Goal: Task Accomplishment & Management: Complete application form

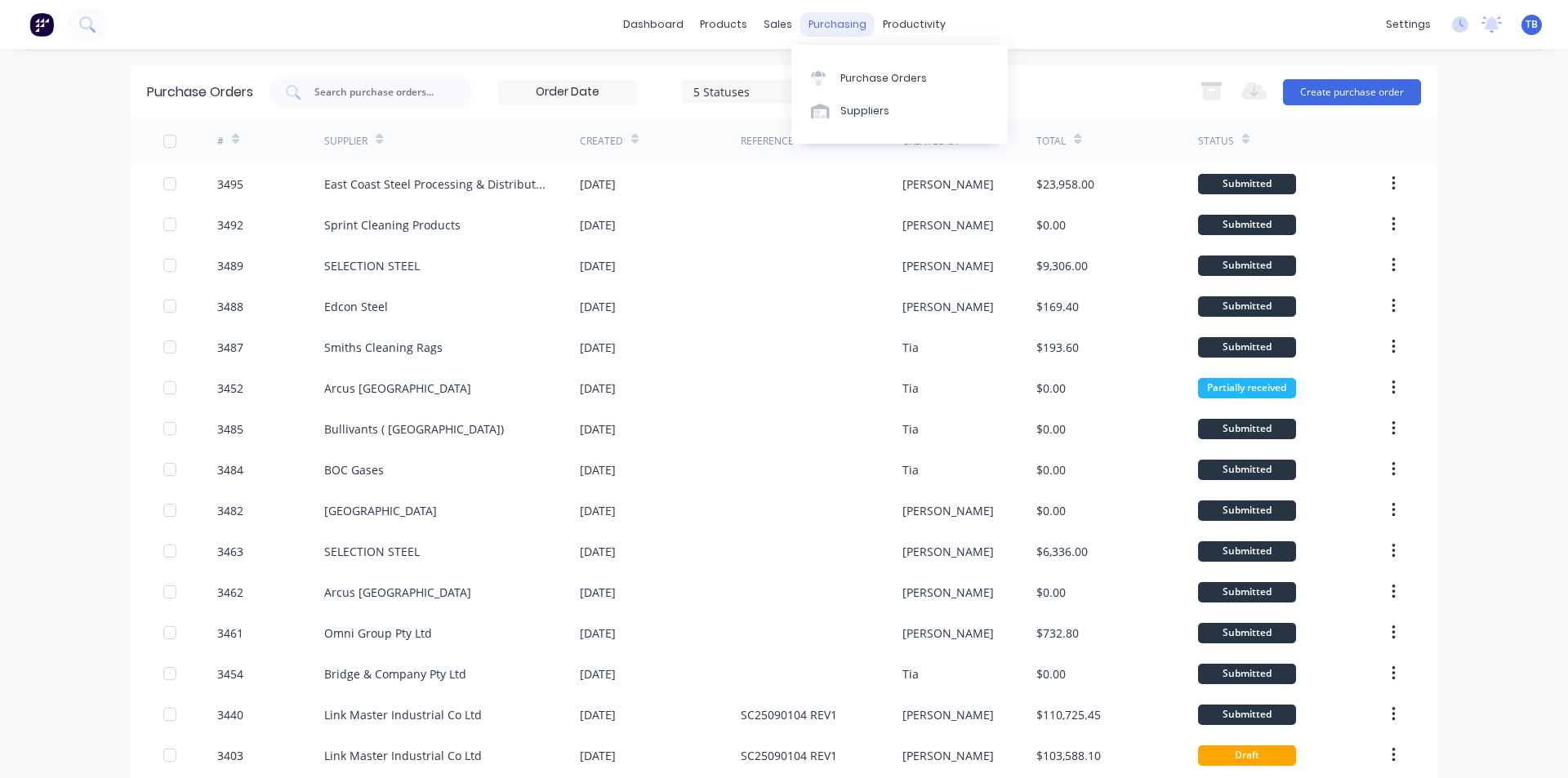
click at [806, 18] on div "purchasing" at bounding box center [837, 24] width 74 height 24
click at [855, 73] on div "Purchase Orders" at bounding box center [883, 78] width 86 height 15
click at [1320, 82] on button "Create purchase order" at bounding box center [1352, 91] width 138 height 26
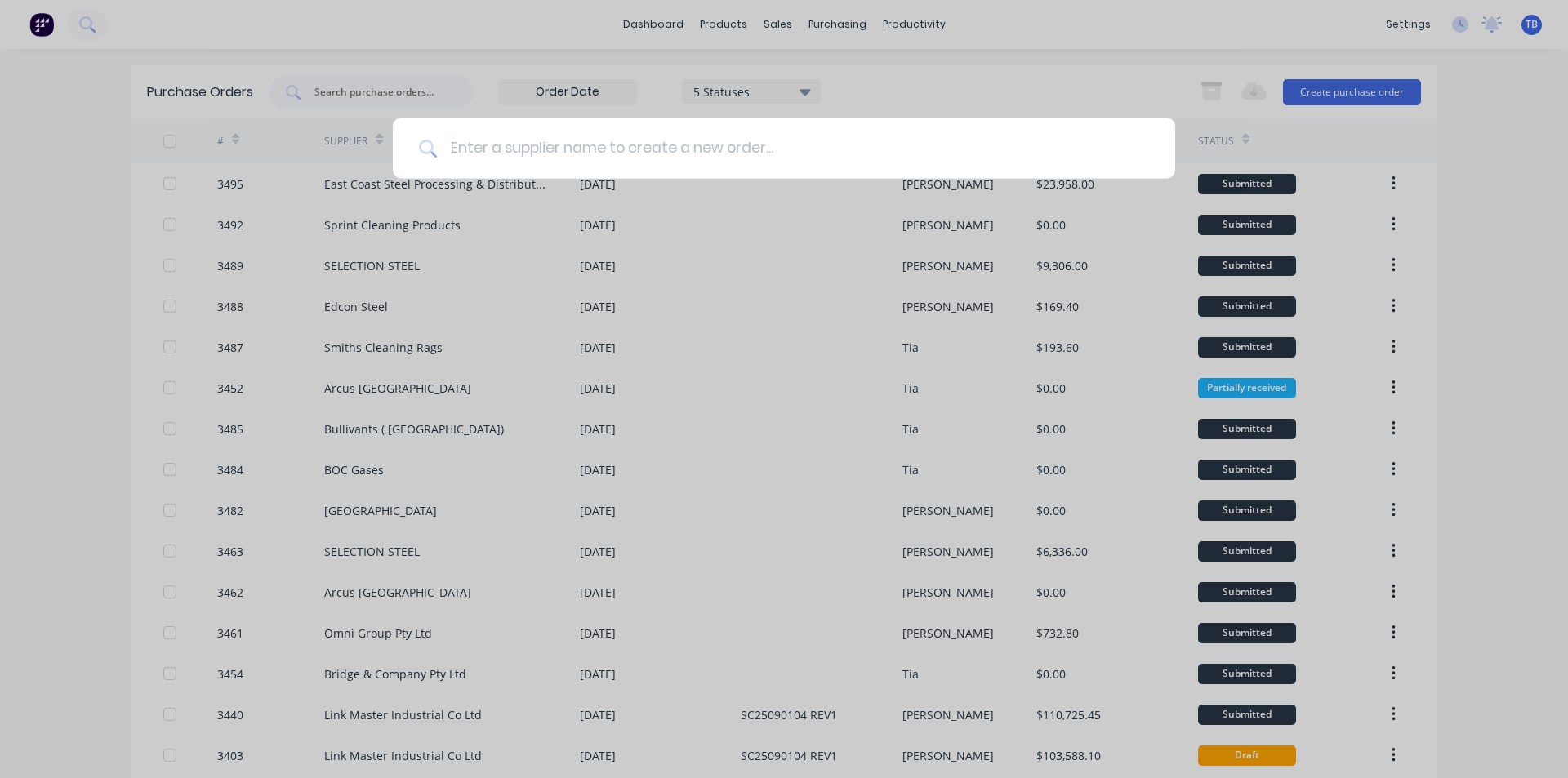
click at [748, 150] on input at bounding box center [793, 149] width 712 height 62
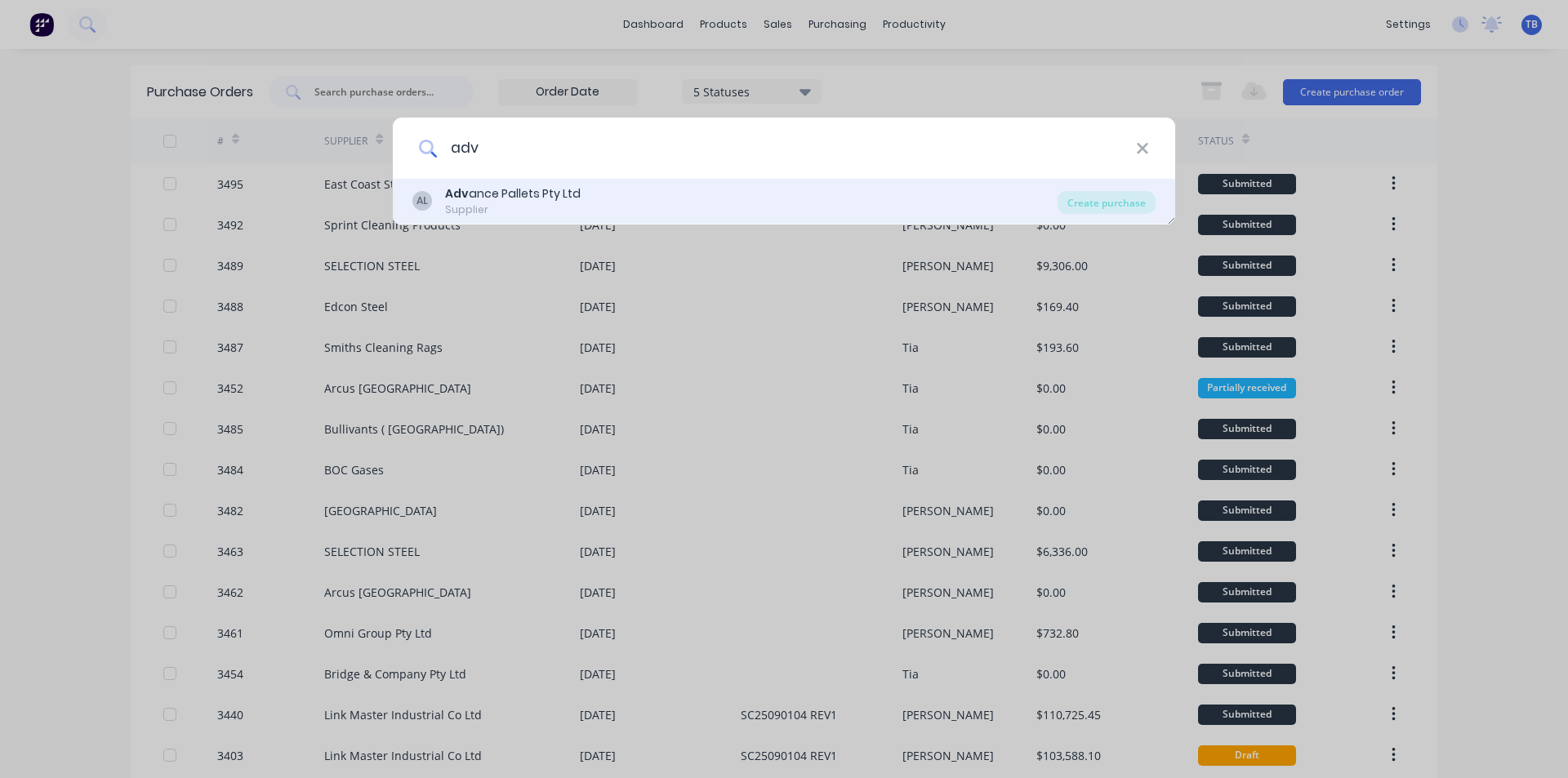
type input "adv"
click at [639, 211] on div "AL Adv ance Pallets Pty Ltd Supplier" at bounding box center [735, 201] width 645 height 32
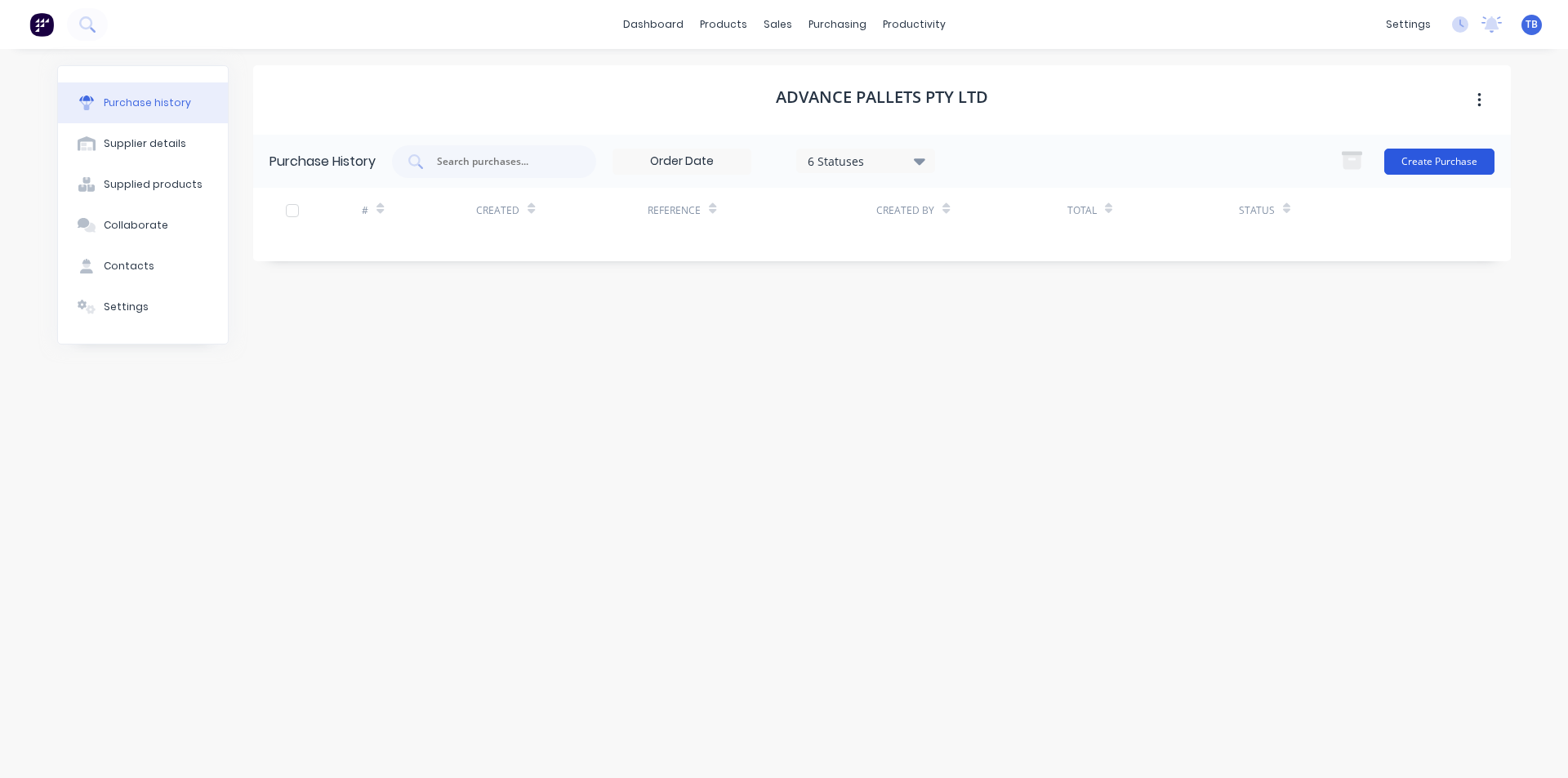
click at [1470, 155] on button "Create Purchase" at bounding box center [1439, 161] width 111 height 26
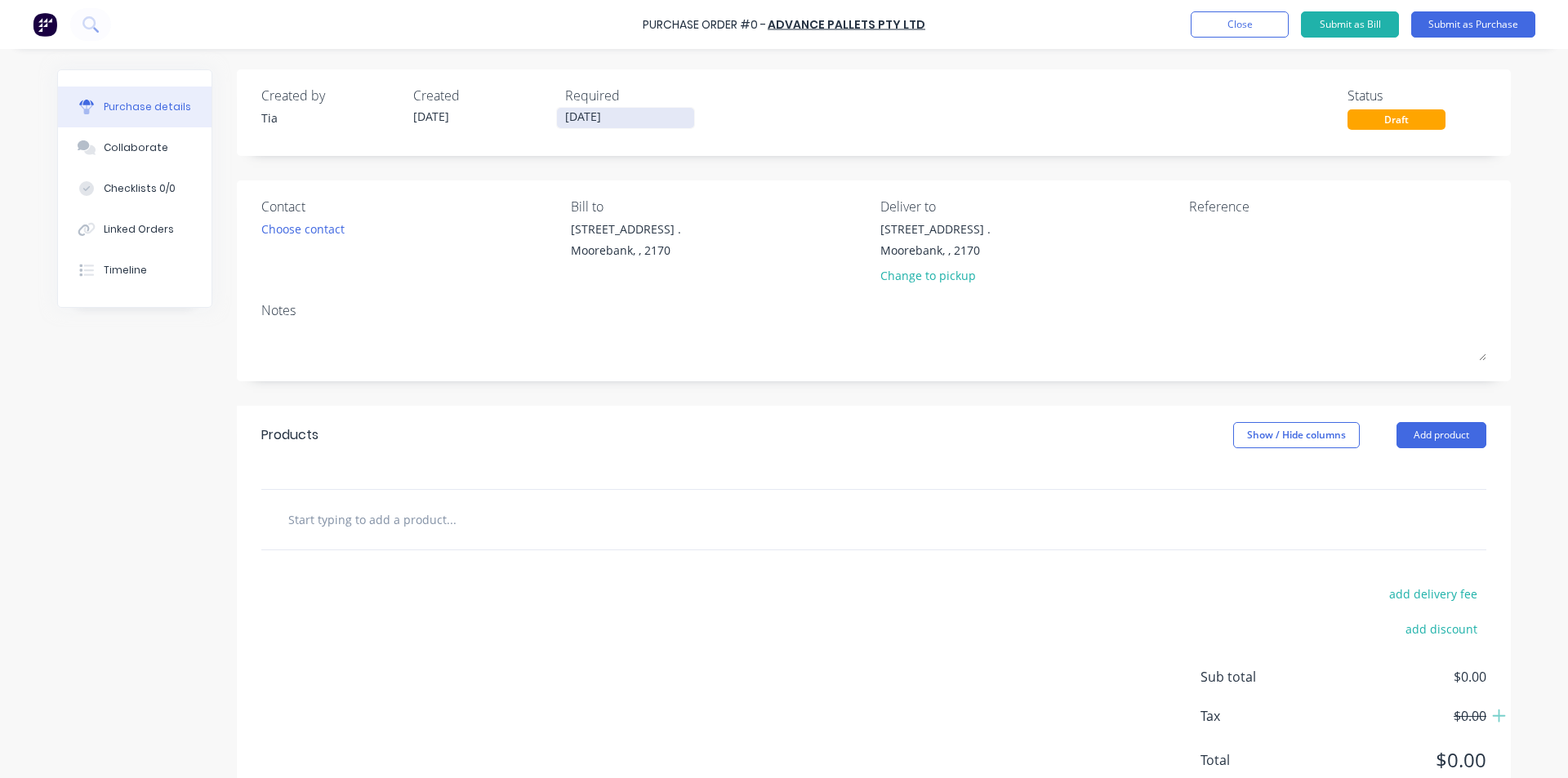
click at [631, 117] on input "[DATE]" at bounding box center [625, 118] width 137 height 21
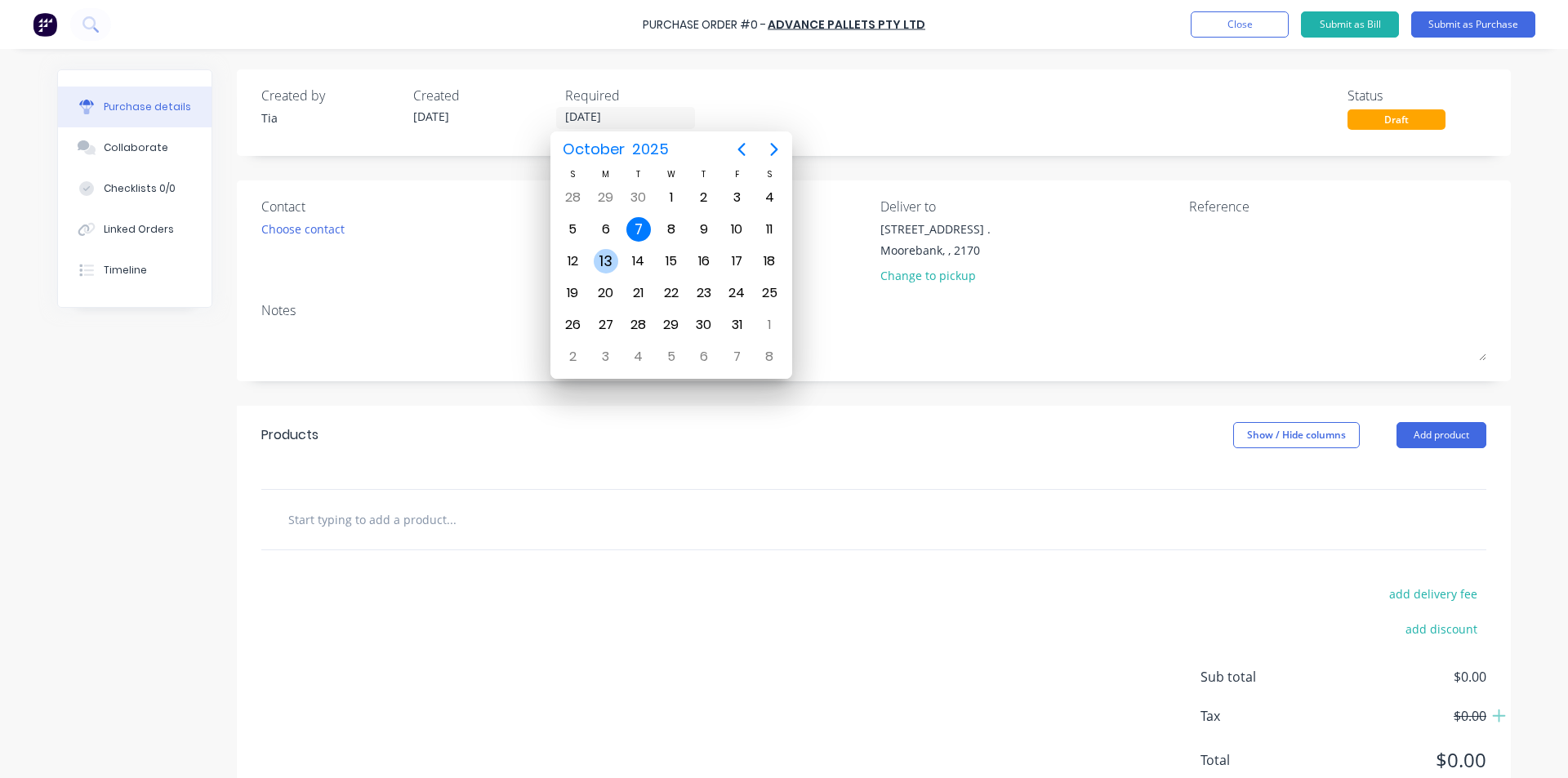
click at [610, 259] on div "13" at bounding box center [605, 261] width 24 height 24
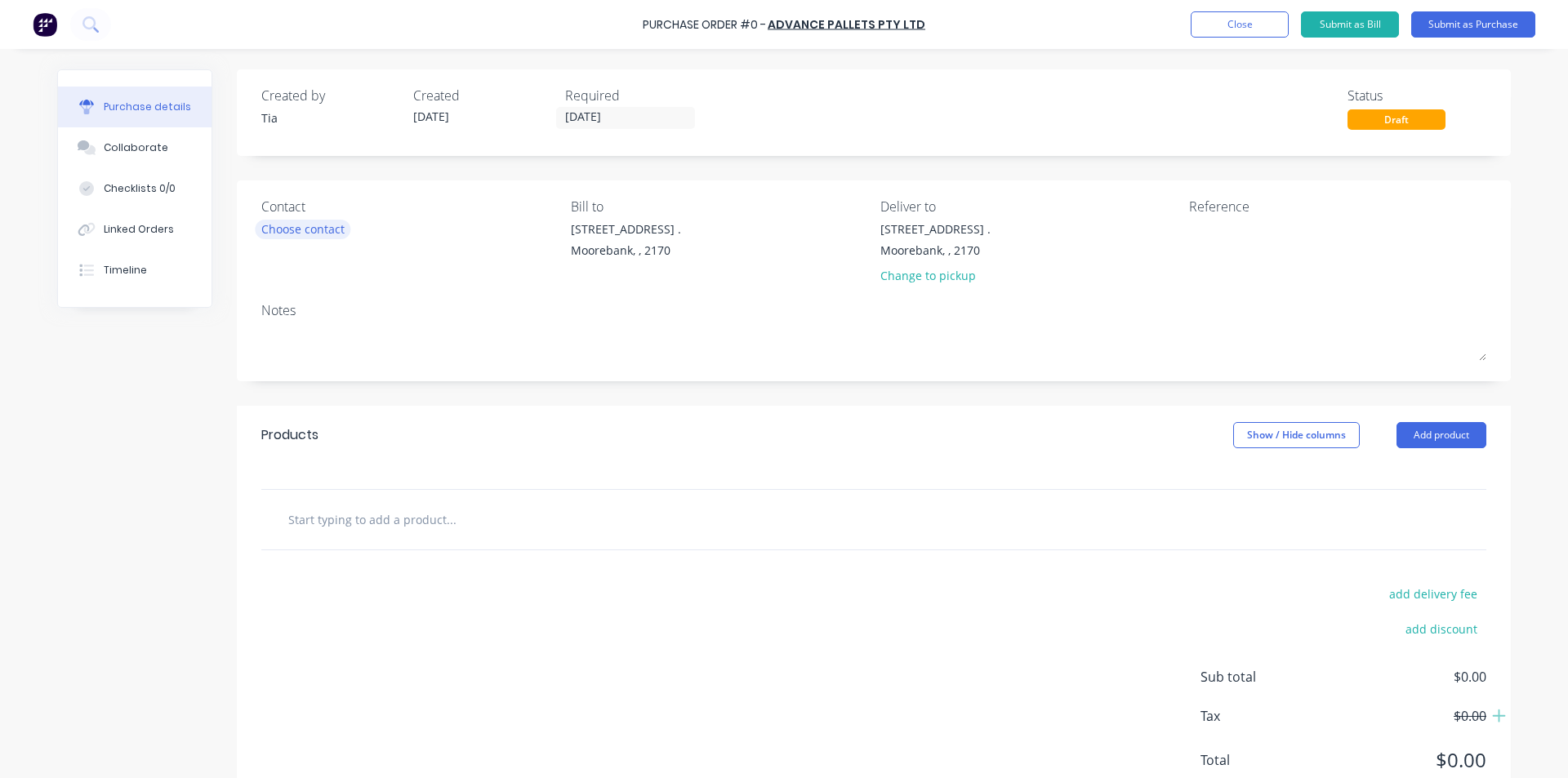
click at [296, 224] on div "Choose contact" at bounding box center [302, 229] width 83 height 17
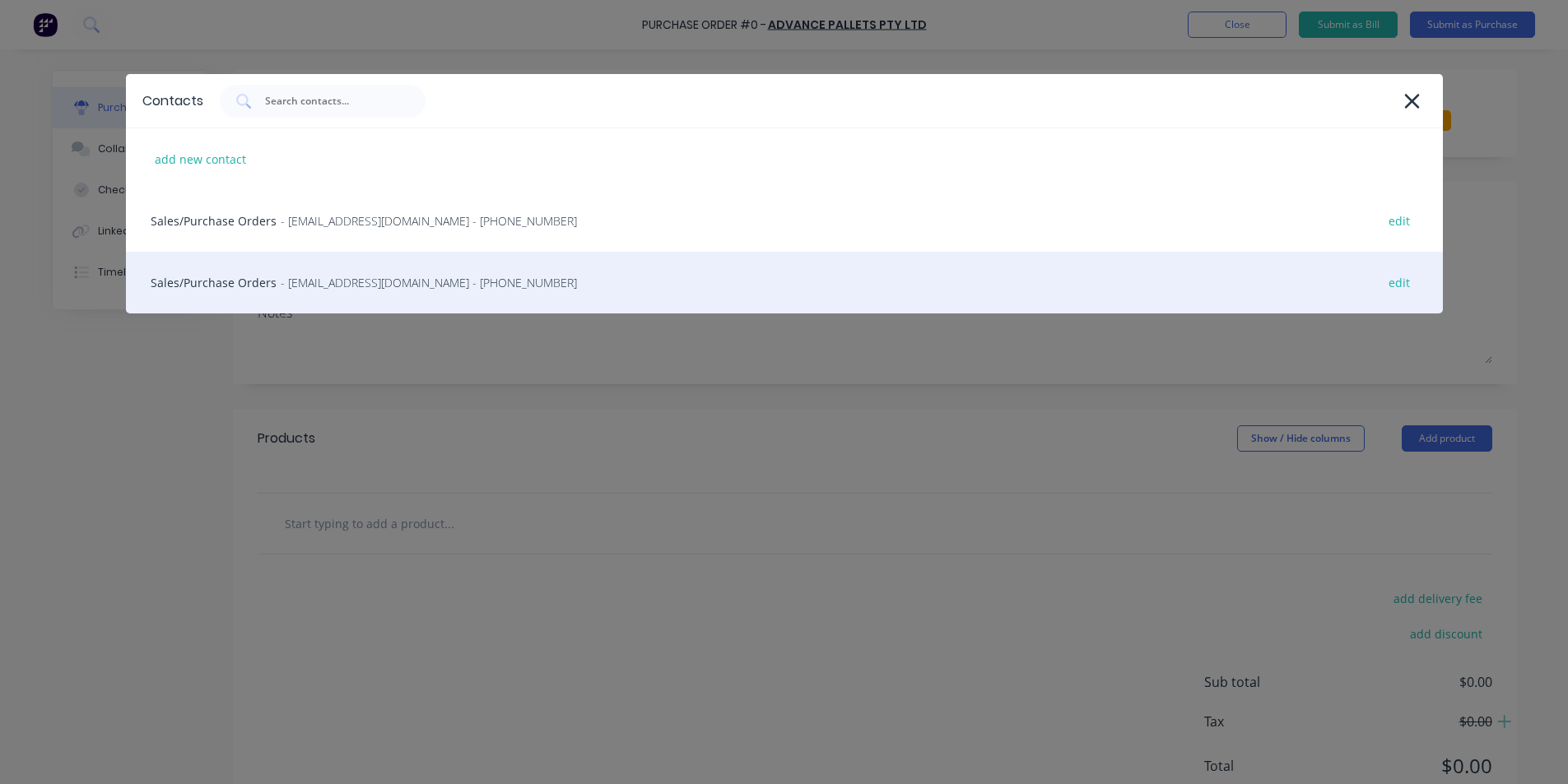
click at [285, 290] on span "- orders@advancepallets.com.au - (02) 4648 4848" at bounding box center [429, 282] width 297 height 18
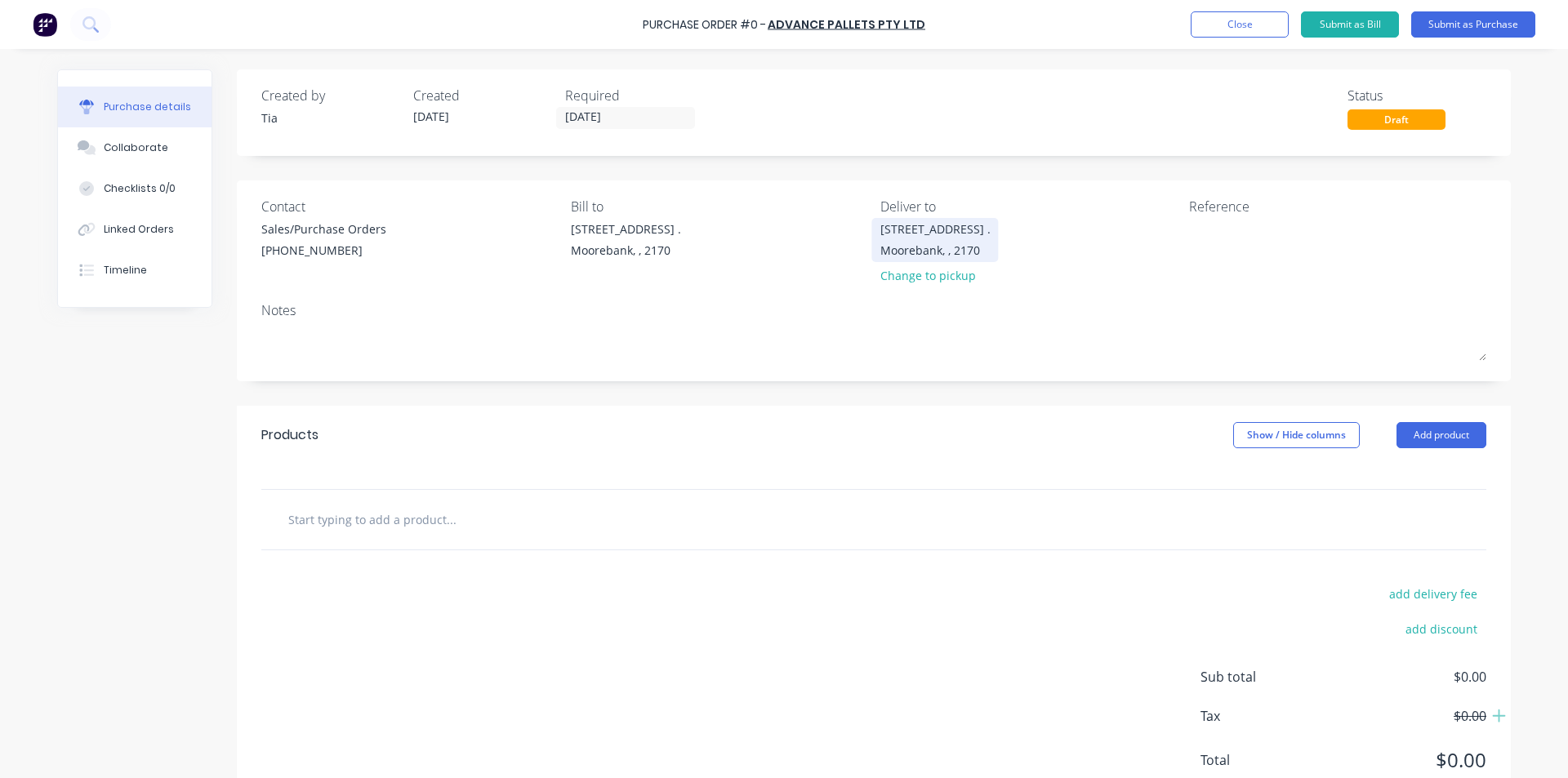
click at [950, 244] on div "Moorebank, , 2170" at bounding box center [935, 250] width 111 height 17
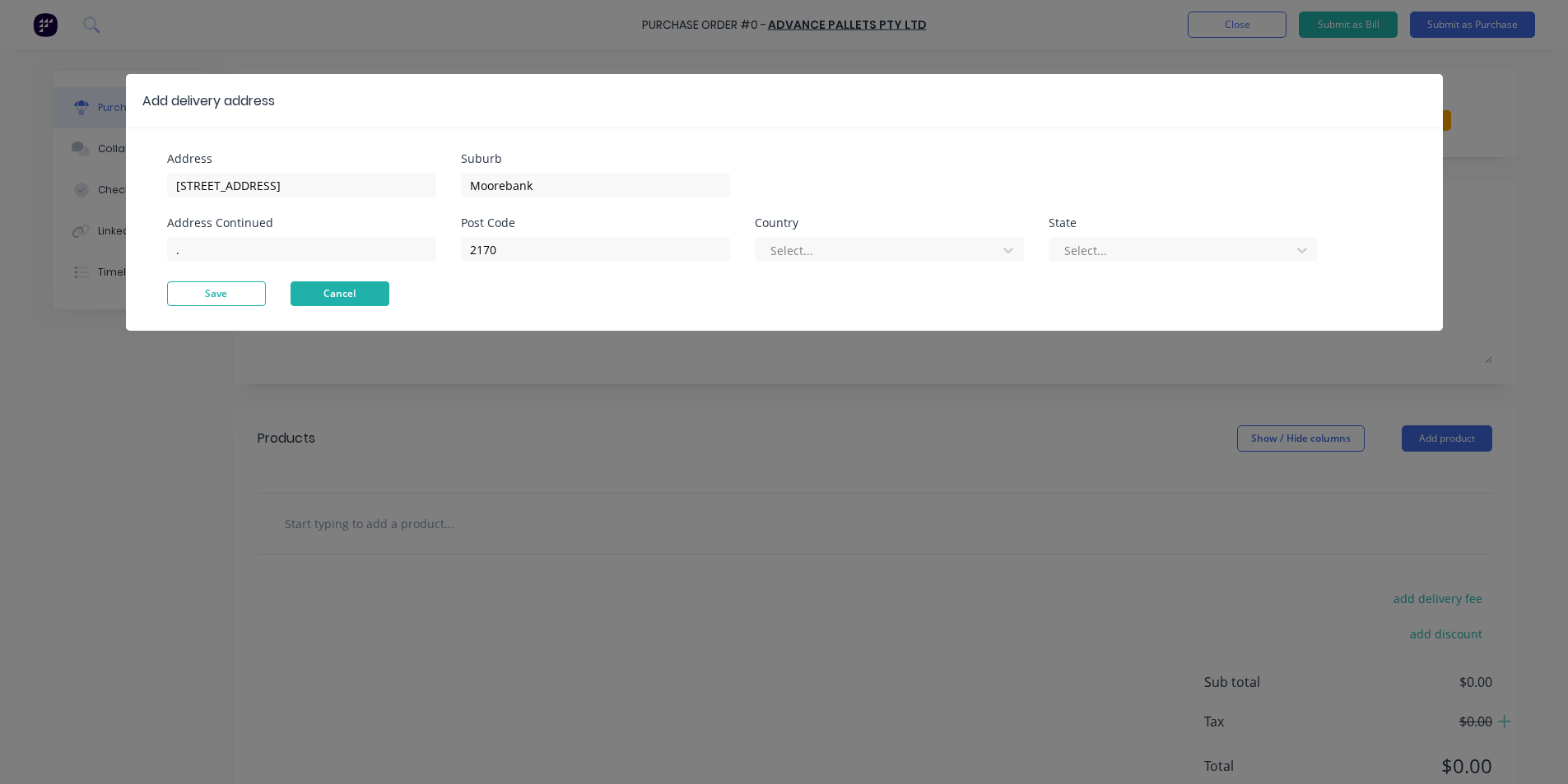
click at [370, 292] on button "Cancel" at bounding box center [340, 293] width 99 height 24
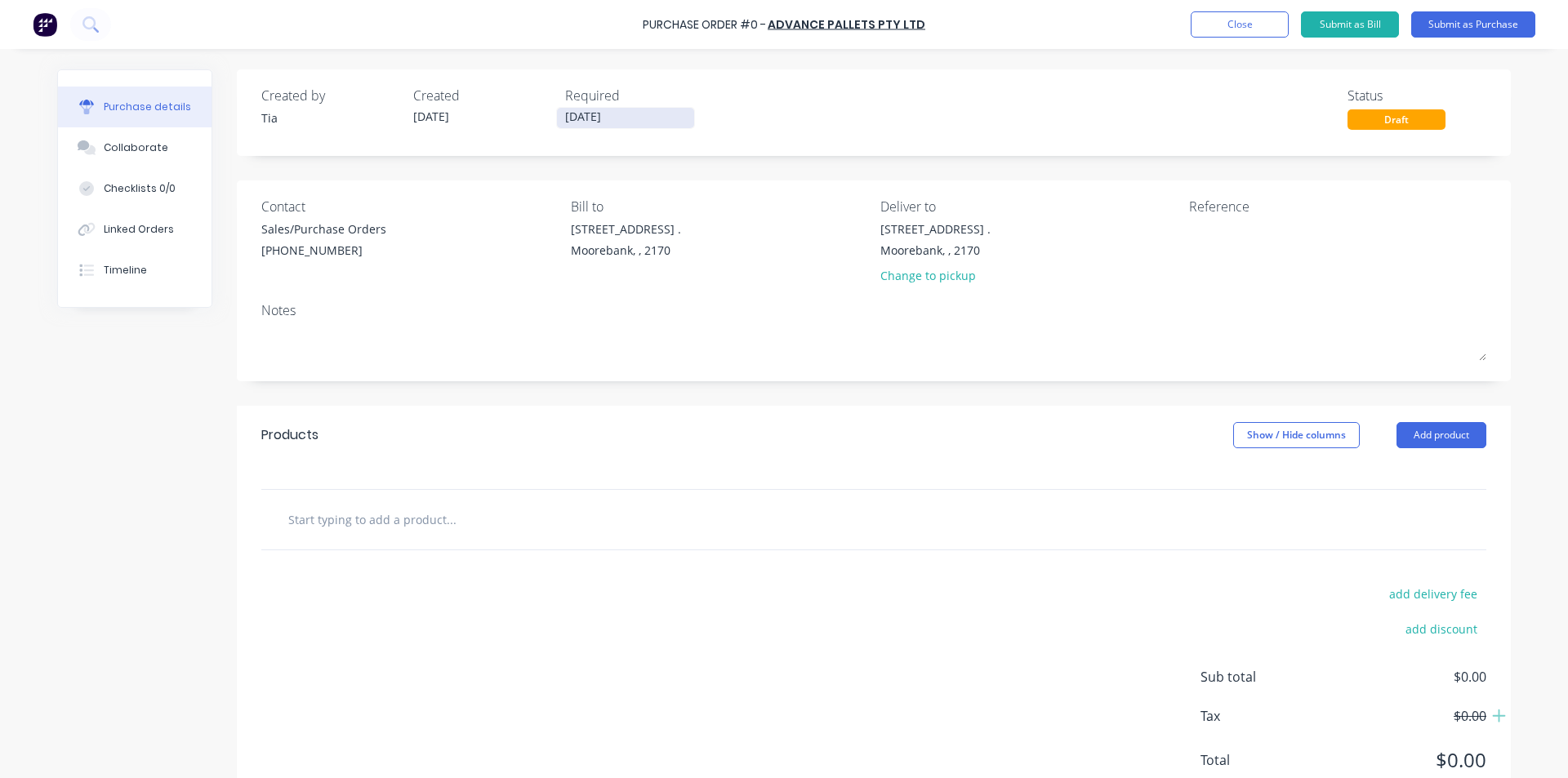
click at [641, 118] on input "13/10/25" at bounding box center [625, 118] width 137 height 21
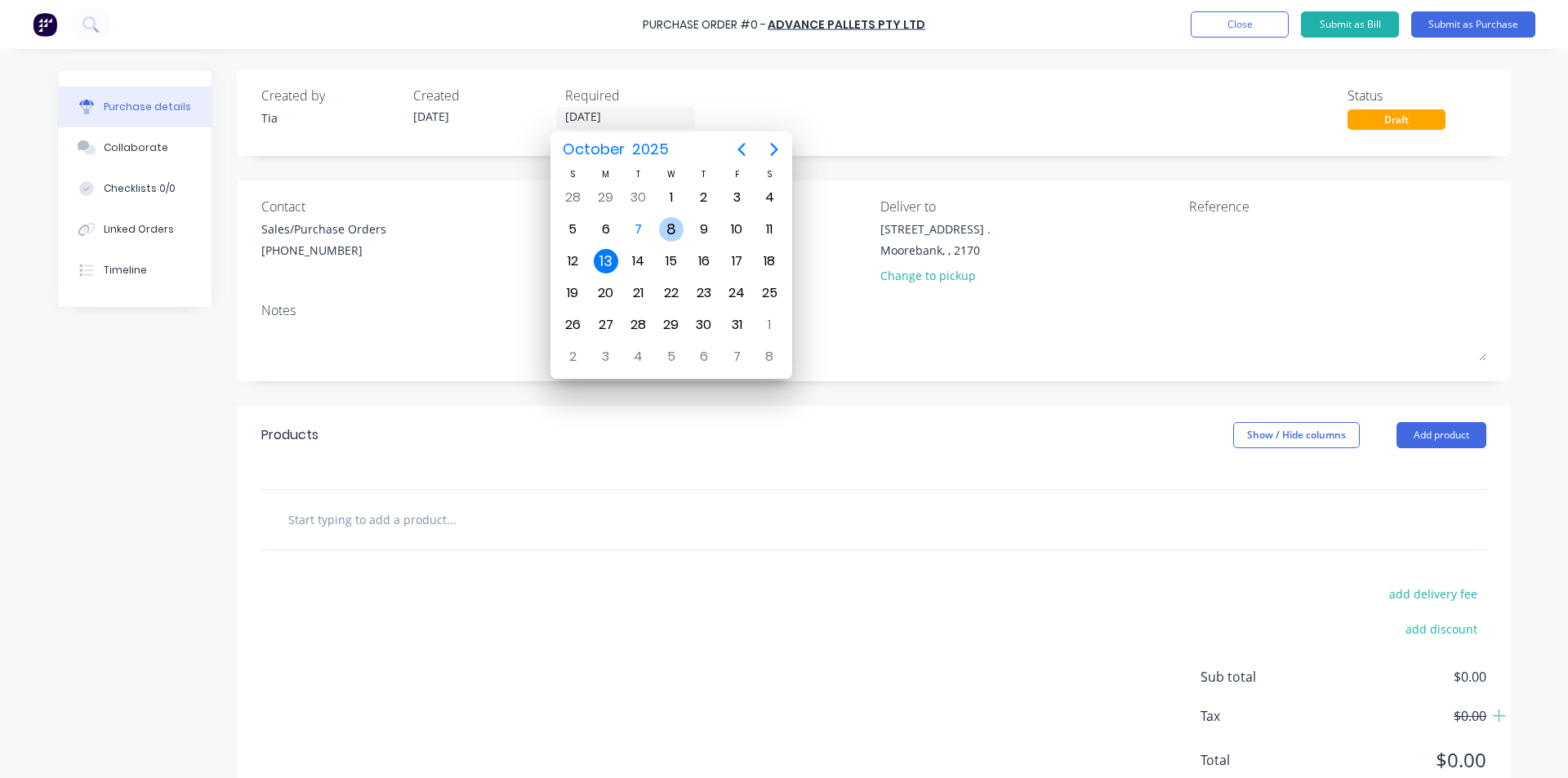
click at [667, 228] on div "8" at bounding box center [671, 229] width 24 height 24
type input "[DATE]"
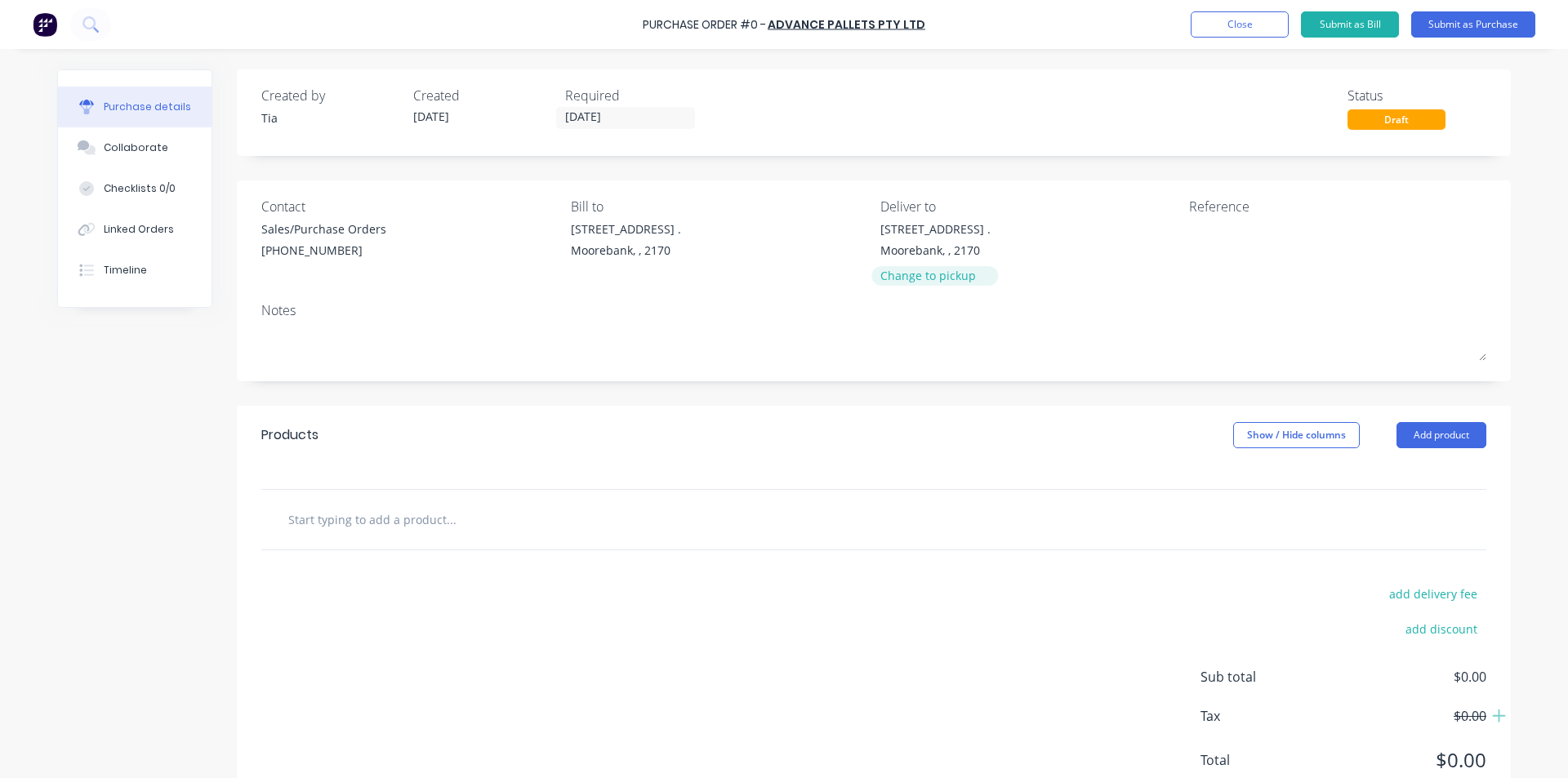
click at [900, 279] on div "Change to pickup" at bounding box center [935, 275] width 111 height 17
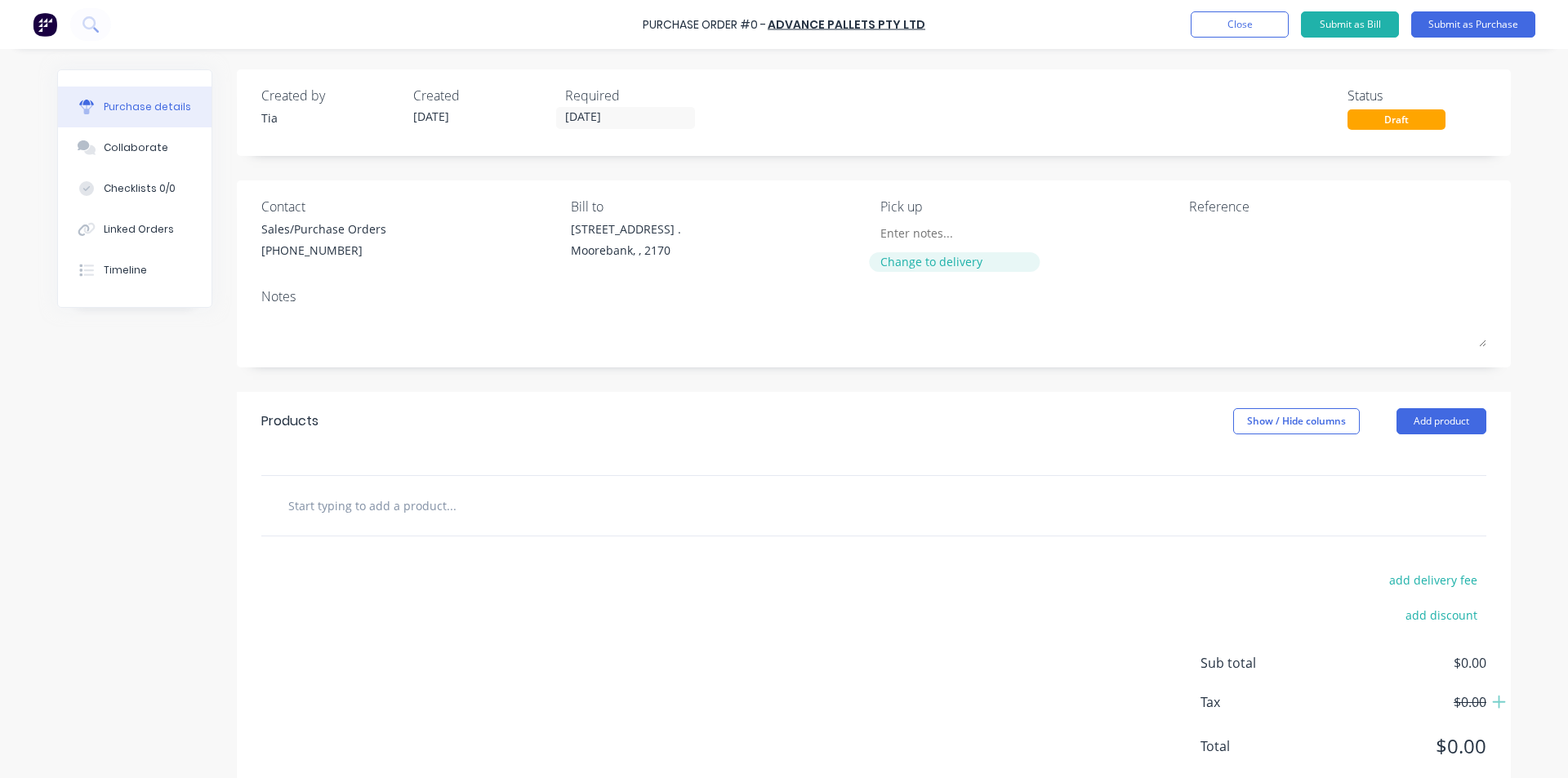
scroll to position [43, 0]
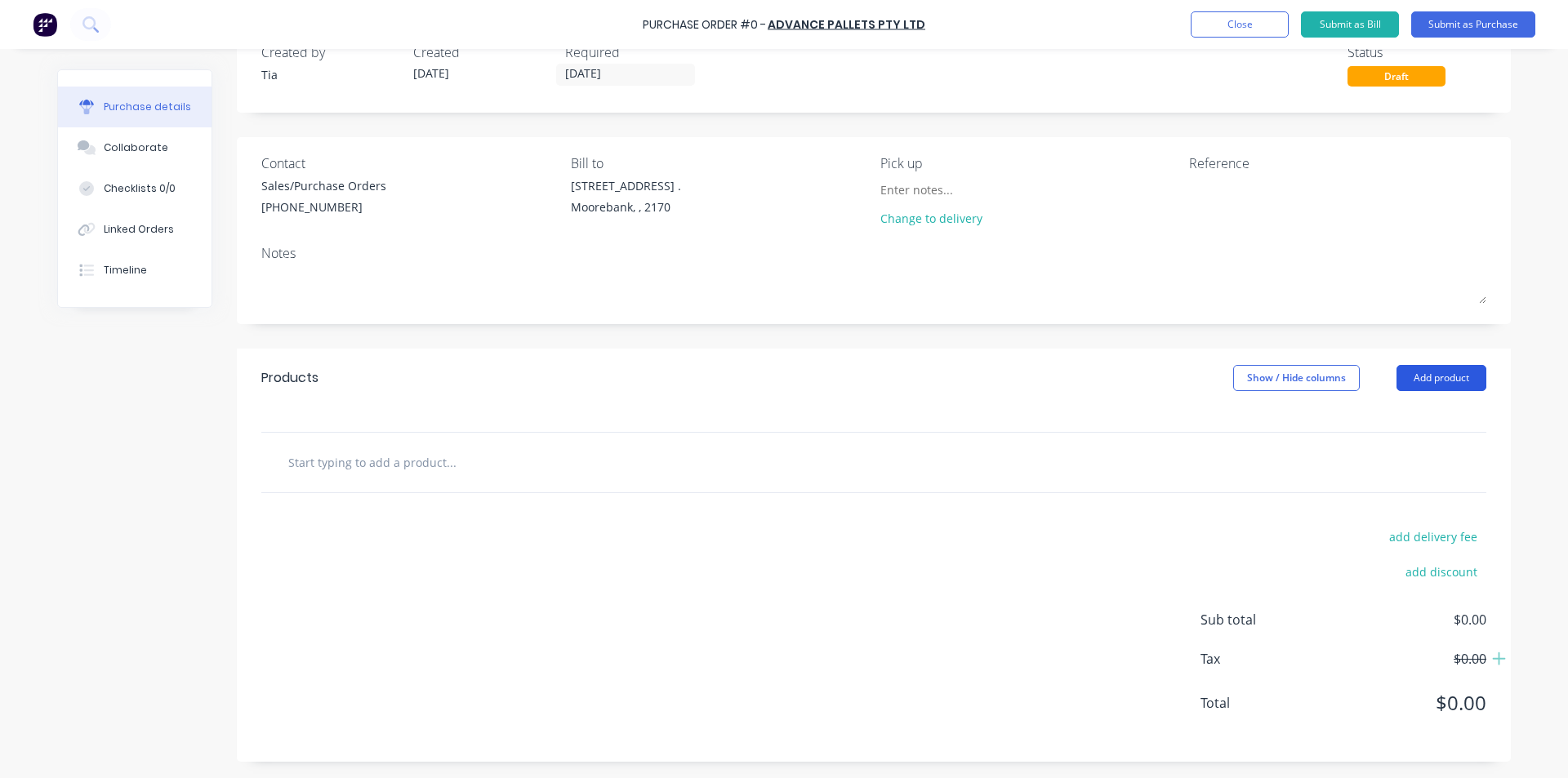
click at [1452, 379] on button "Add product" at bounding box center [1441, 377] width 90 height 26
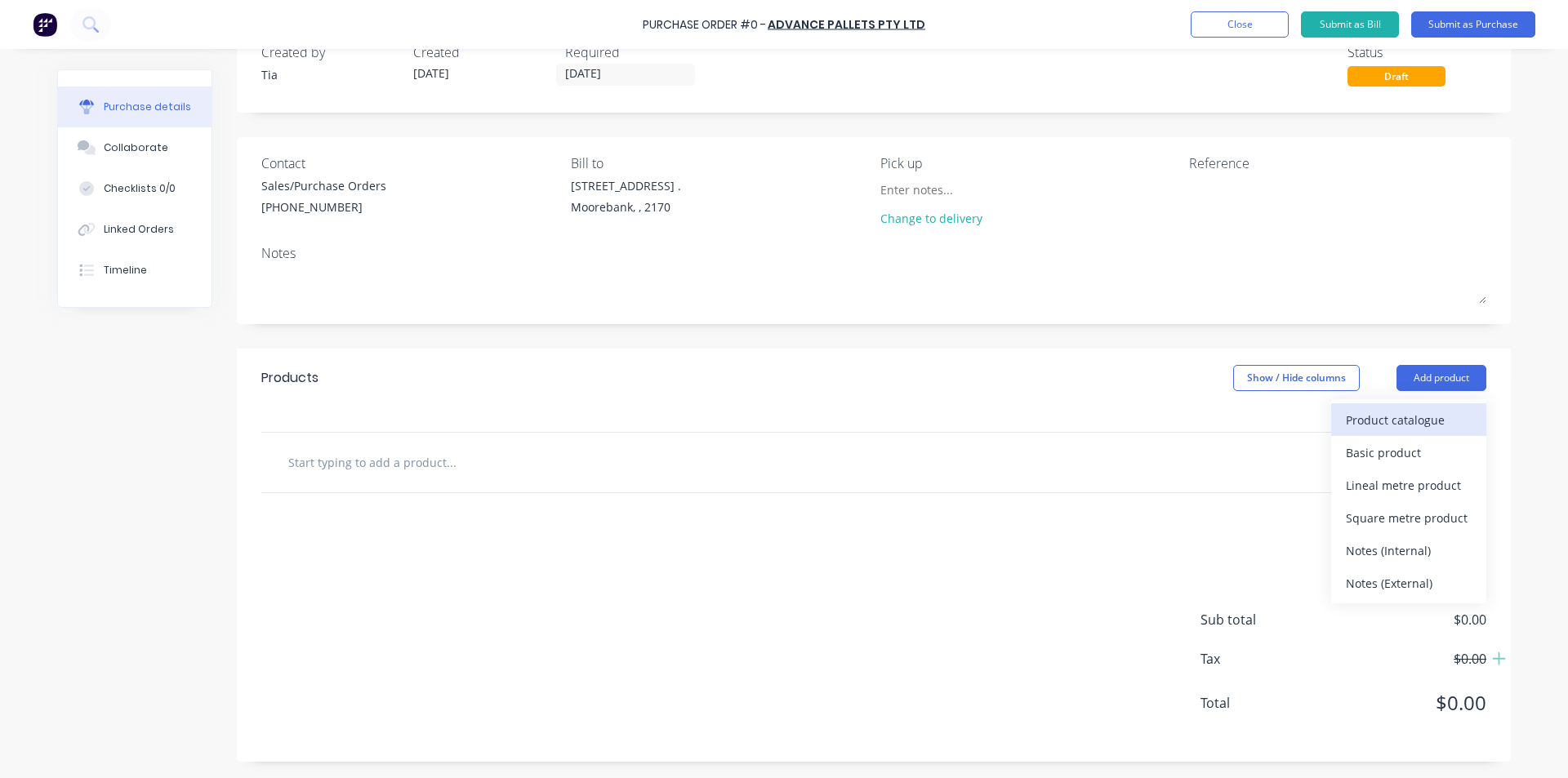
click at [1409, 411] on div "Product catalogue" at bounding box center [1408, 420] width 125 height 23
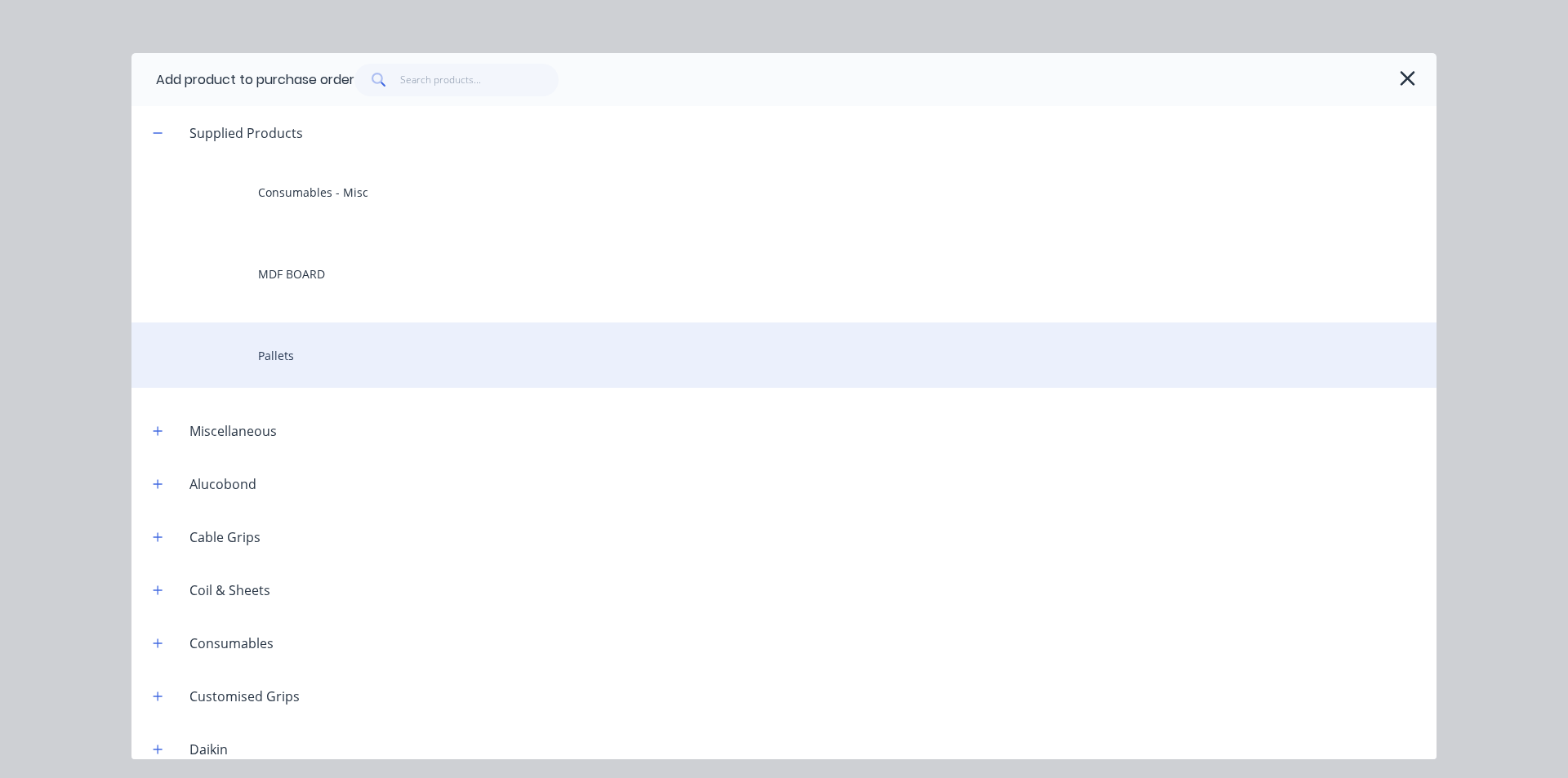
click at [430, 340] on div "Pallets" at bounding box center [784, 355] width 1305 height 66
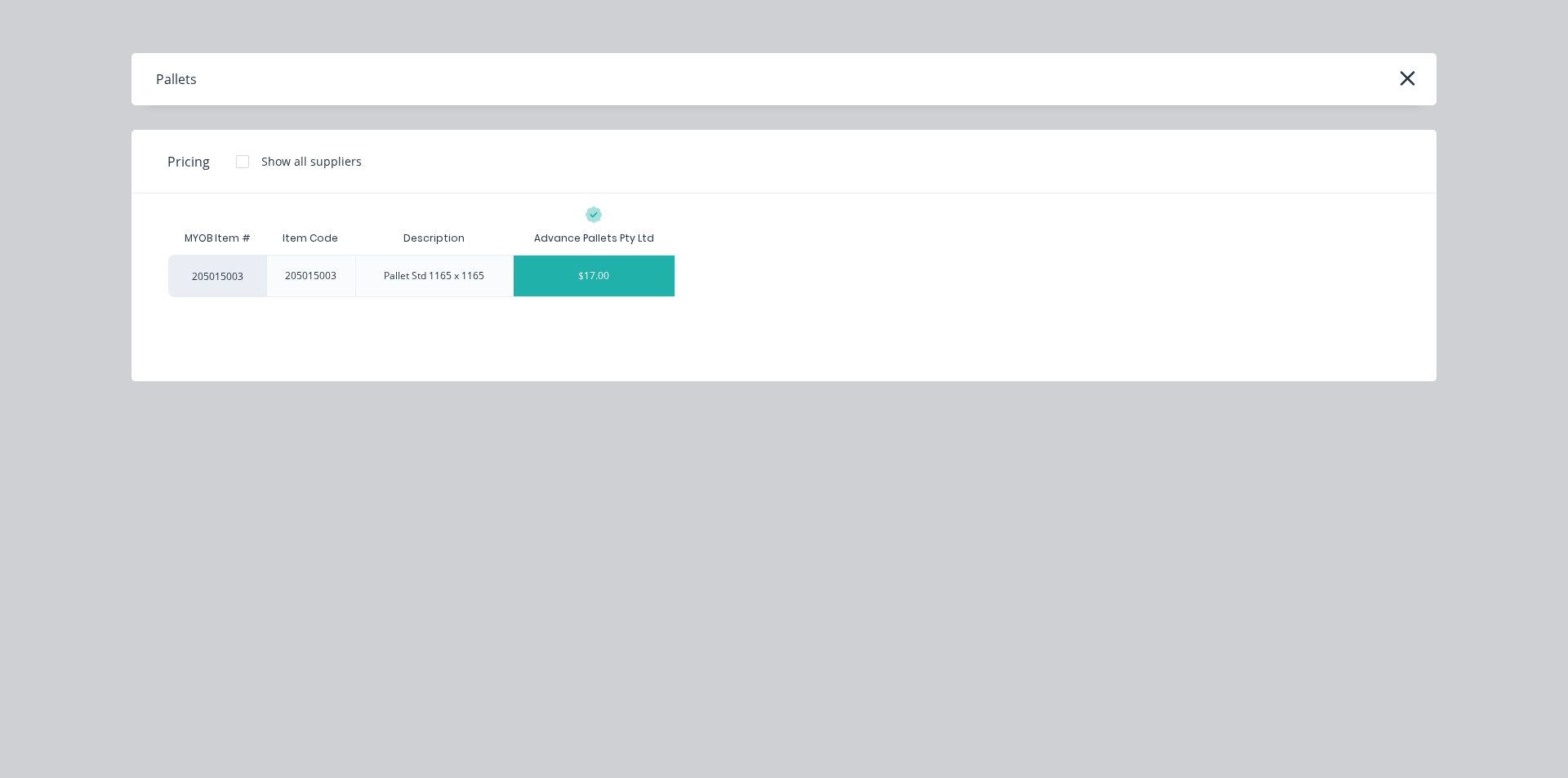
click at [622, 268] on div "$17.00" at bounding box center [594, 276] width 162 height 41
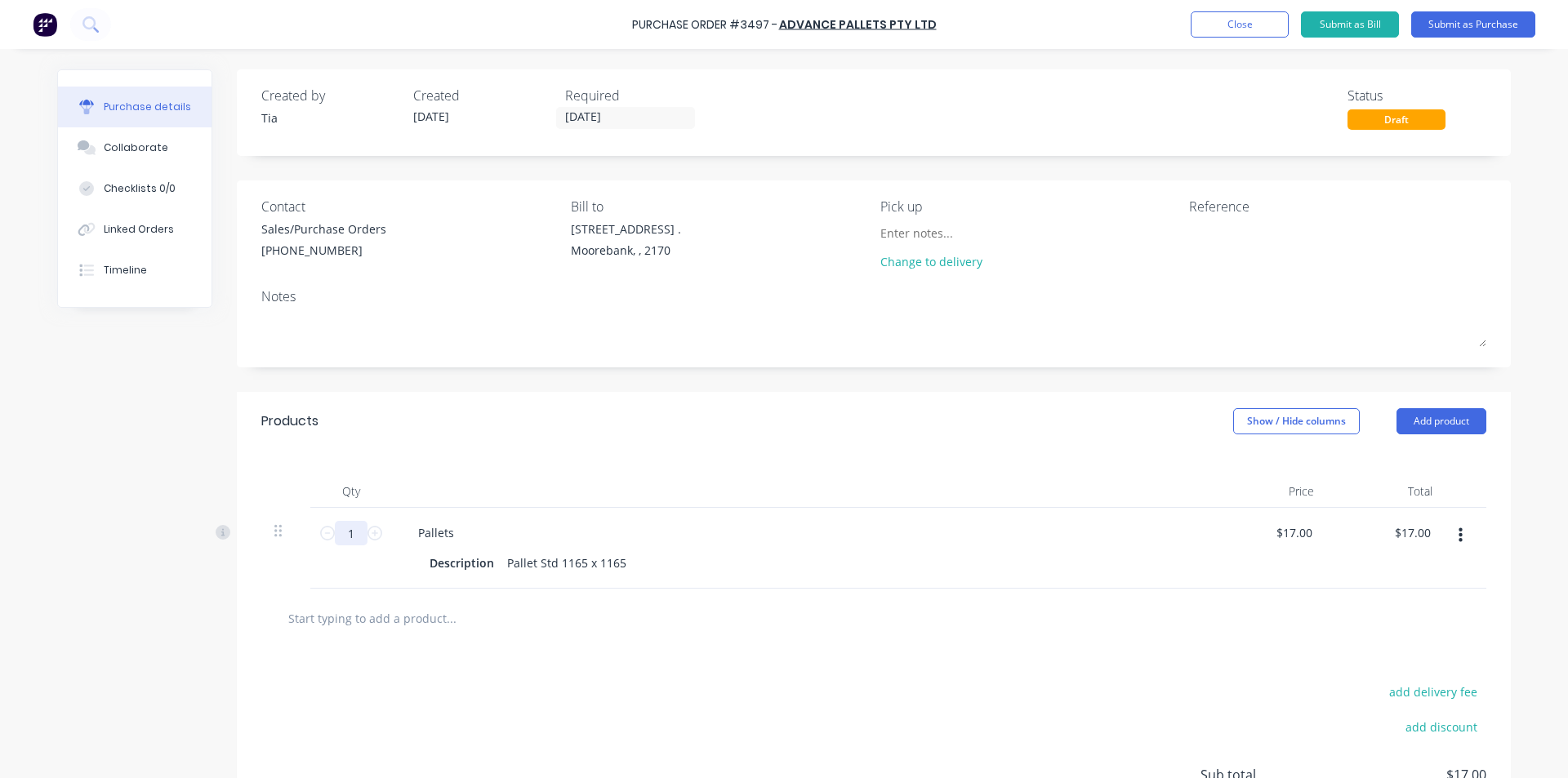
click at [357, 532] on input "1" at bounding box center [351, 533] width 32 height 24
type input "10"
type input "$170.00"
type input "100"
type input "$1,700.00"
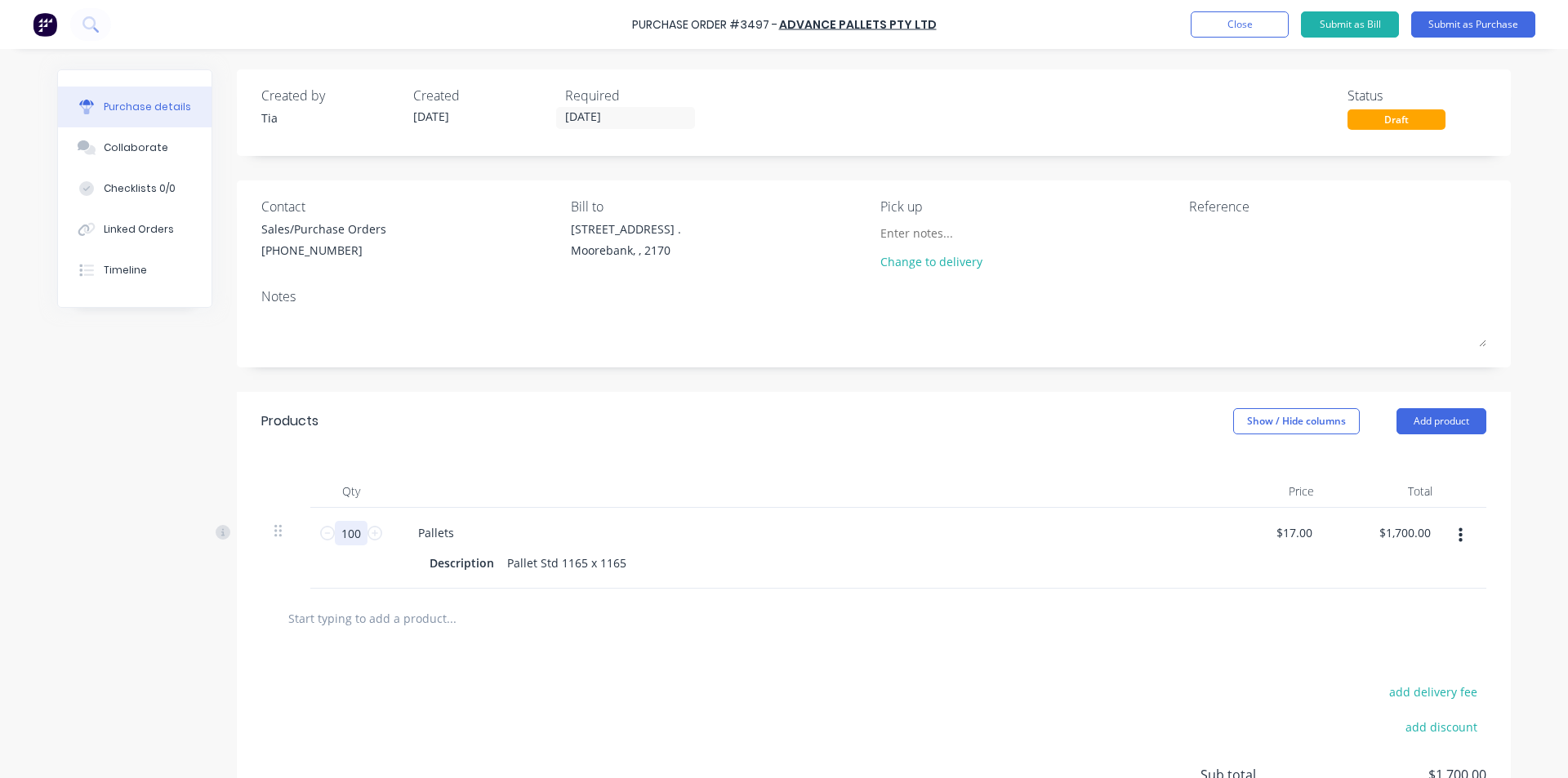
type input "100"
click at [855, 723] on div "add delivery fee add discount Sub total $1,700.00 Tax $170.00 Total $1,870.00" at bounding box center [873, 782] width 1274 height 268
click at [846, 682] on div "add delivery fee add discount Sub total $1,700.00 Tax $170.00 Total $1,870.00" at bounding box center [873, 782] width 1274 height 268
click at [1208, 212] on div "Reference" at bounding box center [1338, 207] width 297 height 20
click at [1217, 237] on textarea at bounding box center [1291, 239] width 204 height 37
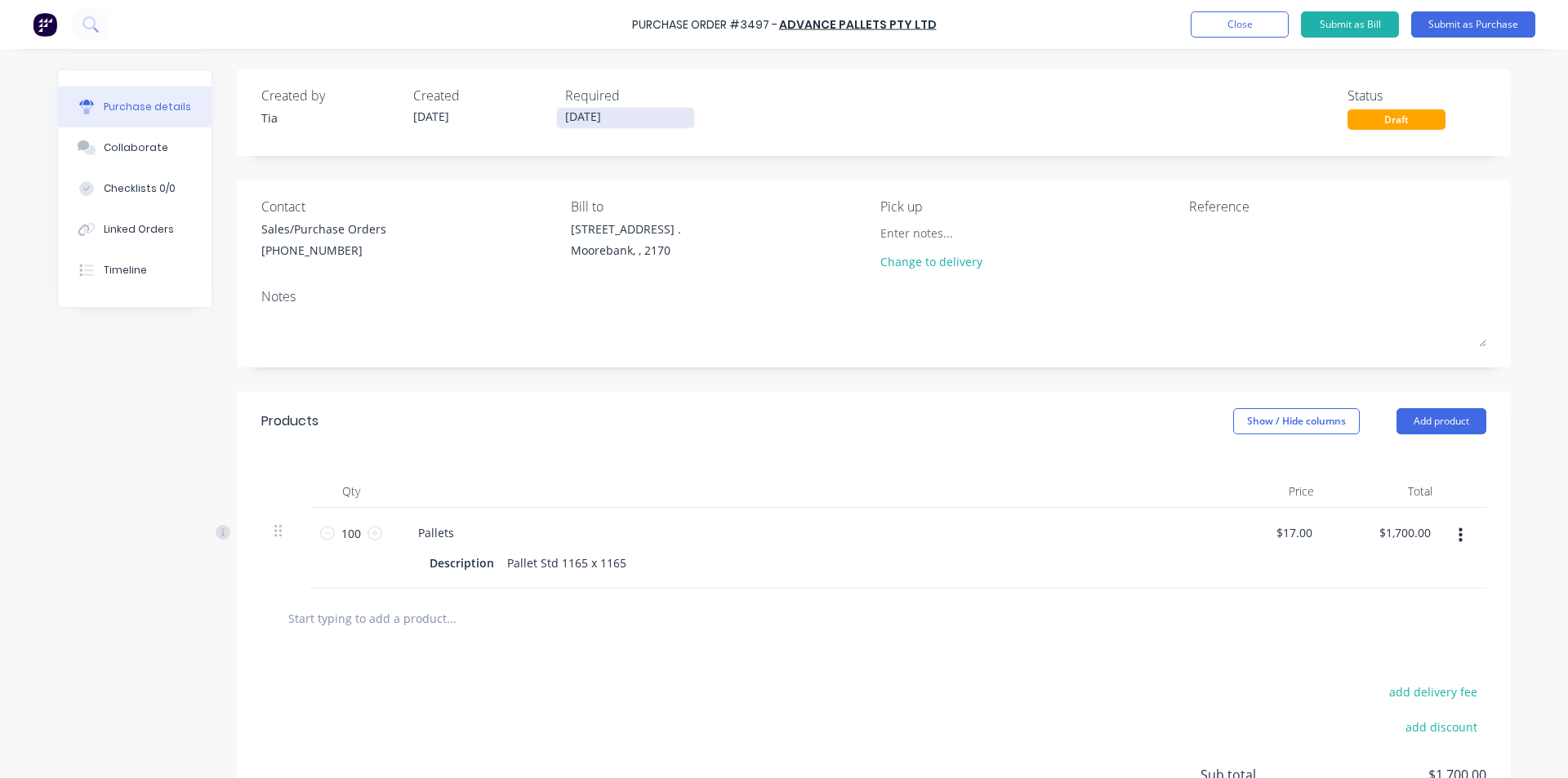
click at [622, 120] on input "[DATE]" at bounding box center [625, 118] width 137 height 21
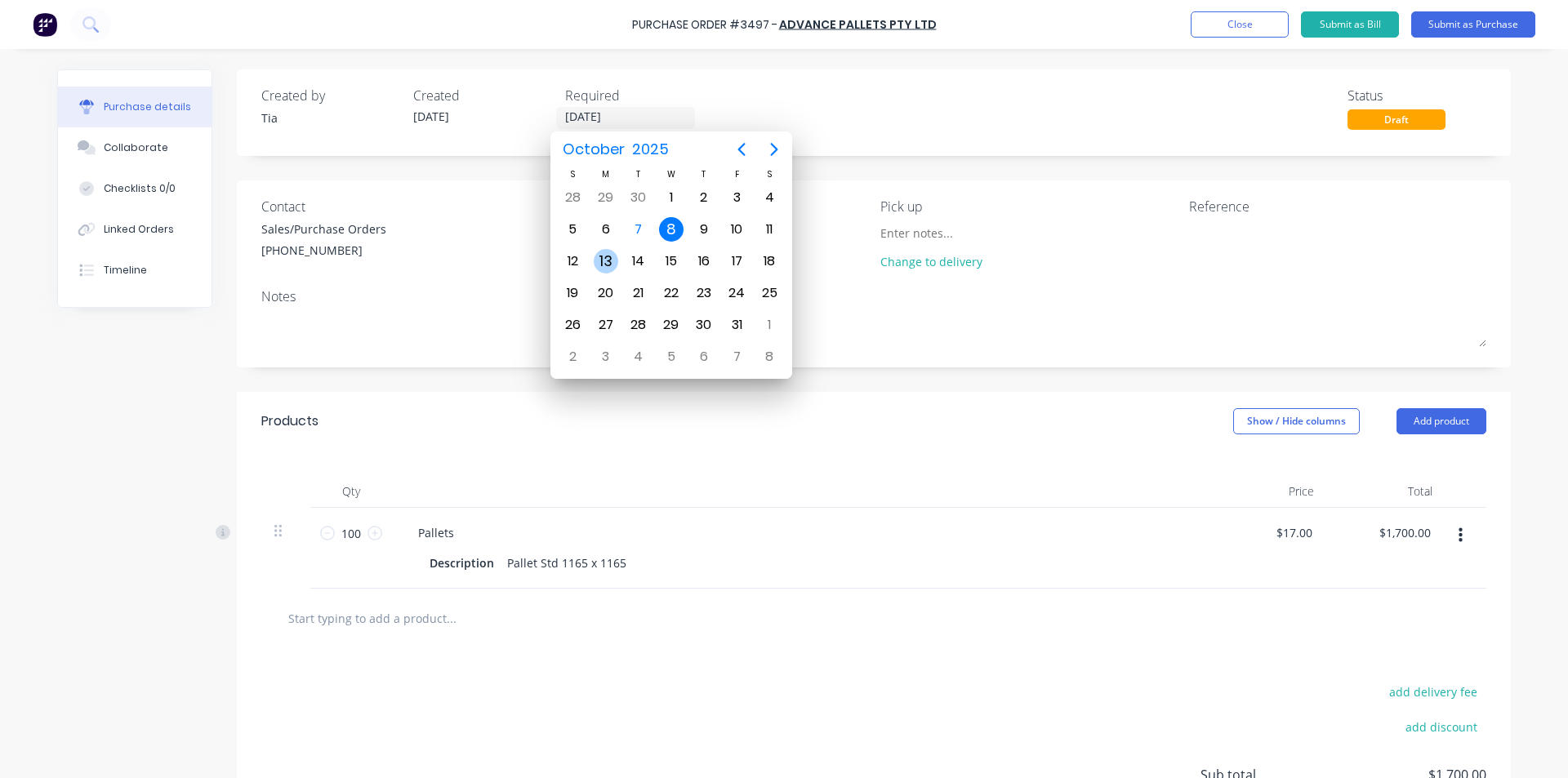
click at [604, 255] on div "13" at bounding box center [605, 261] width 24 height 24
type input "13/10/25"
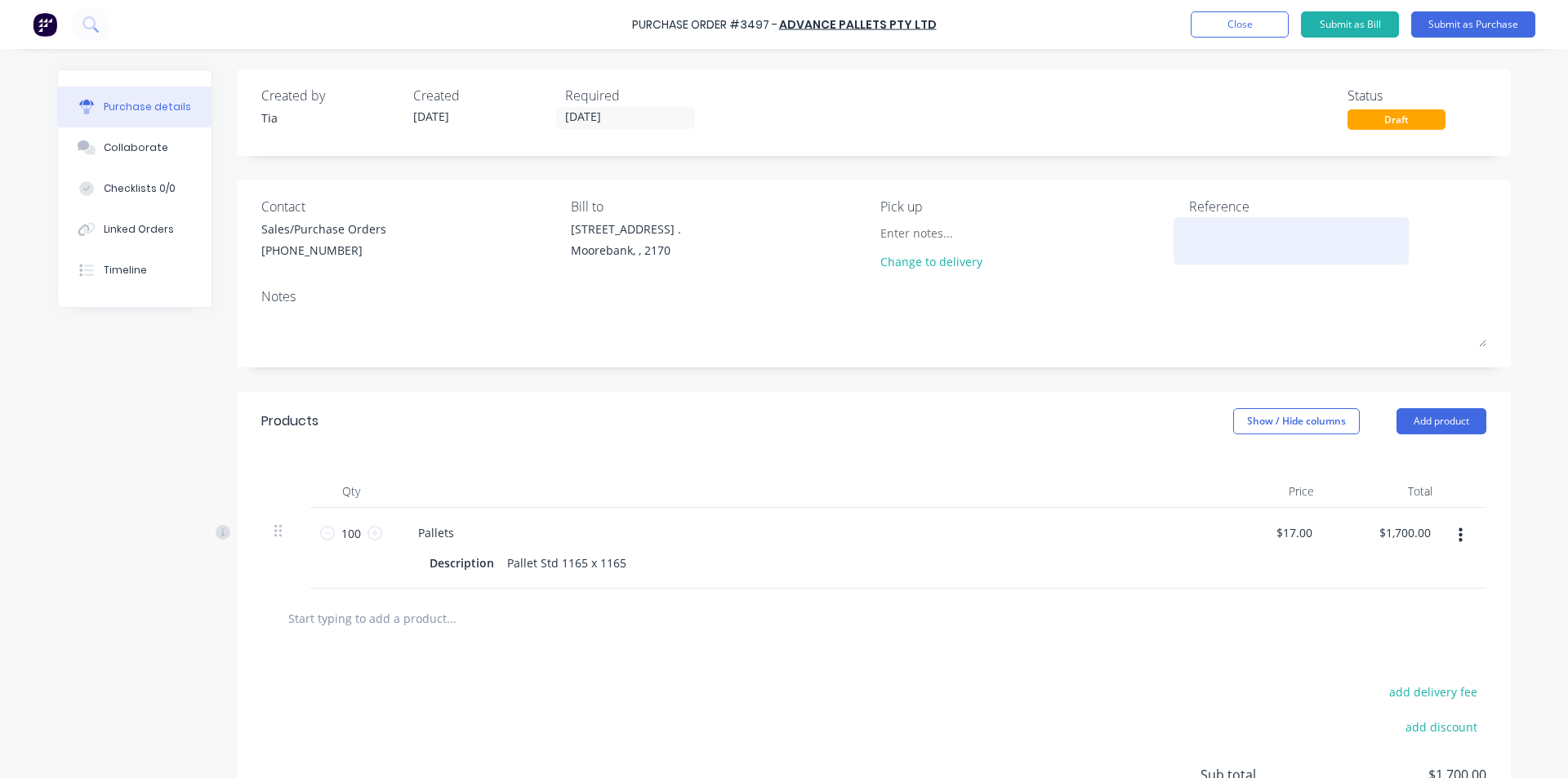
click at [1218, 249] on textarea at bounding box center [1291, 239] width 204 height 37
type textarea "R"
click at [1492, 31] on button "Submit as Purchase" at bounding box center [1472, 24] width 124 height 26
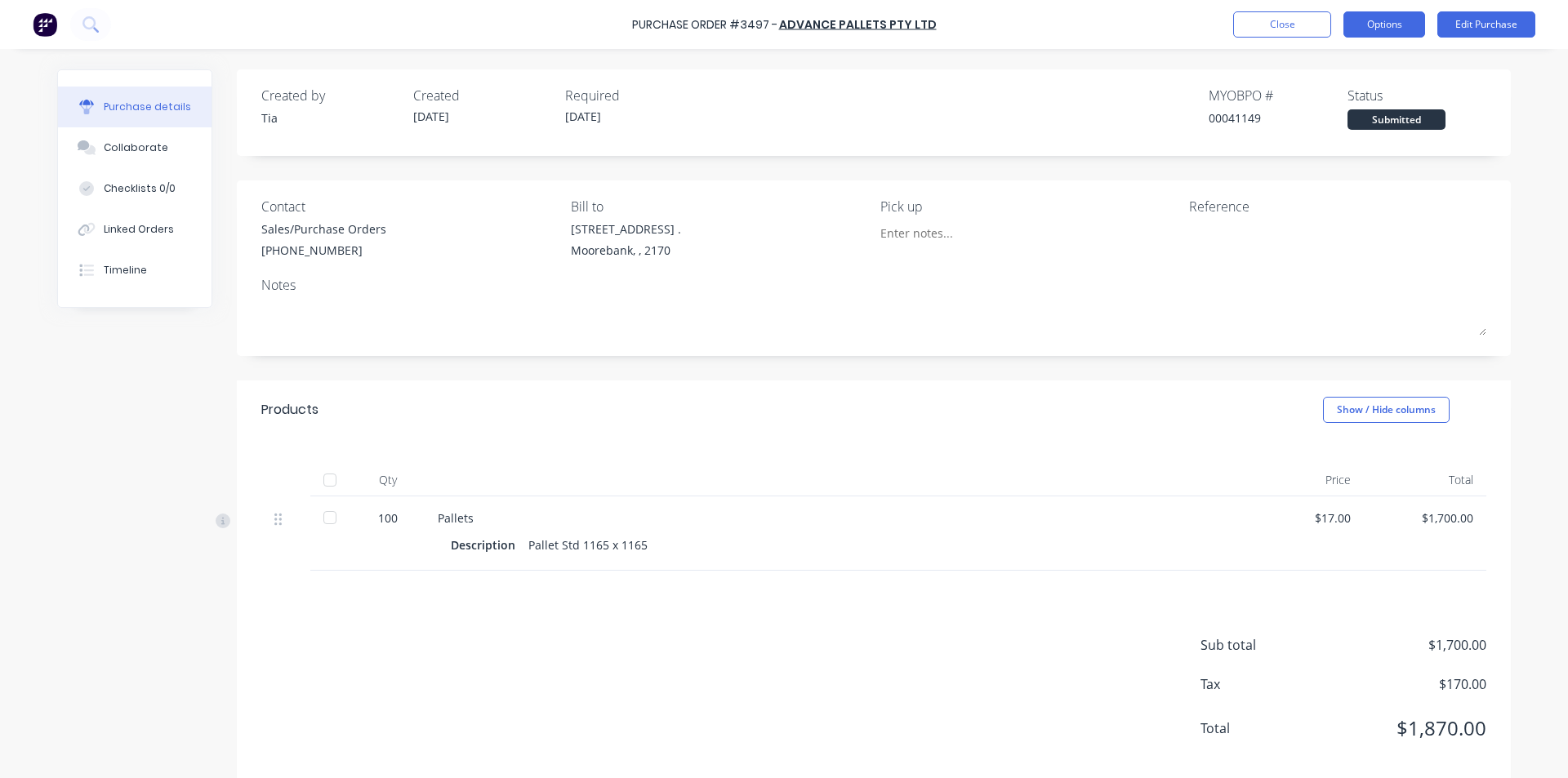
drag, startPoint x: 1396, startPoint y: 21, endPoint x: 1386, endPoint y: 30, distance: 13.5
click at [1396, 21] on button "Options" at bounding box center [1384, 24] width 81 height 26
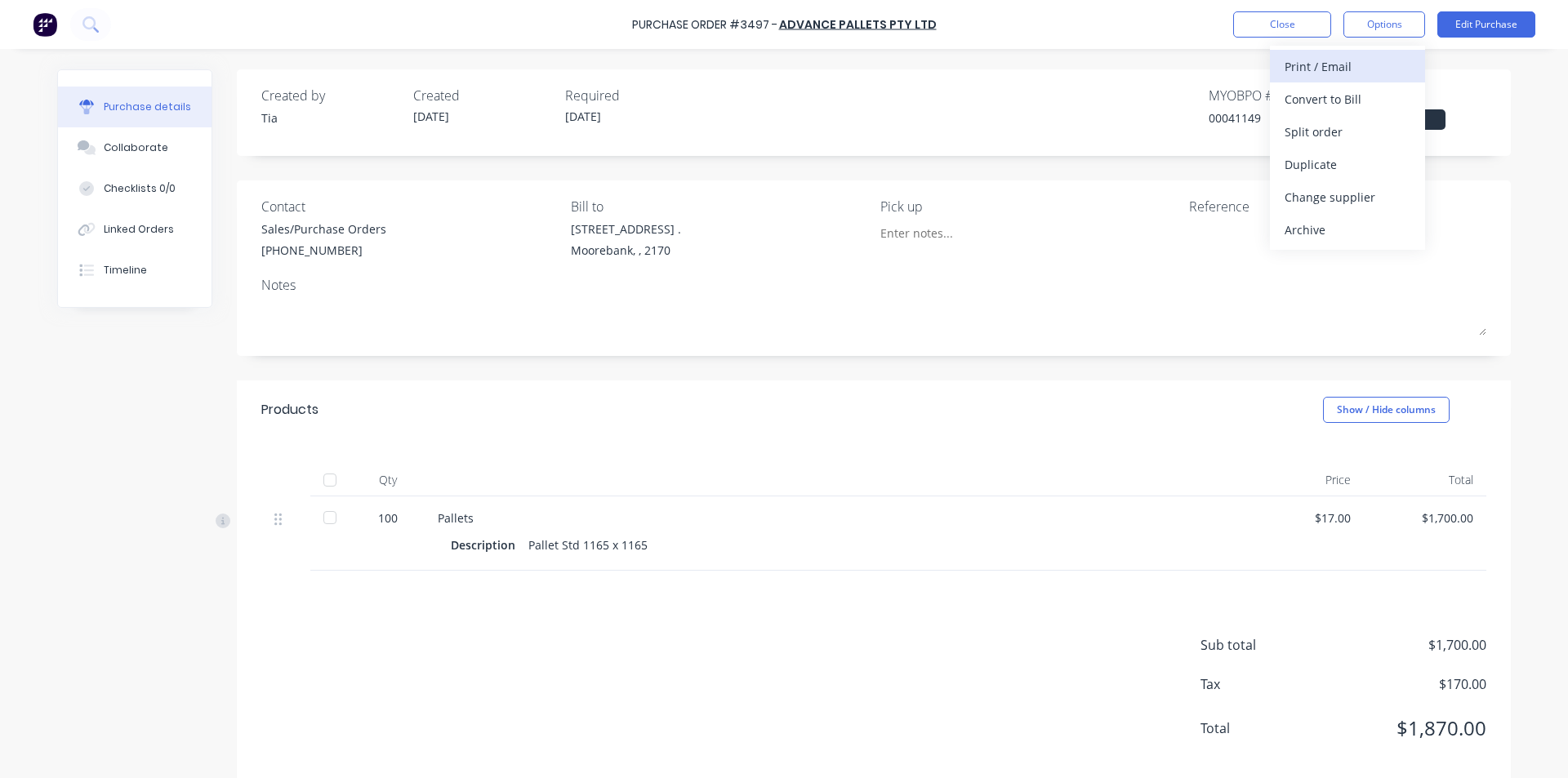
click at [1357, 71] on div "Print / Email" at bounding box center [1347, 66] width 125 height 23
click at [1354, 135] on div "Without pricing" at bounding box center [1347, 131] width 125 height 23
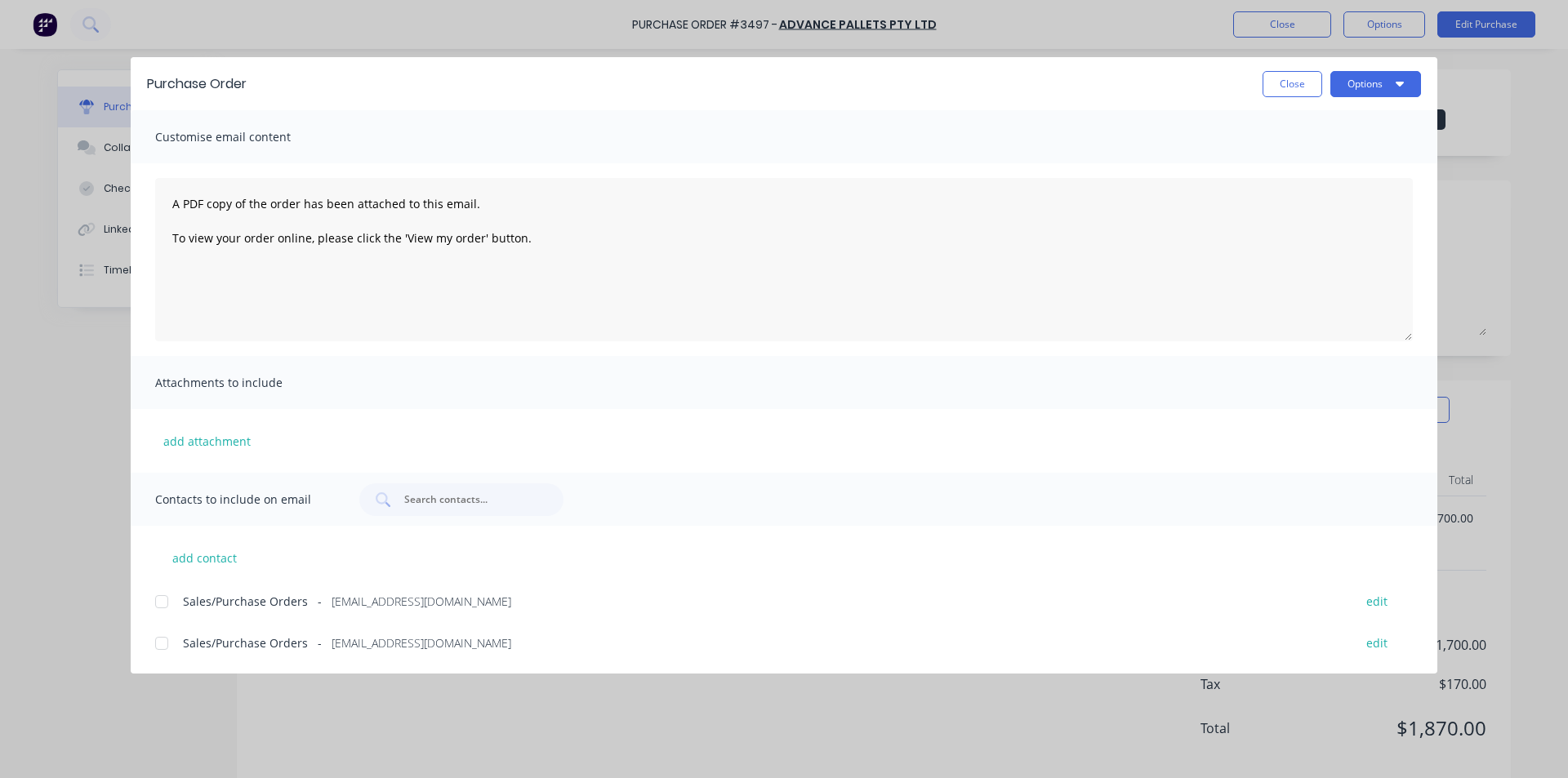
click at [157, 636] on div at bounding box center [161, 643] width 32 height 32
click at [1286, 91] on button "Close" at bounding box center [1292, 83] width 60 height 26
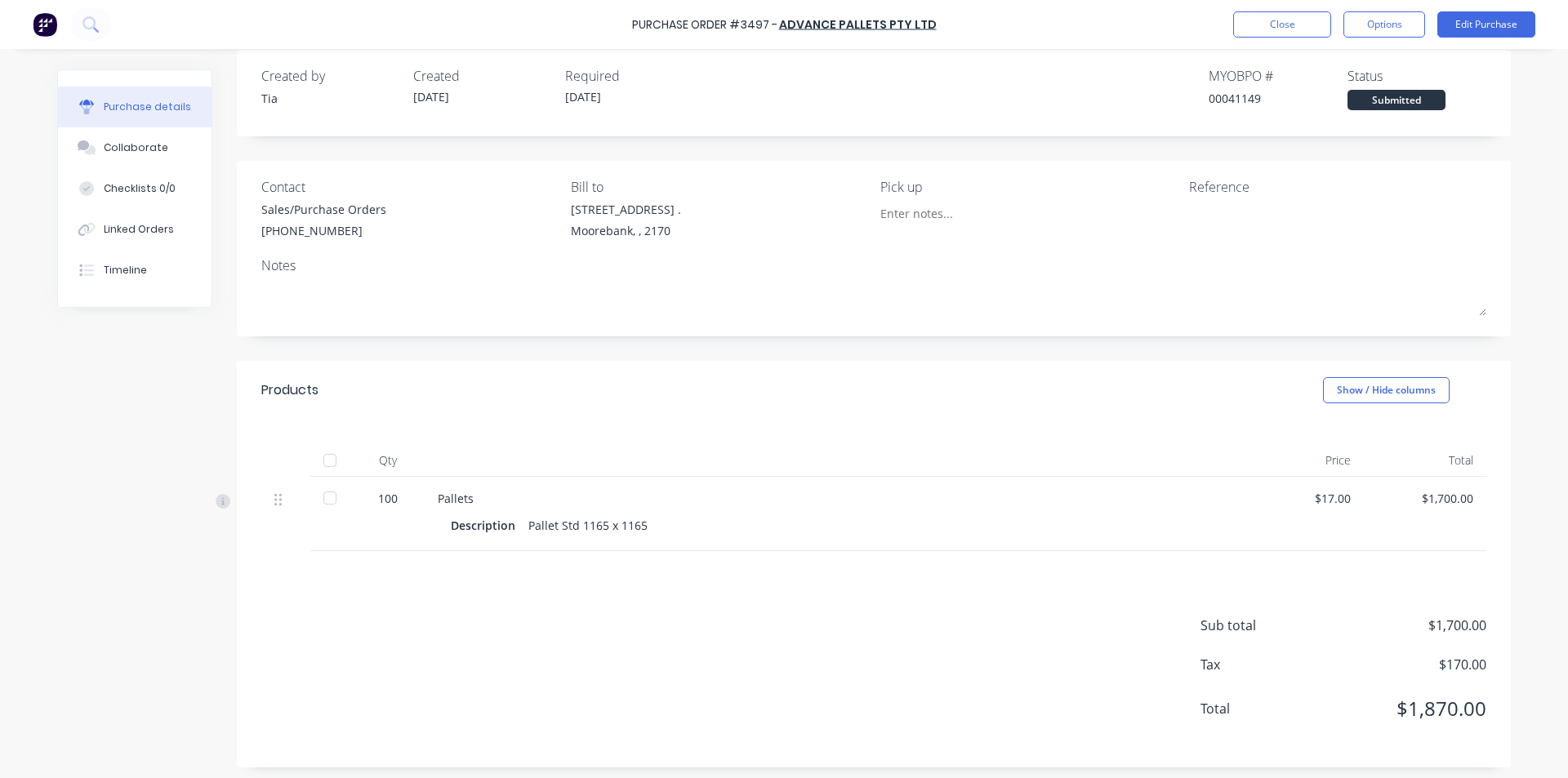
scroll to position [25, 0]
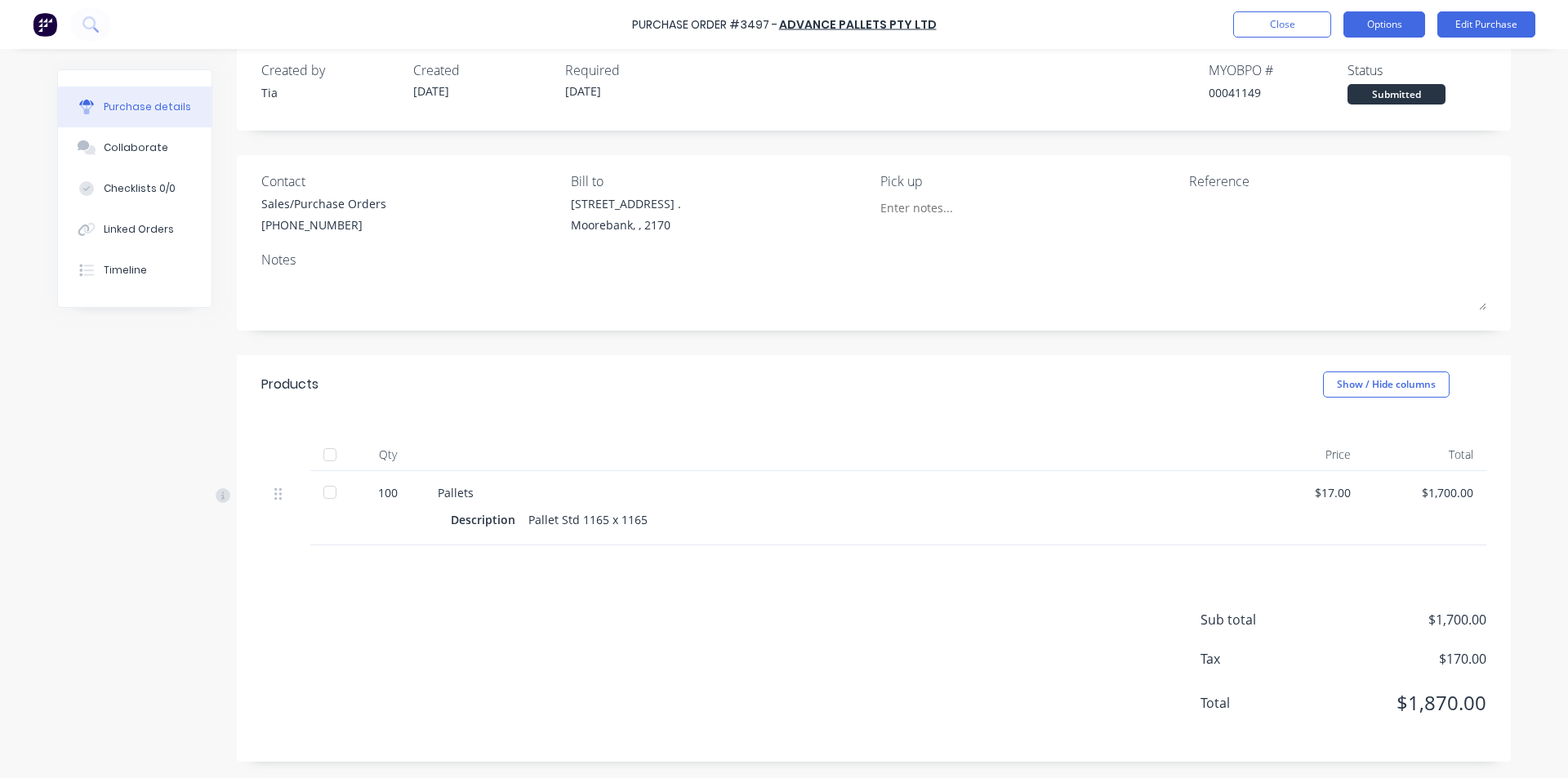
click at [1354, 24] on button "Options" at bounding box center [1384, 24] width 81 height 26
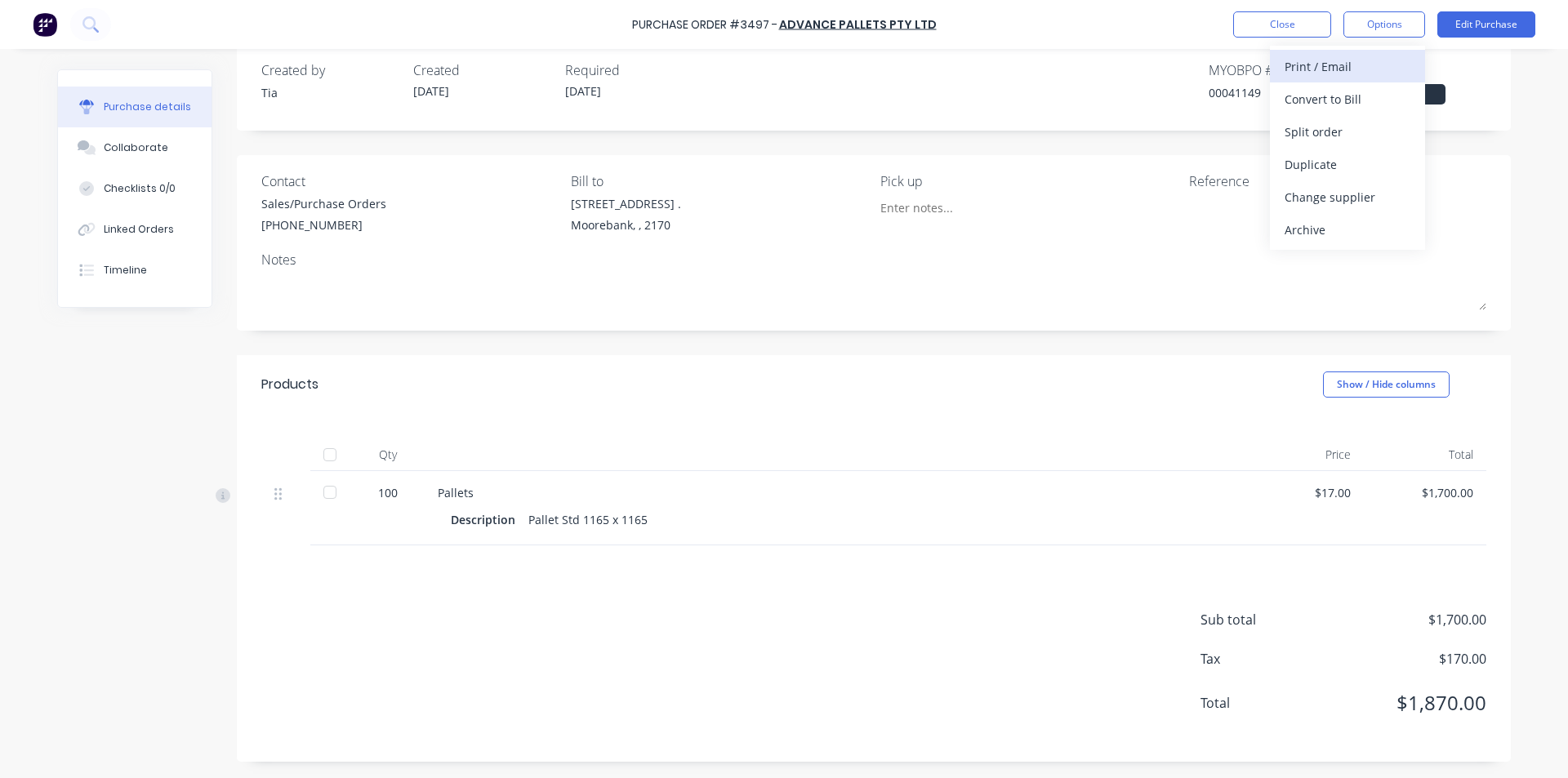
click at [1325, 70] on div "Print / Email" at bounding box center [1347, 66] width 125 height 23
click at [1323, 132] on div "Without pricing" at bounding box center [1347, 131] width 125 height 23
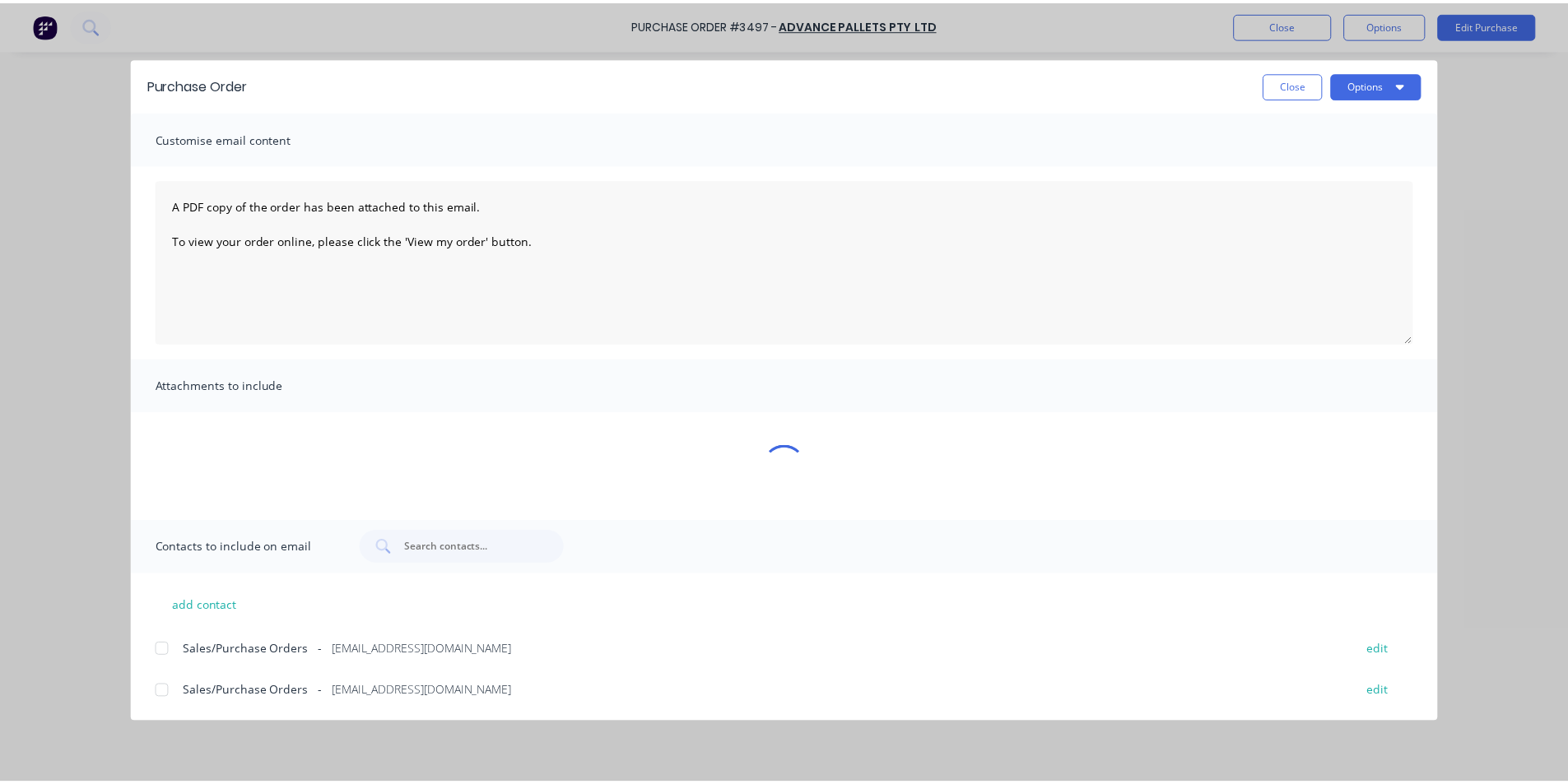
scroll to position [0, 0]
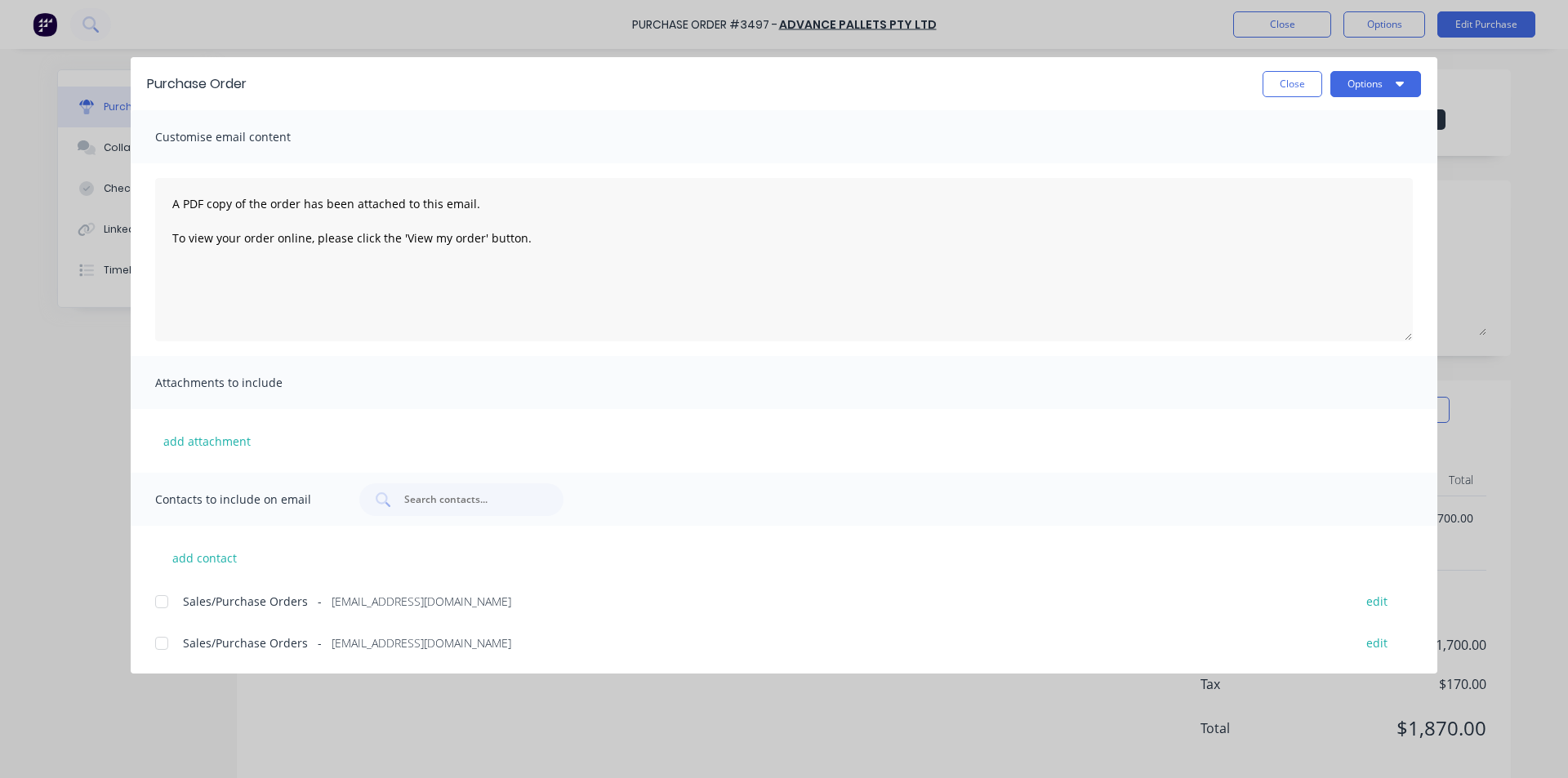
click at [156, 644] on div at bounding box center [161, 643] width 32 height 32
click at [1366, 86] on button "Options" at bounding box center [1375, 83] width 91 height 26
click at [1367, 188] on div "Email" at bounding box center [1343, 190] width 125 height 23
click at [1354, 84] on button "Options" at bounding box center [1375, 83] width 91 height 26
click at [1354, 194] on div "Email" at bounding box center [1343, 190] width 125 height 23
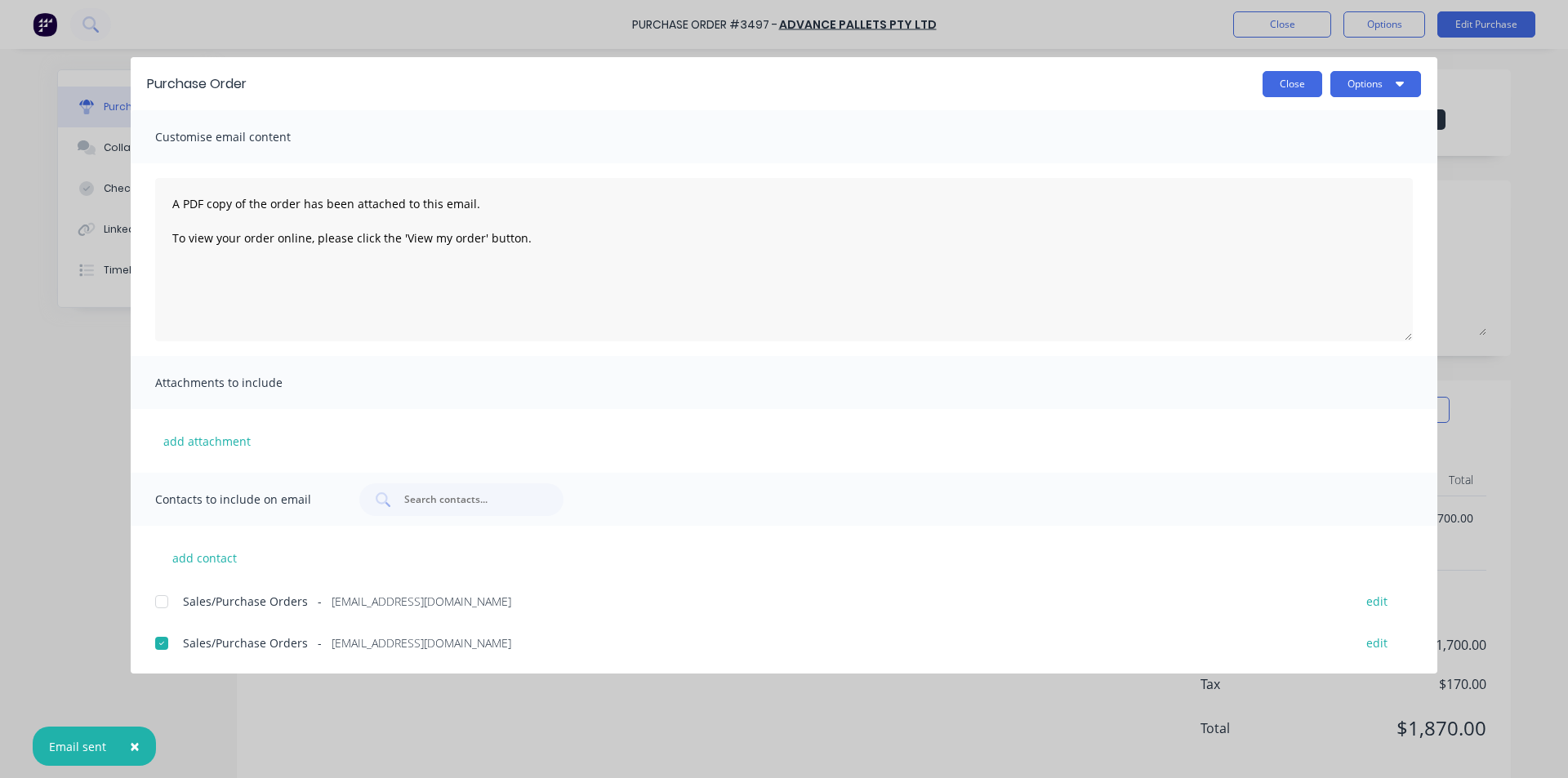
click at [1306, 81] on button "Close" at bounding box center [1292, 83] width 60 height 26
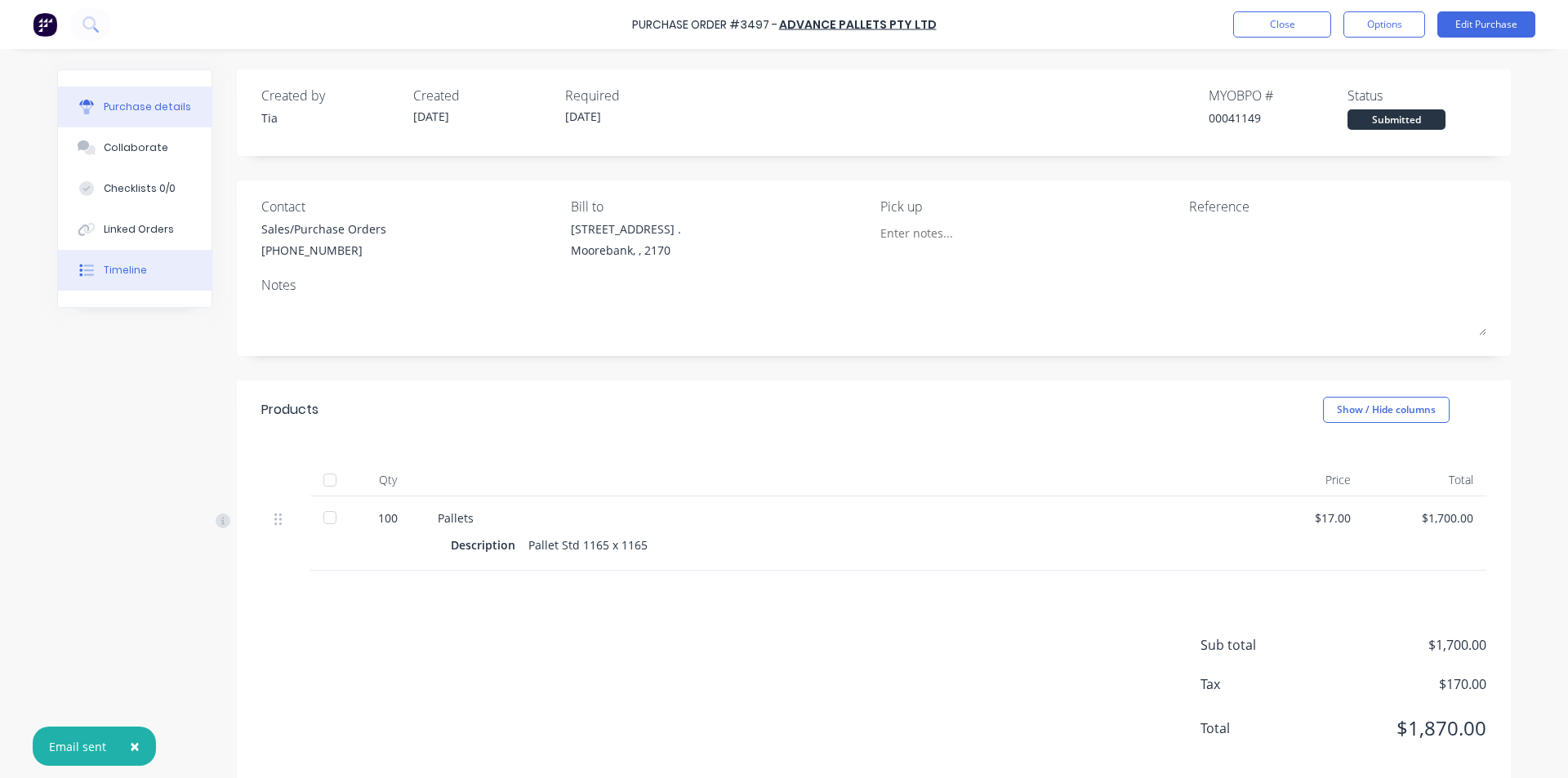
click at [147, 263] on button "Timeline" at bounding box center [135, 270] width 154 height 41
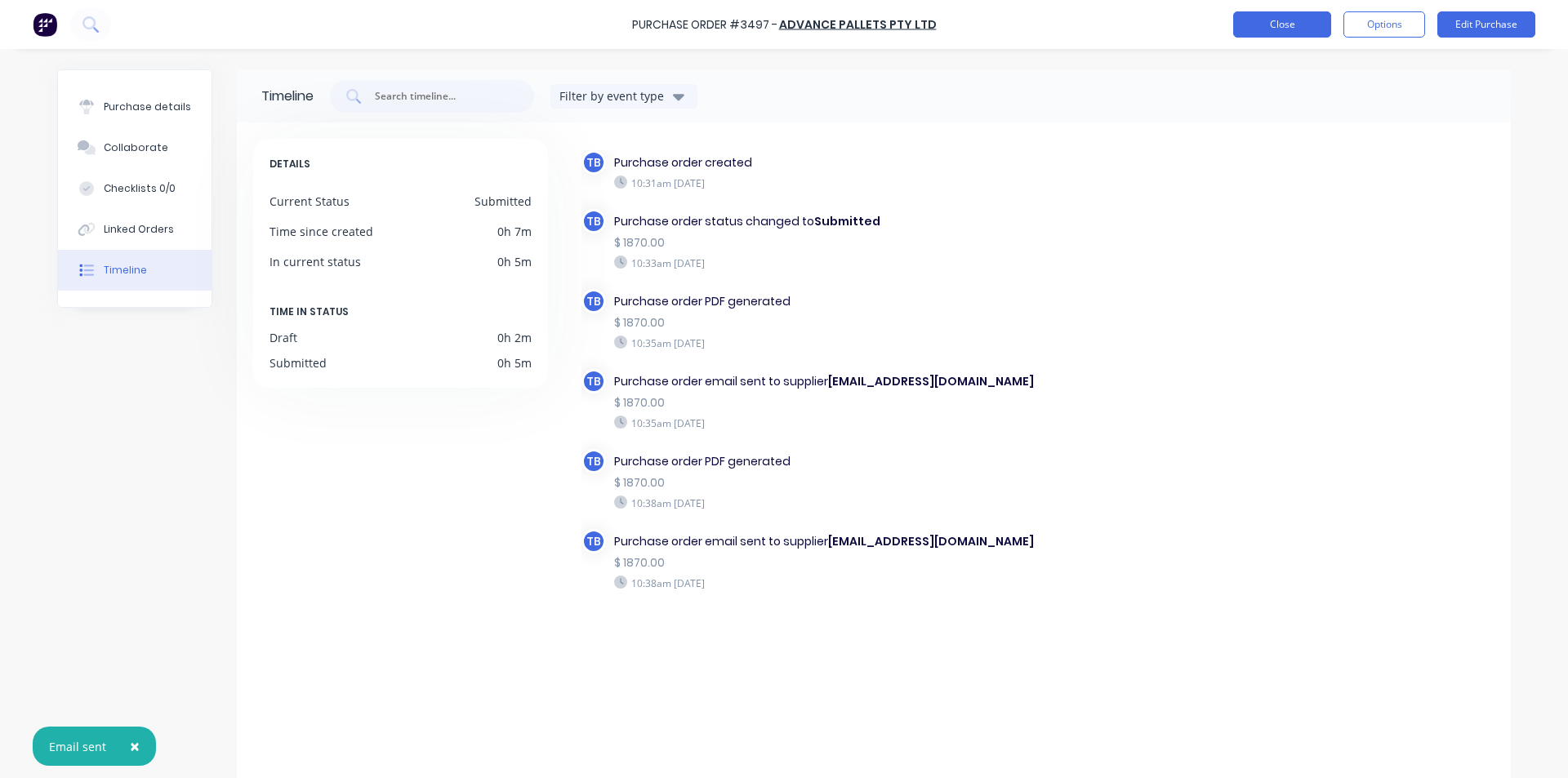
click at [1290, 27] on button "Close" at bounding box center [1282, 24] width 98 height 26
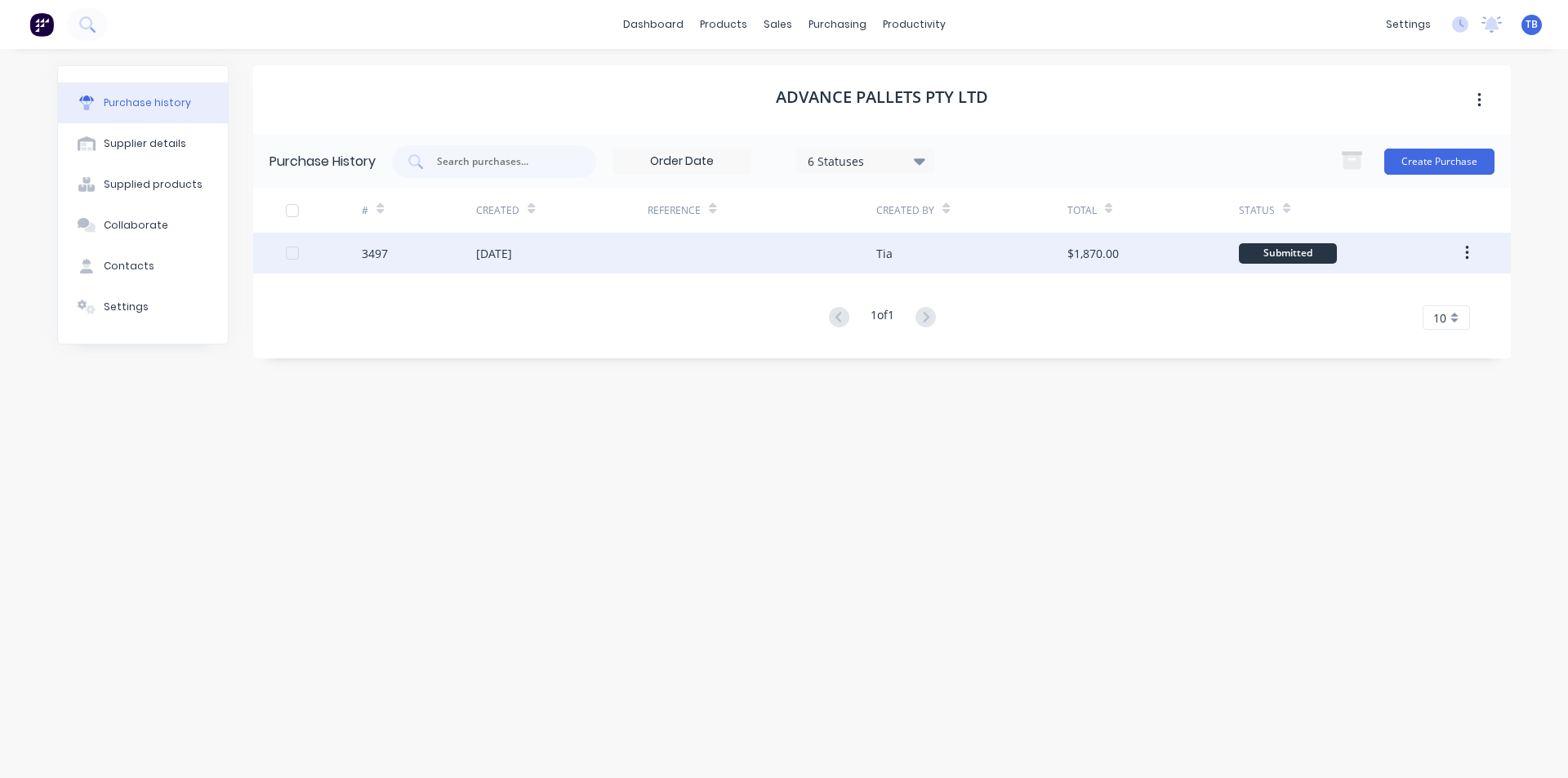
click at [582, 241] on div "[DATE]" at bounding box center [562, 253] width 171 height 41
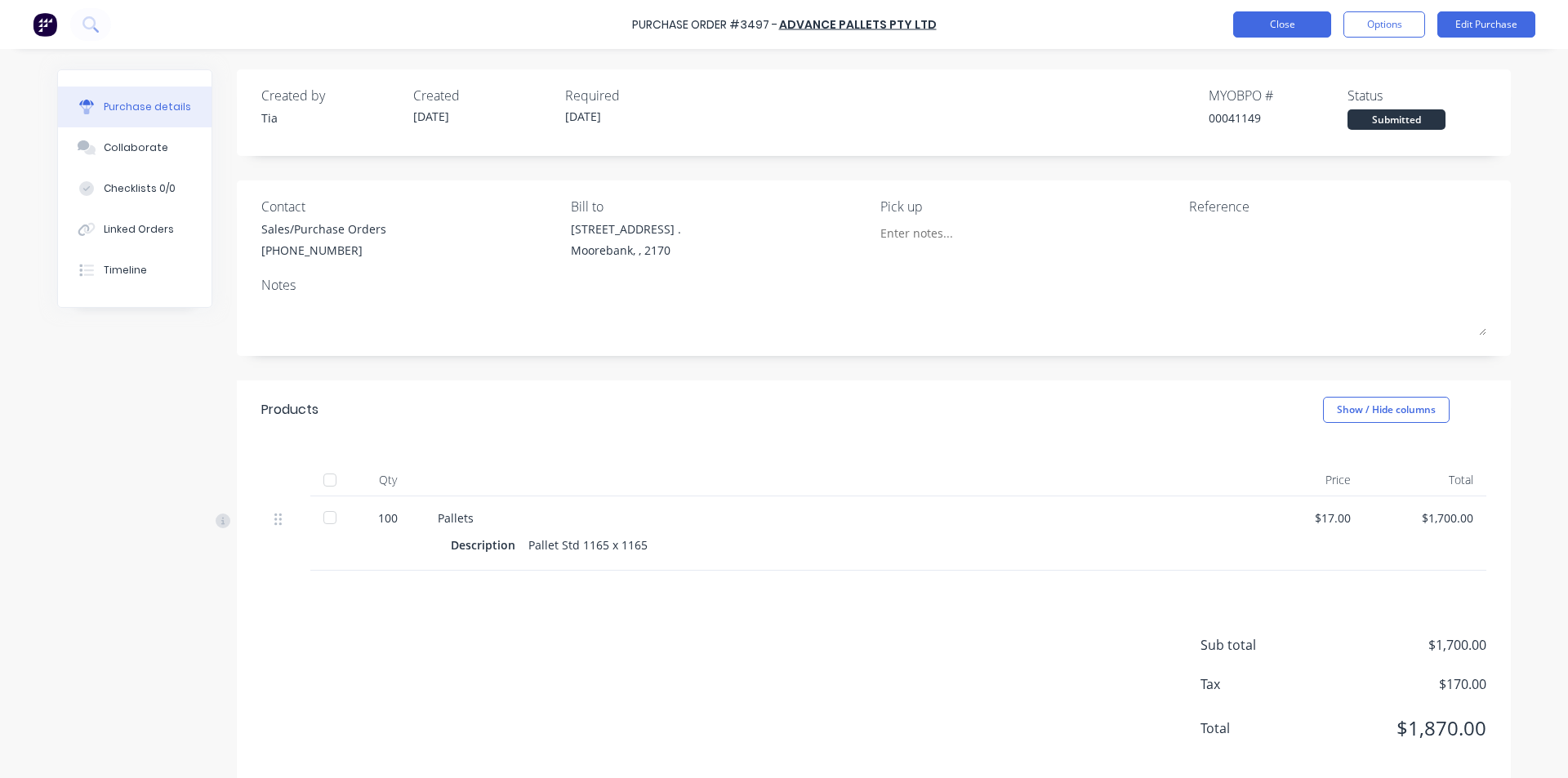
click at [1257, 23] on button "Close" at bounding box center [1282, 24] width 98 height 26
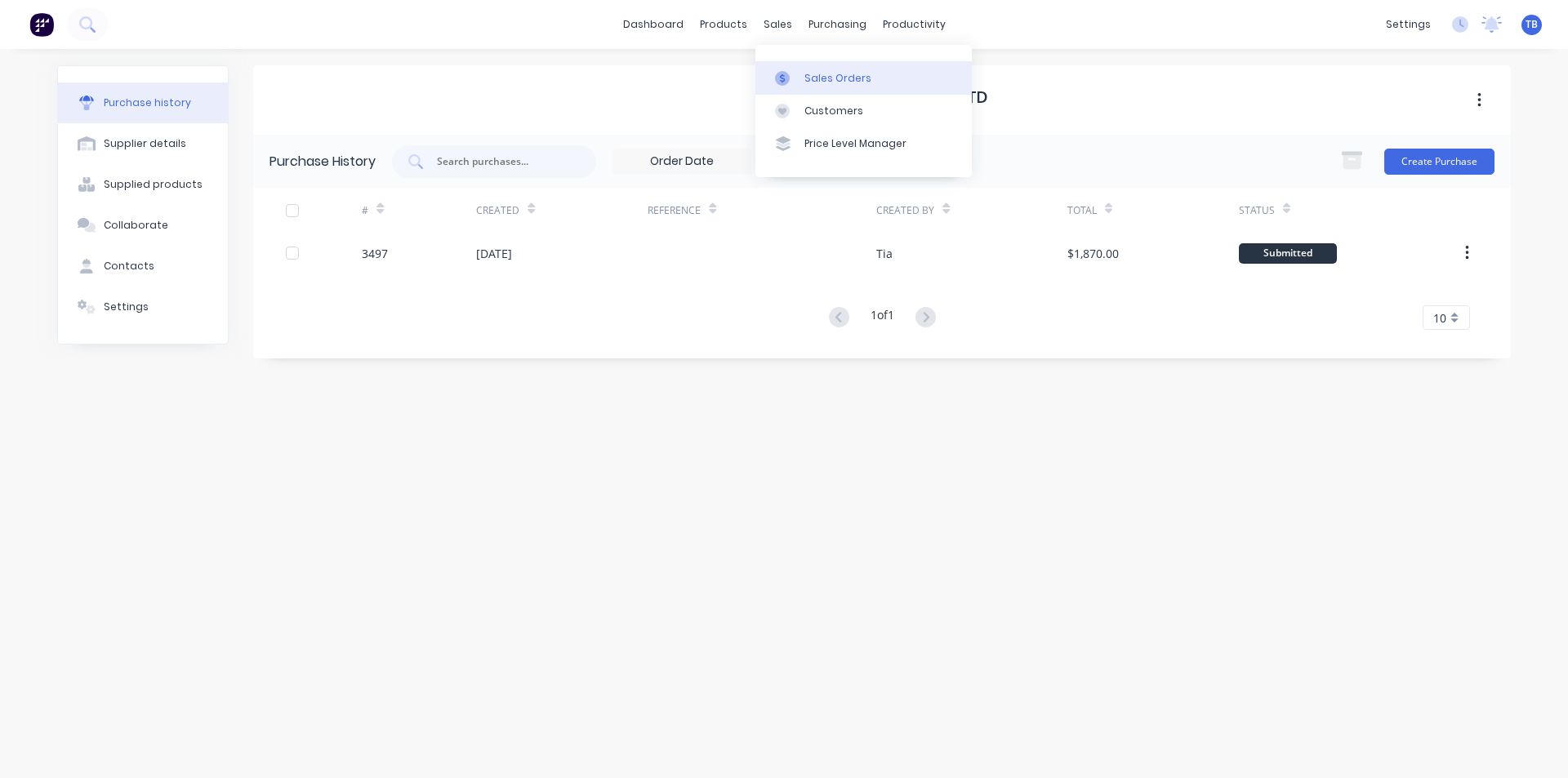
click at [823, 76] on div "Sales Orders" at bounding box center [838, 78] width 67 height 15
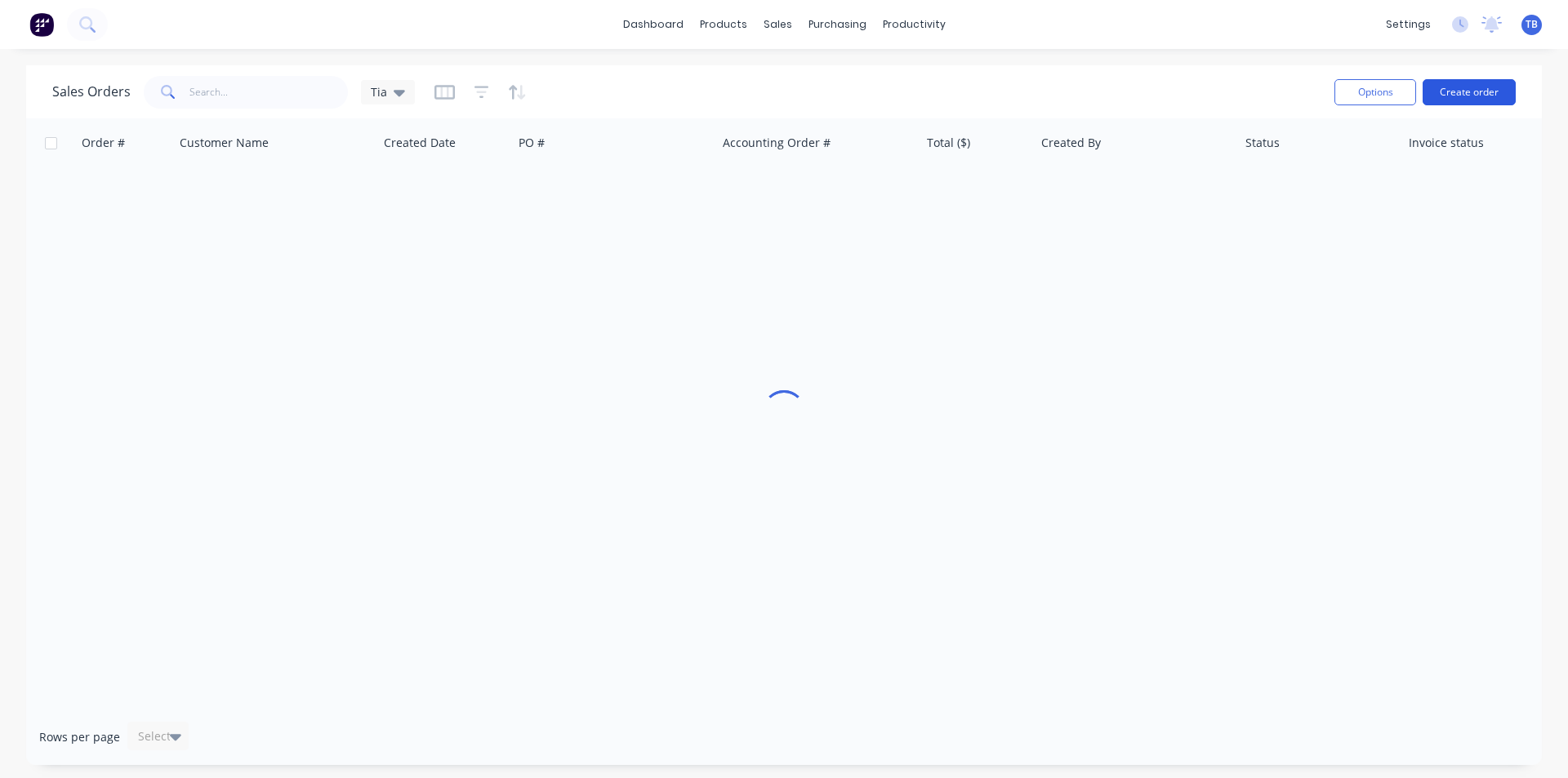
click at [1467, 94] on button "Create order" at bounding box center [1469, 91] width 93 height 26
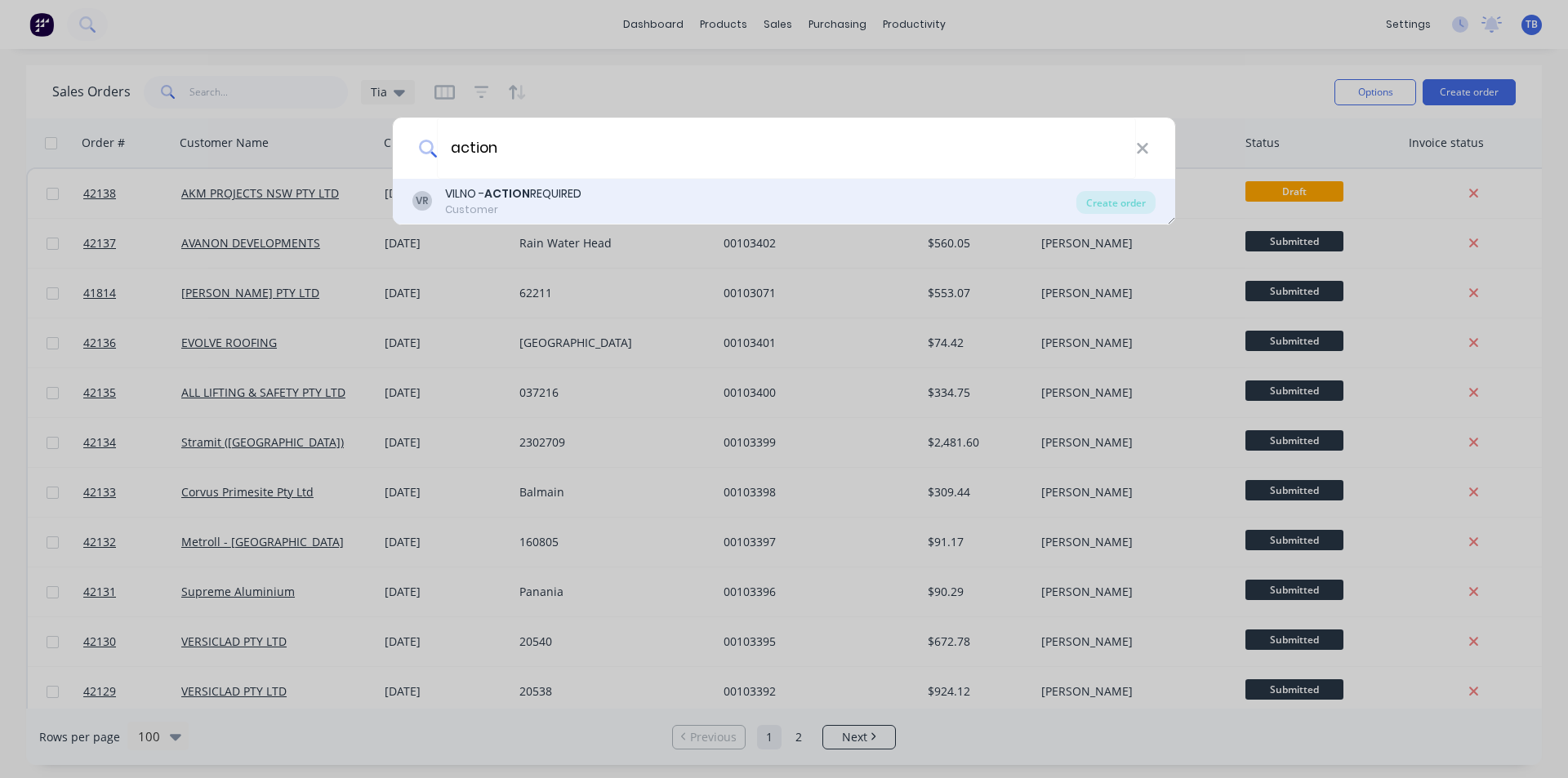
type input "action"
click at [539, 206] on div "Customer" at bounding box center [514, 210] width 136 height 15
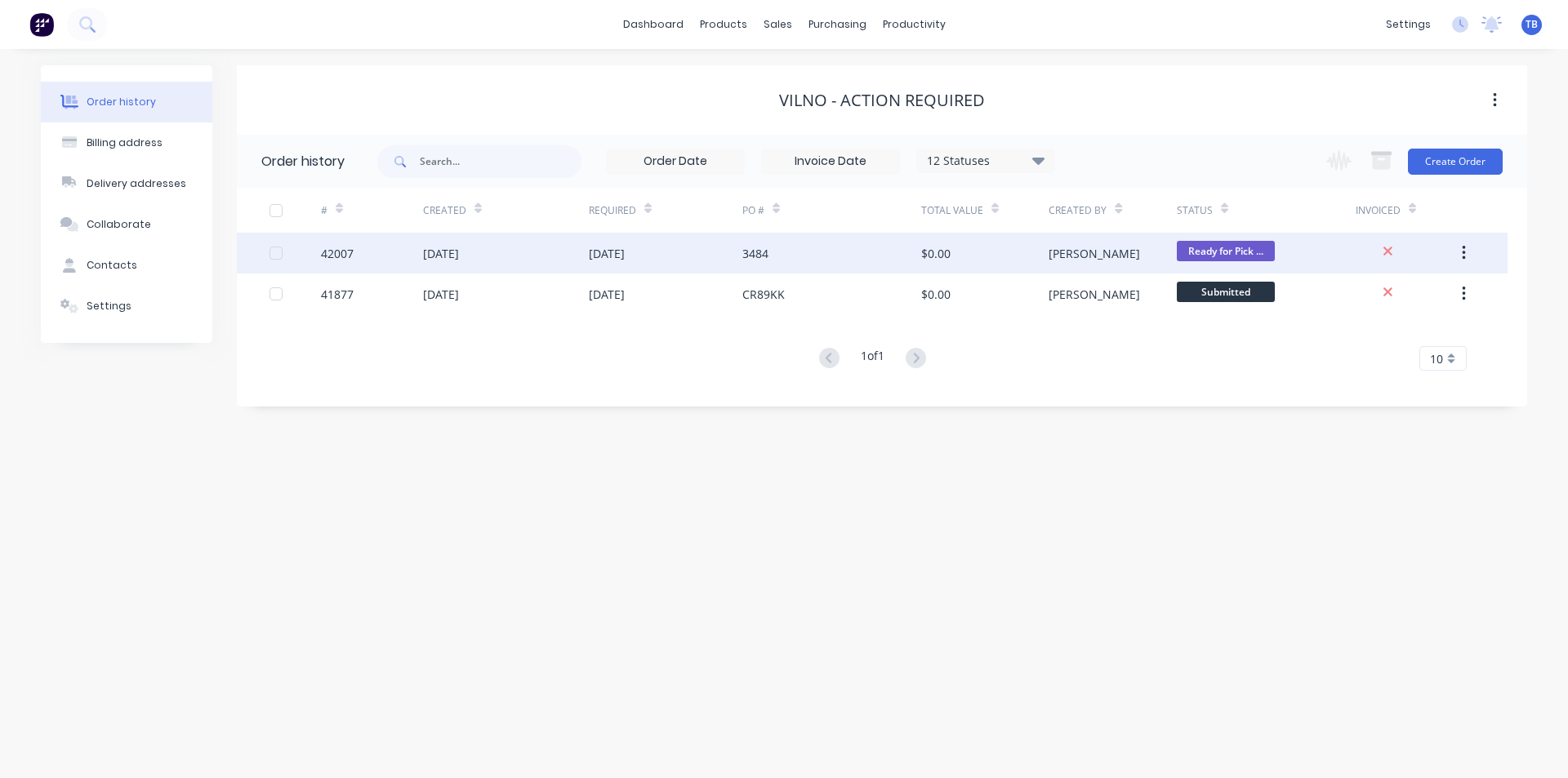
click at [836, 257] on div "3484" at bounding box center [831, 253] width 179 height 41
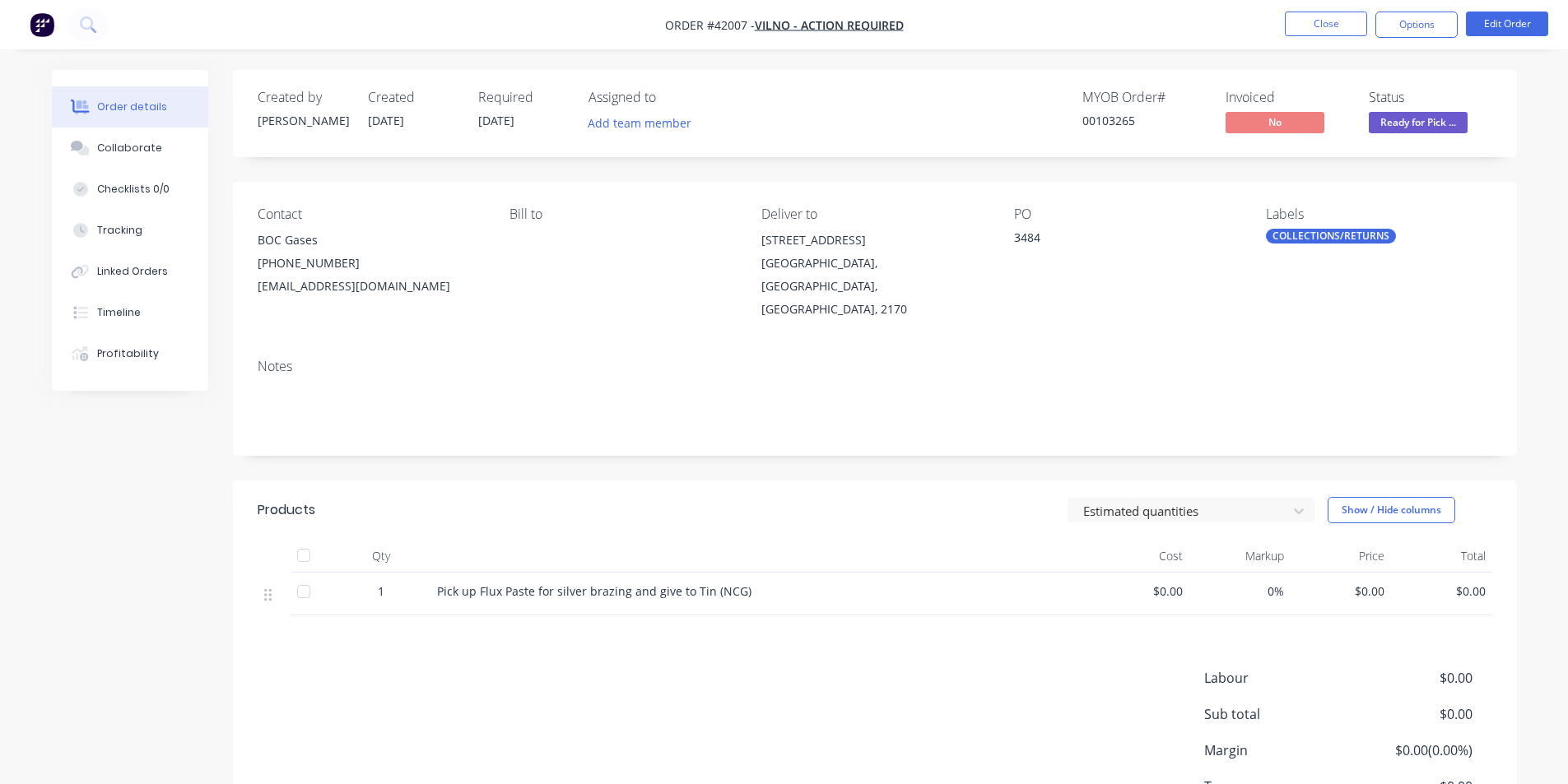
click at [306, 573] on div at bounding box center [311, 594] width 41 height 43
click at [307, 575] on div at bounding box center [303, 591] width 33 height 33
click at [1326, 23] on button "Close" at bounding box center [1326, 23] width 82 height 24
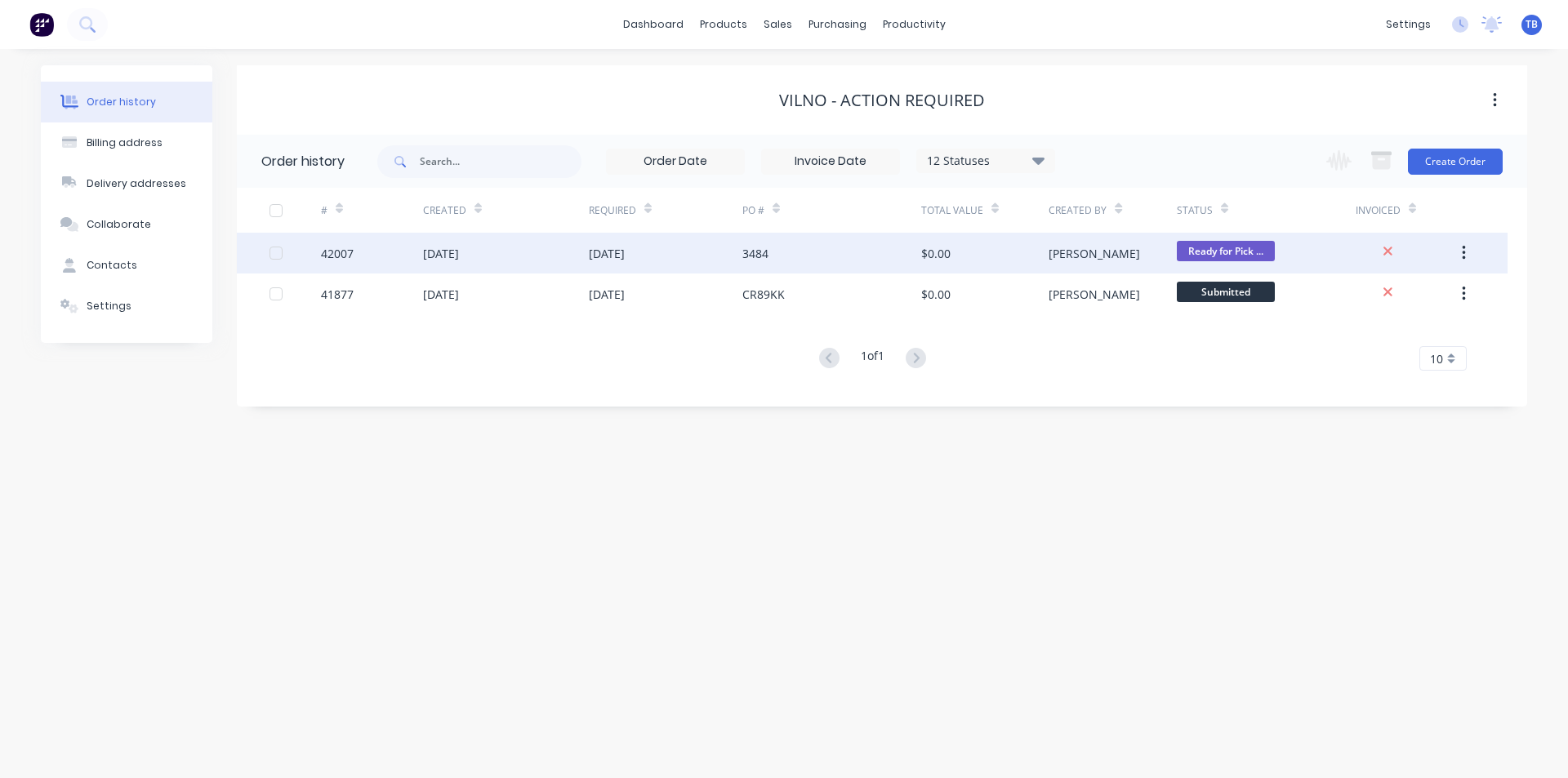
click at [999, 238] on div "$0.00" at bounding box center [984, 253] width 127 height 41
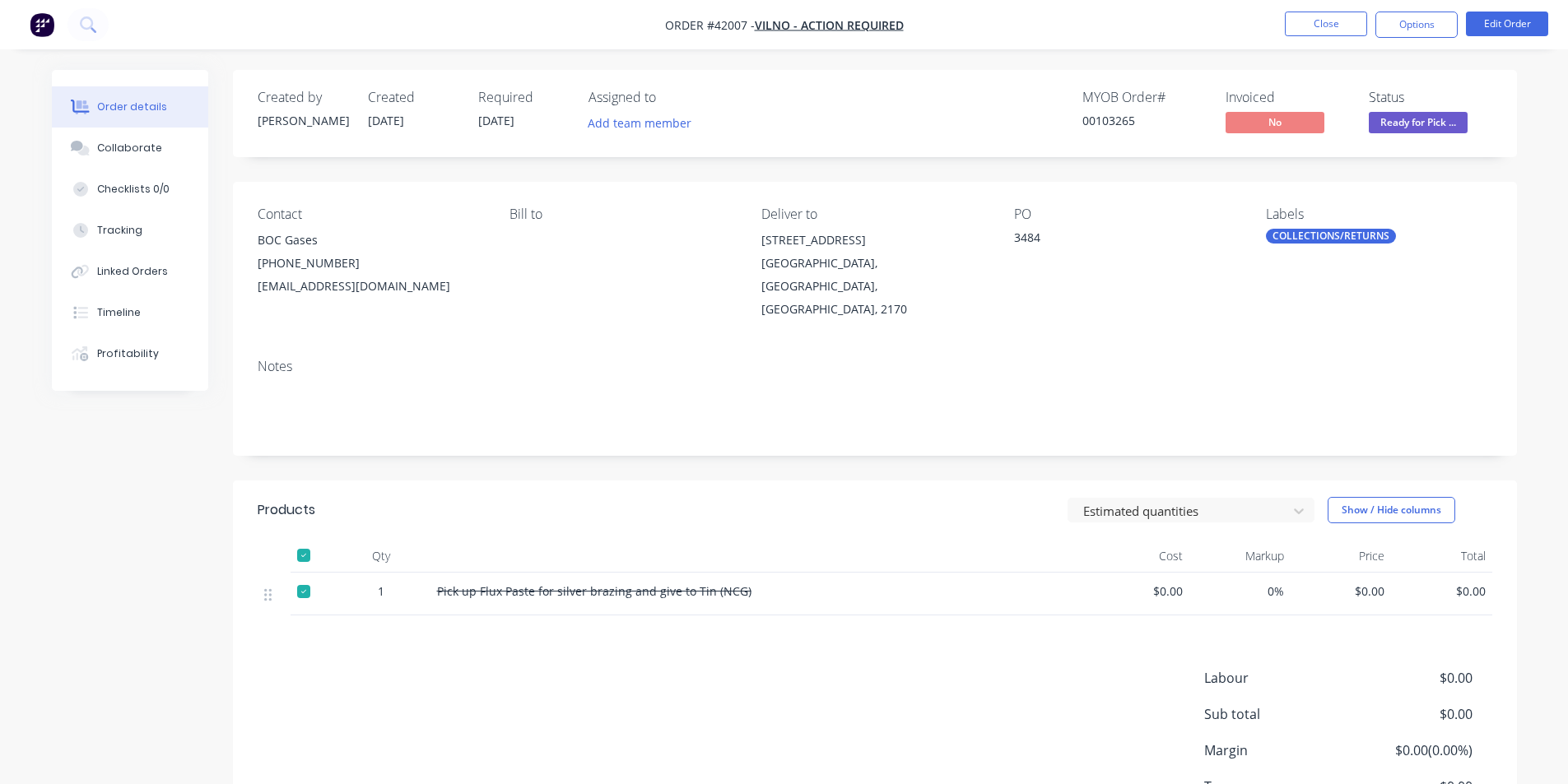
click at [305, 575] on div at bounding box center [303, 591] width 33 height 33
click at [1340, 23] on button "Close" at bounding box center [1326, 23] width 82 height 24
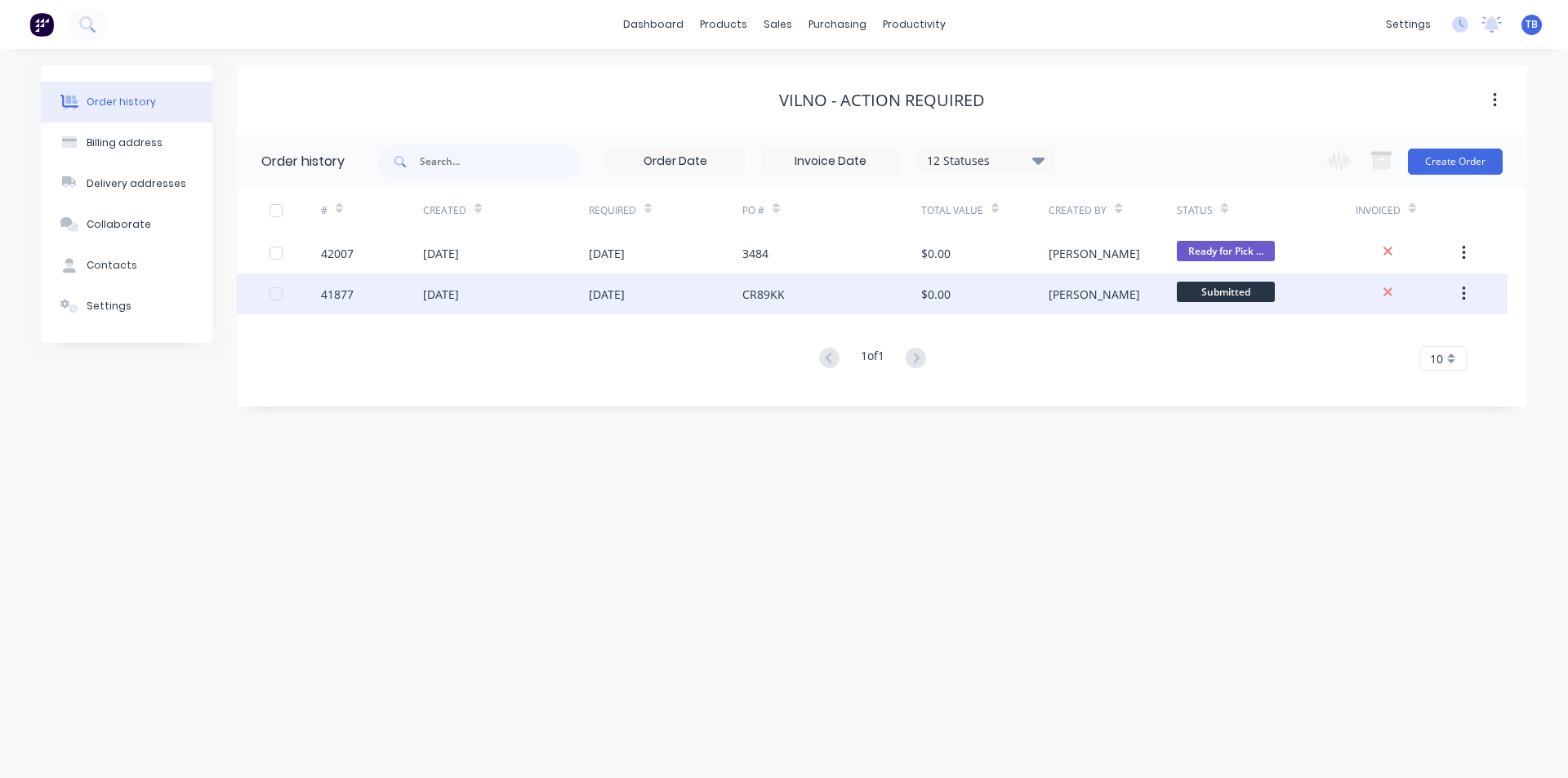
click at [657, 294] on div "30 Sep 2025" at bounding box center [665, 293] width 154 height 41
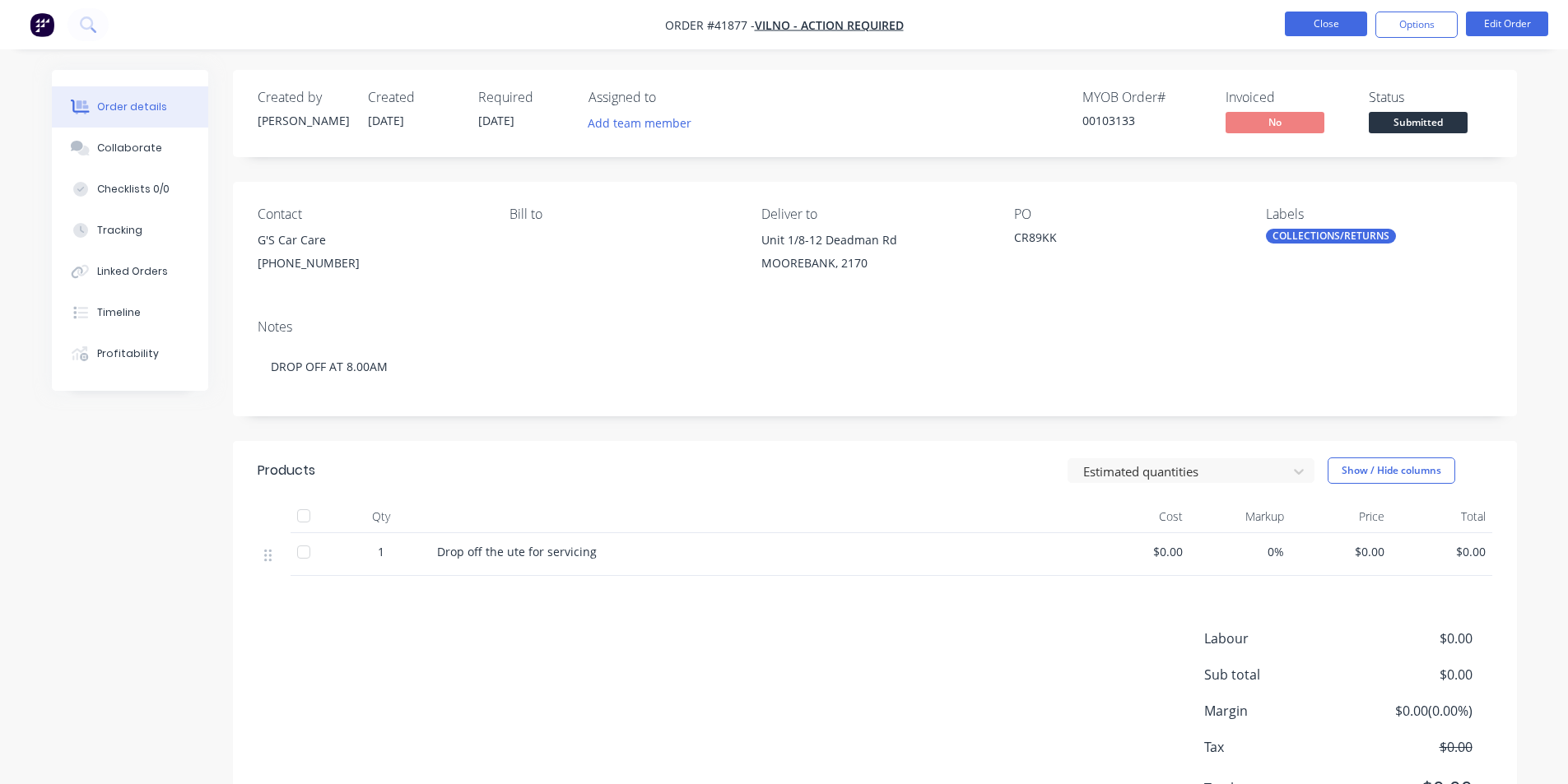
click at [1315, 20] on button "Close" at bounding box center [1326, 23] width 82 height 24
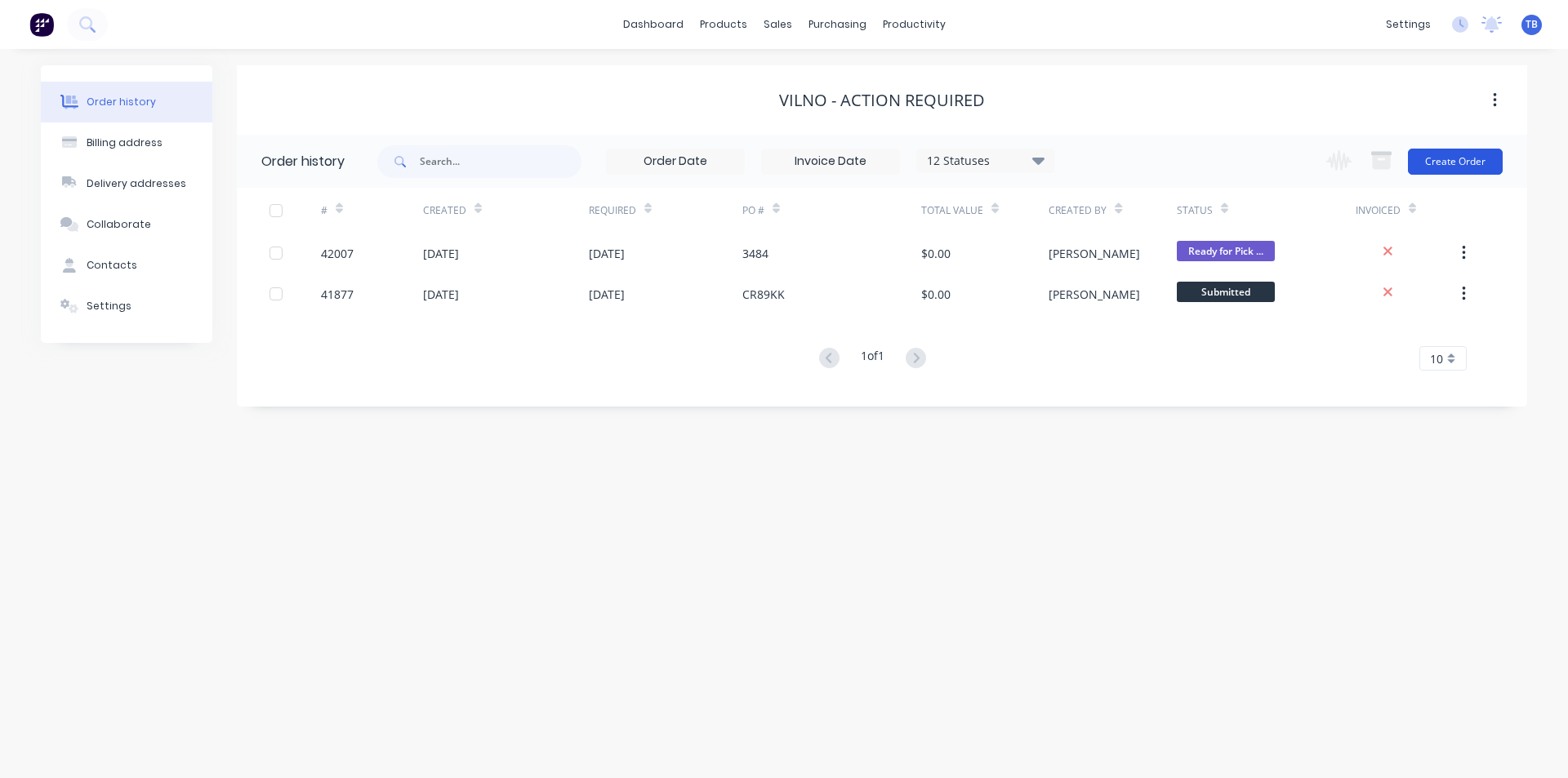
click at [1445, 156] on button "Create Order" at bounding box center [1455, 161] width 95 height 26
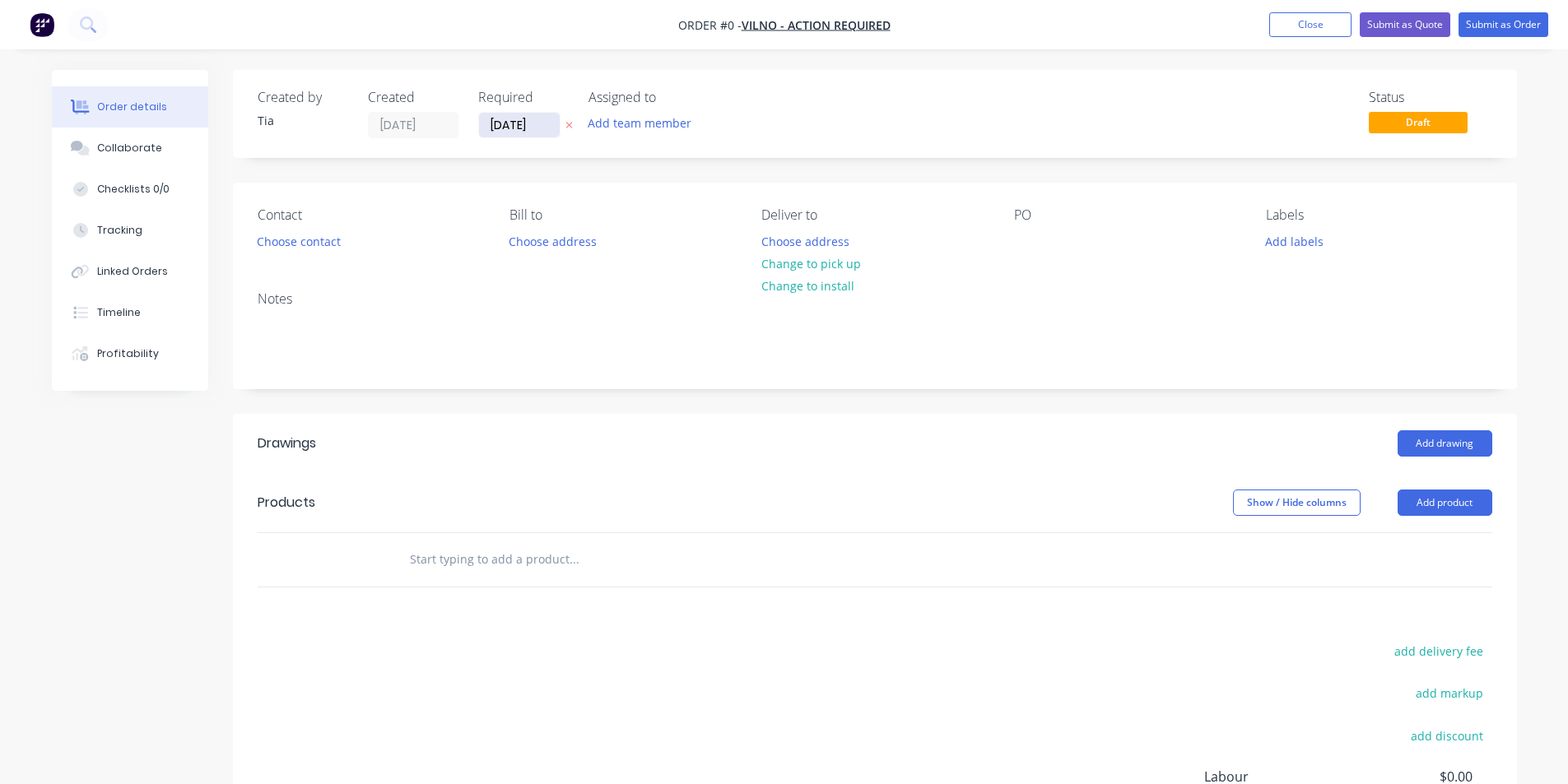
click at [495, 128] on input "[DATE]" at bounding box center [519, 125] width 80 height 24
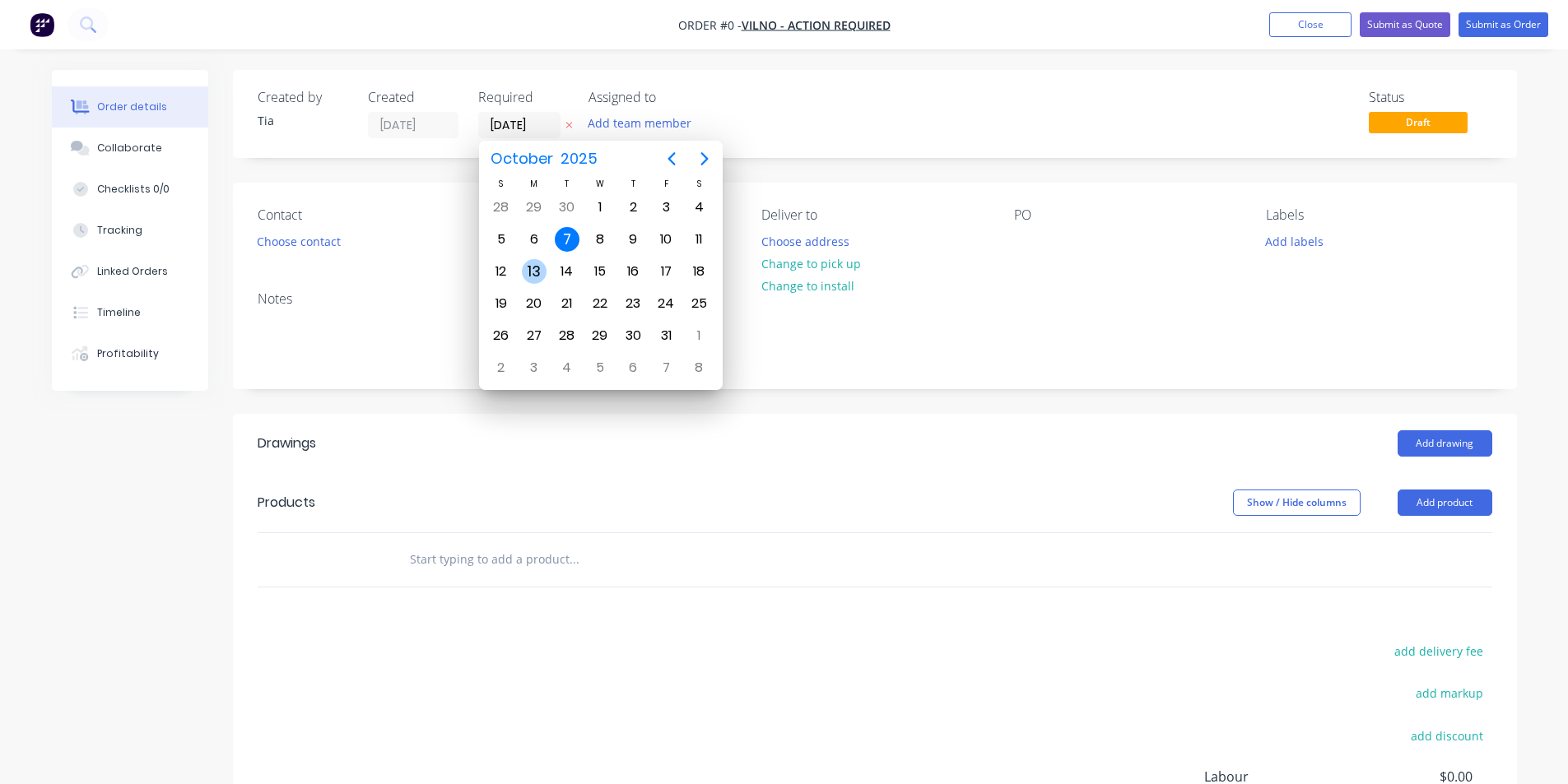
click at [531, 276] on div "13" at bounding box center [534, 271] width 24 height 24
type input "13/10/25"
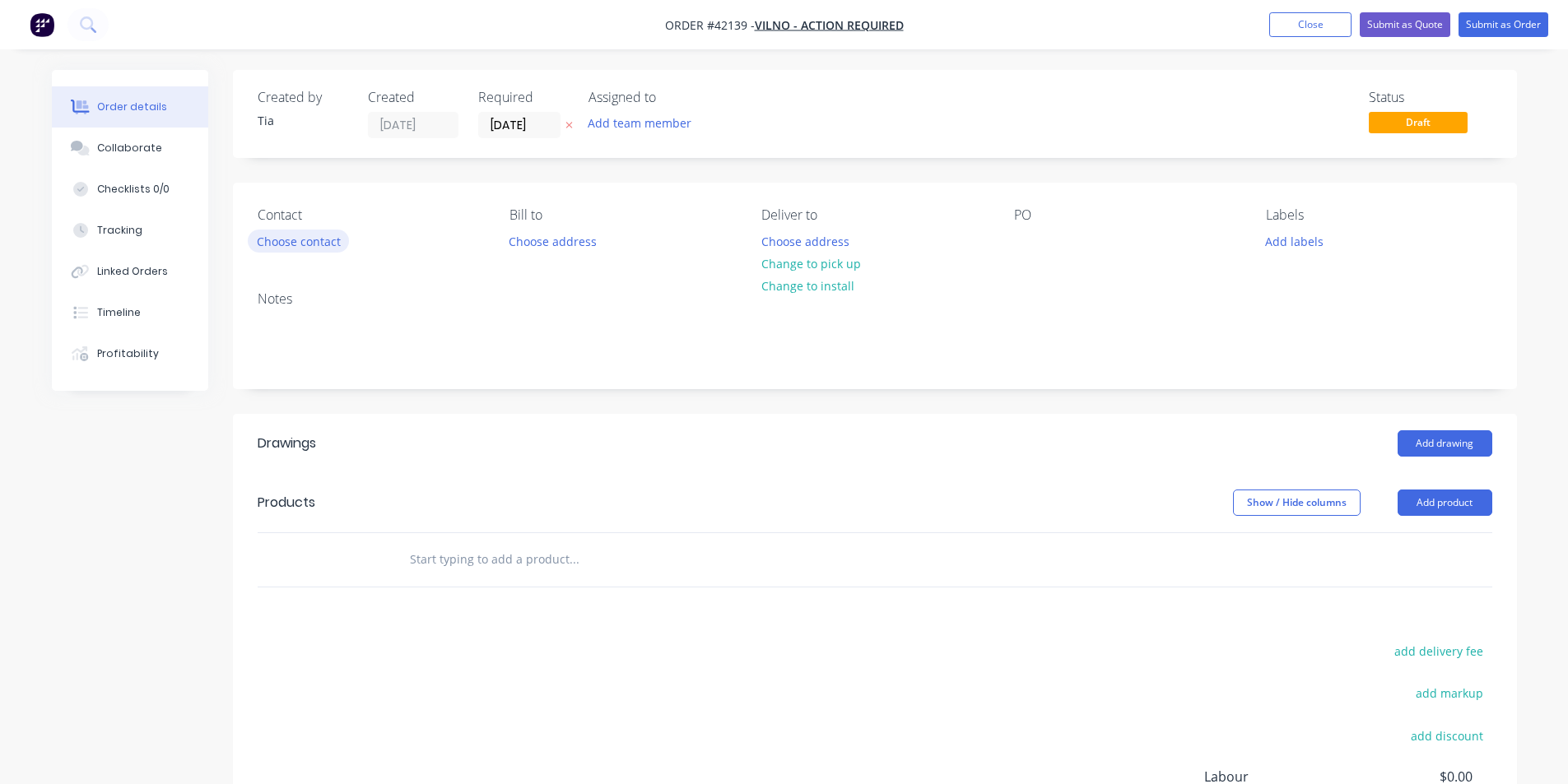
click at [334, 246] on button "Choose contact" at bounding box center [298, 240] width 101 height 23
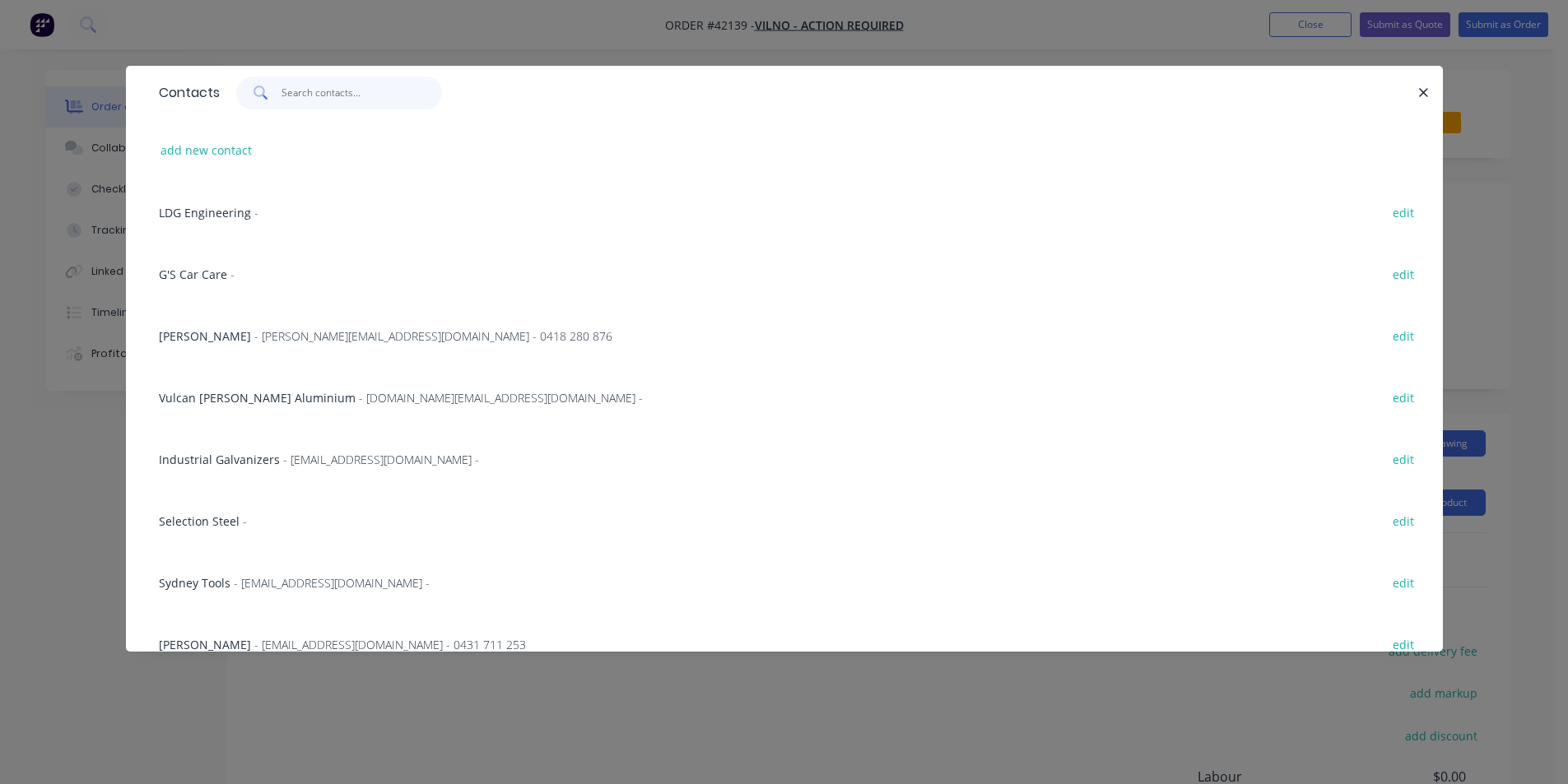
click at [359, 89] on input "text" at bounding box center [362, 92] width 161 height 33
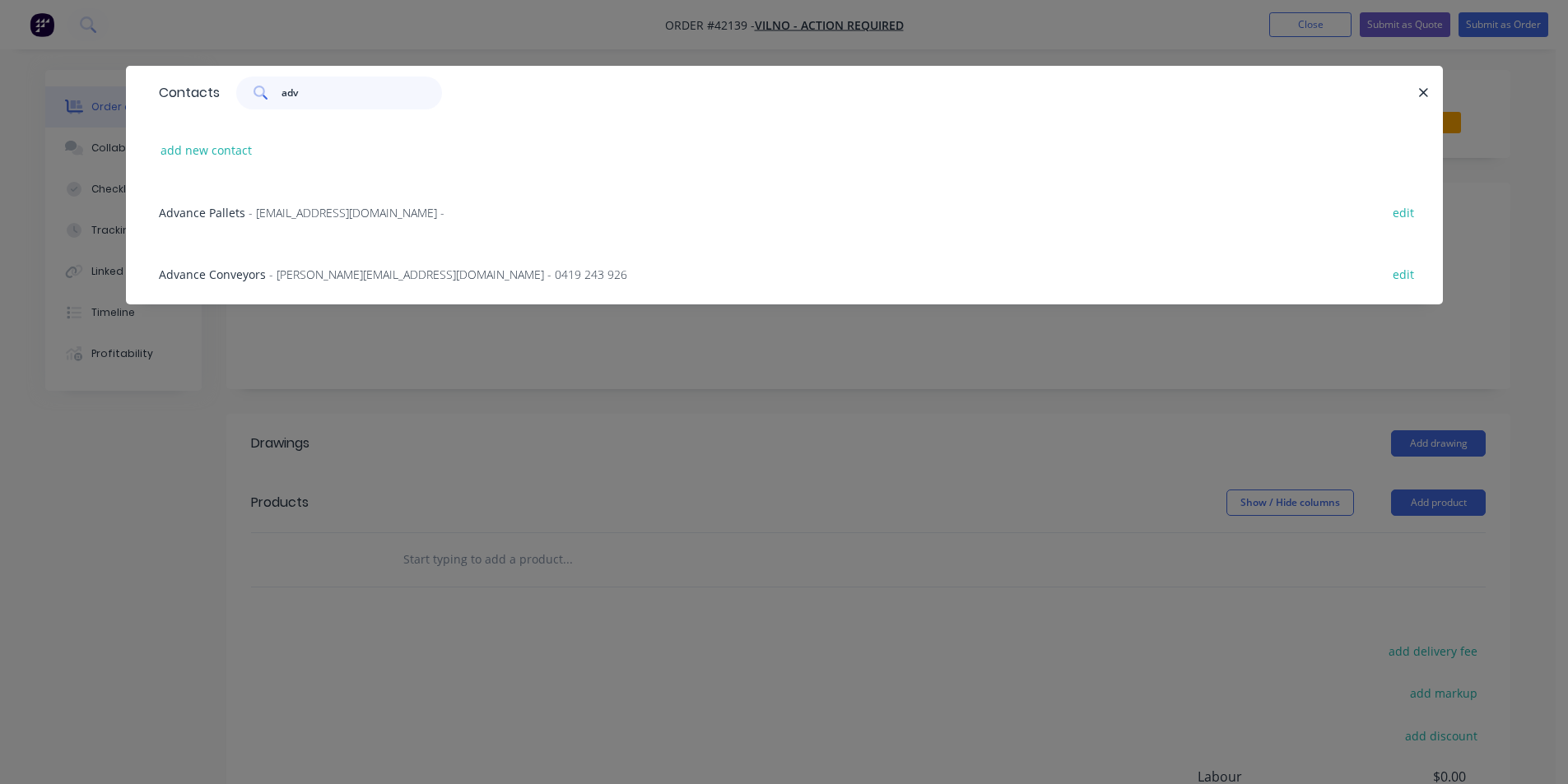
type input "adv"
click at [327, 206] on span "- accounts@advancepallets.com.au -" at bounding box center [347, 213] width 196 height 16
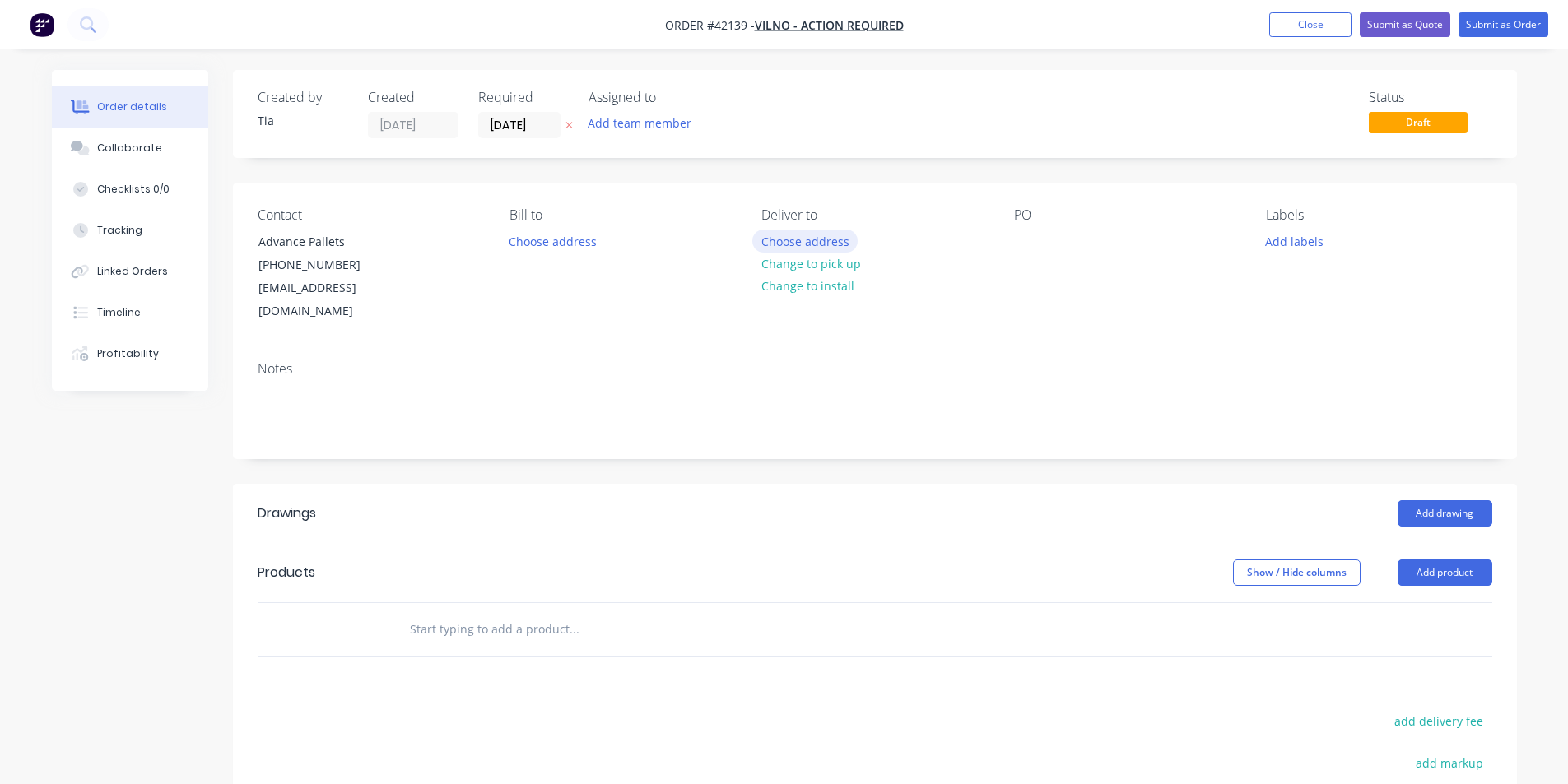
click at [837, 238] on button "Choose address" at bounding box center [805, 240] width 106 height 23
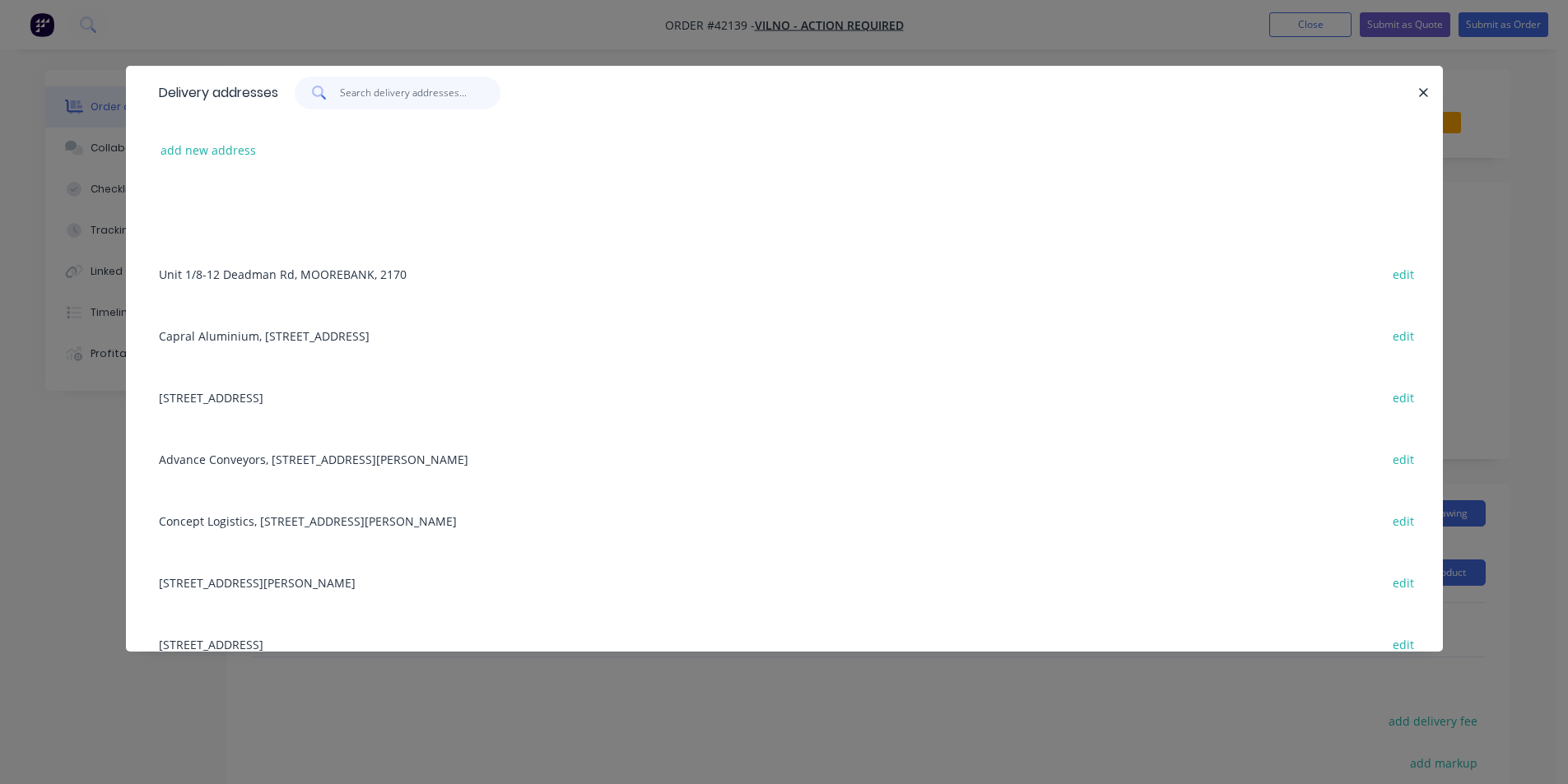
click at [371, 99] on input "text" at bounding box center [420, 92] width 161 height 33
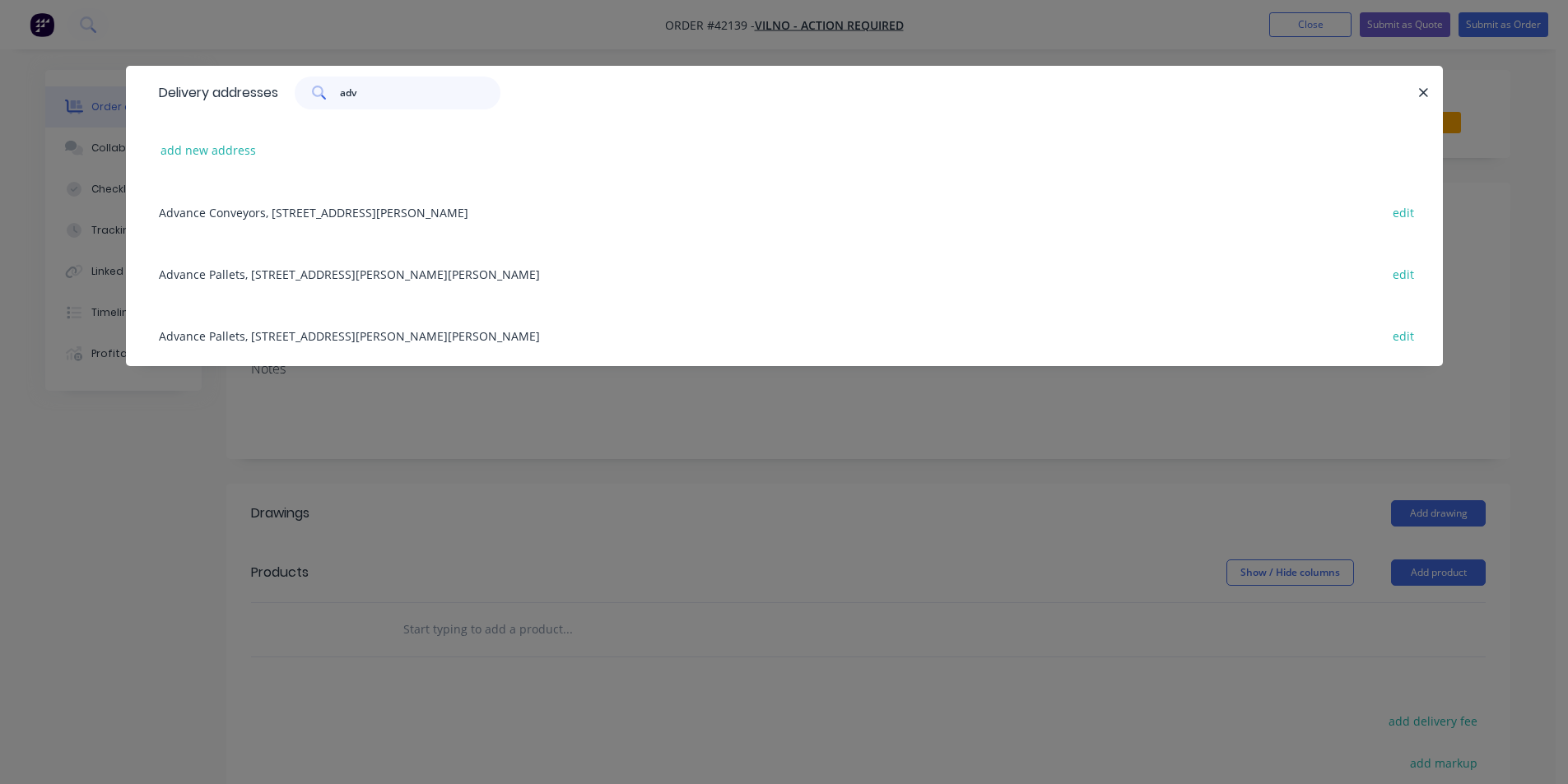
type input "adv"
click at [383, 267] on div "Advance Pallets, 164 Hartley Road, SMEATON GRANGE, New South Wales, Australia, …" at bounding box center [784, 274] width 1267 height 62
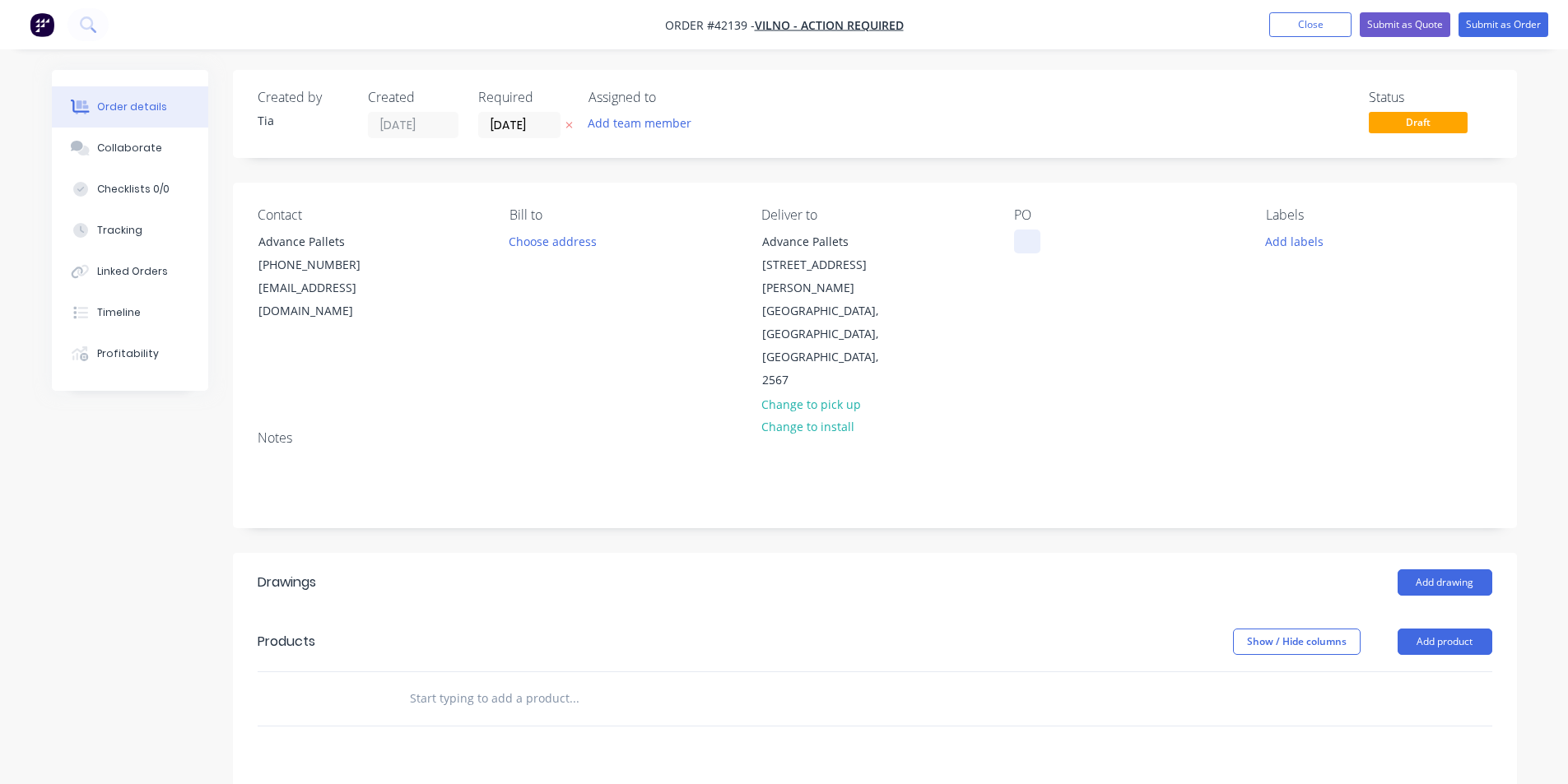
click at [1026, 244] on div at bounding box center [1027, 241] width 26 height 23
click at [1324, 239] on button "Add labels" at bounding box center [1295, 240] width 75 height 23
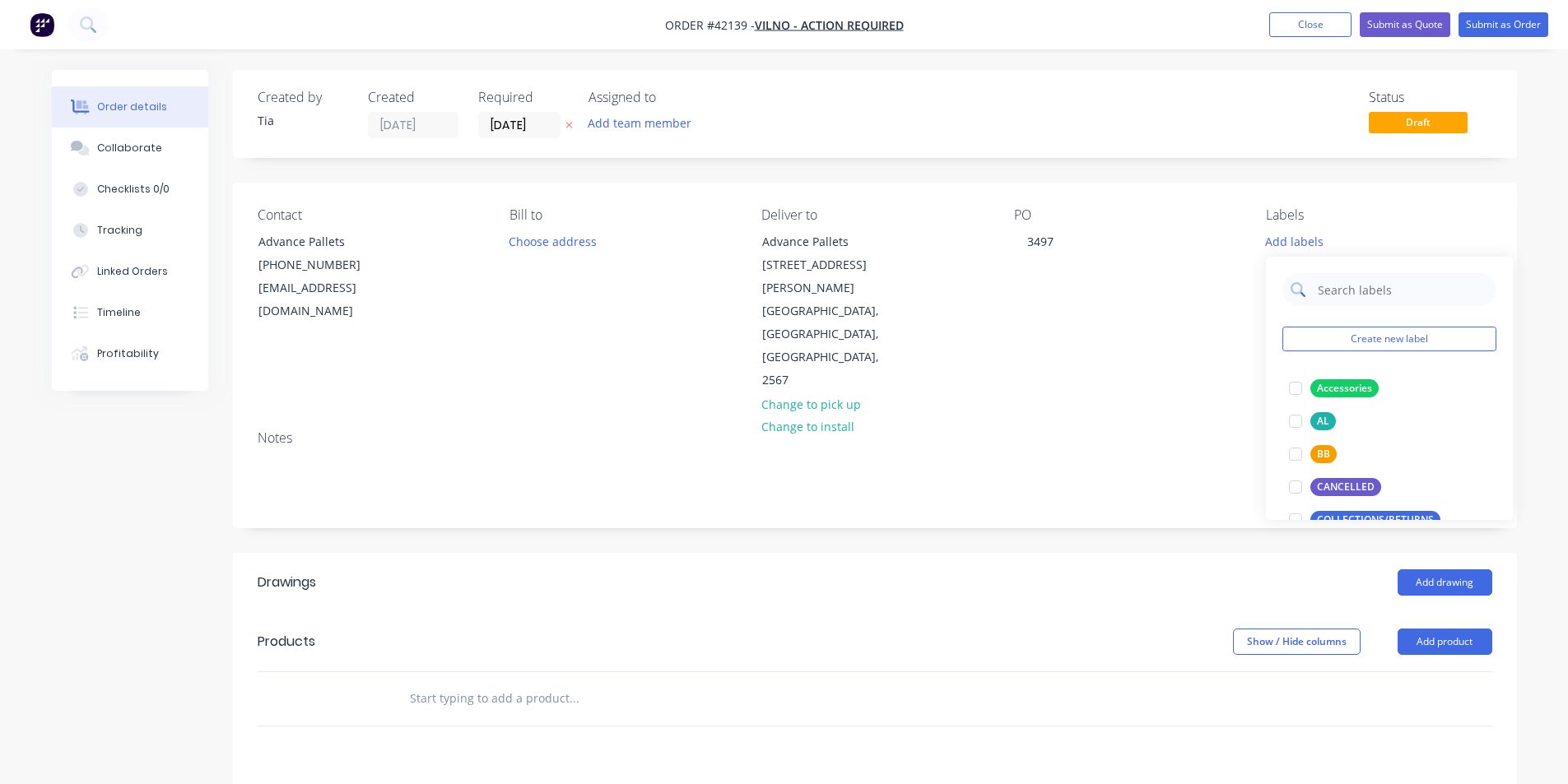
click at [1353, 288] on input "text" at bounding box center [1401, 289] width 172 height 33
type input "rr"
click at [1301, 384] on div at bounding box center [1295, 388] width 33 height 33
click at [1395, 214] on div "Labels" at bounding box center [1378, 215] width 225 height 16
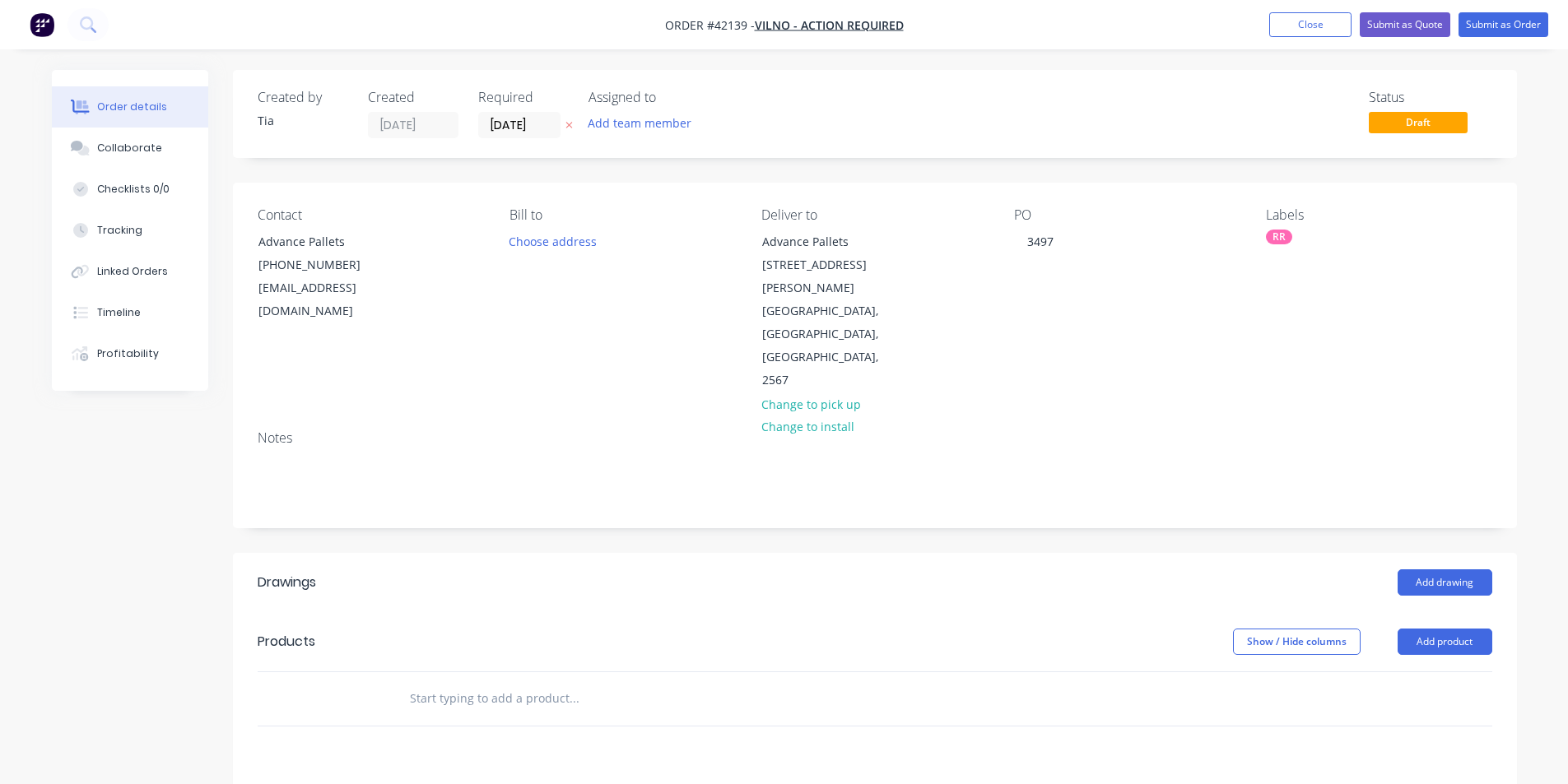
scroll to position [247, 0]
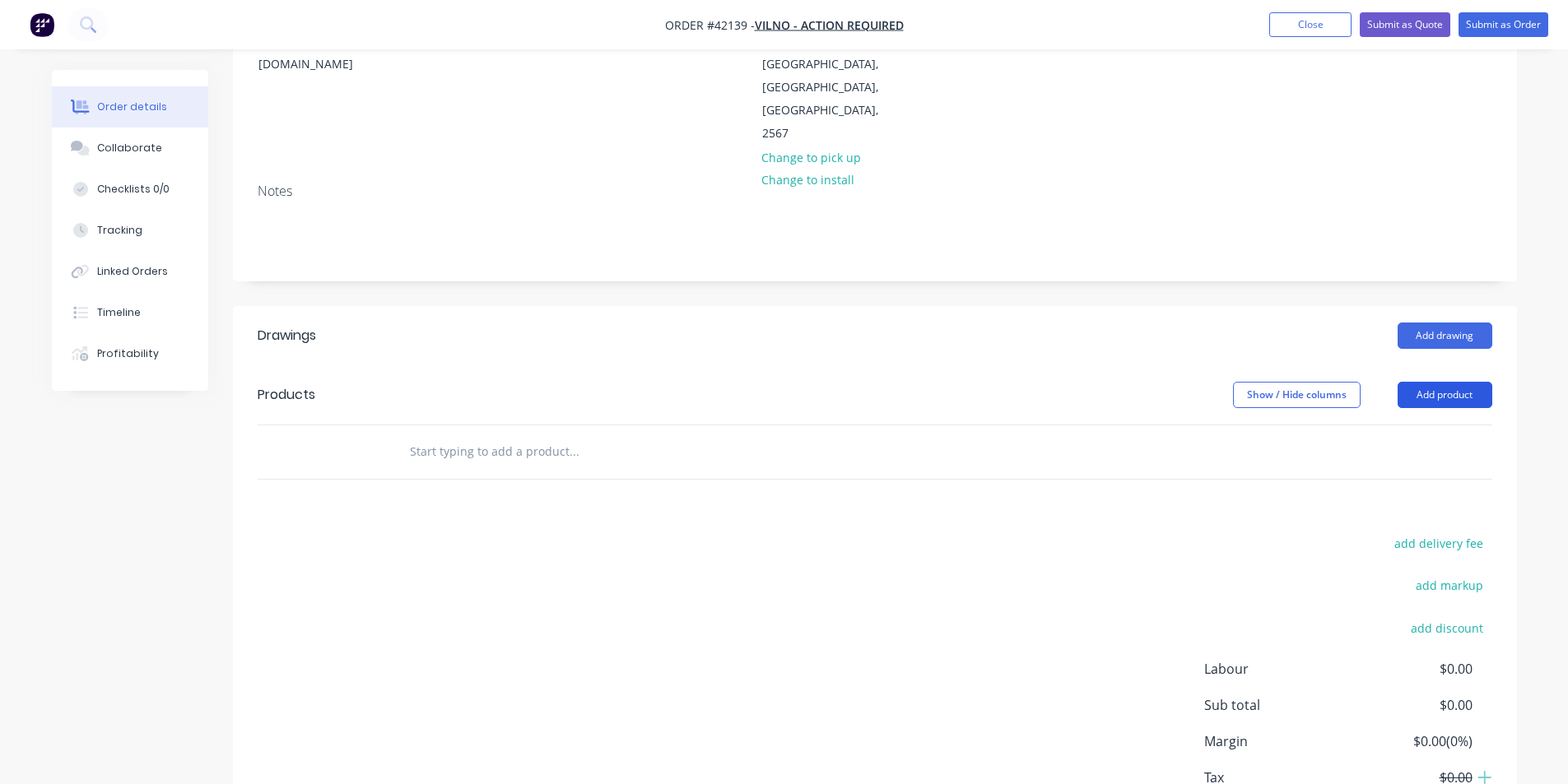
click at [1457, 382] on button "Add product" at bounding box center [1445, 395] width 95 height 26
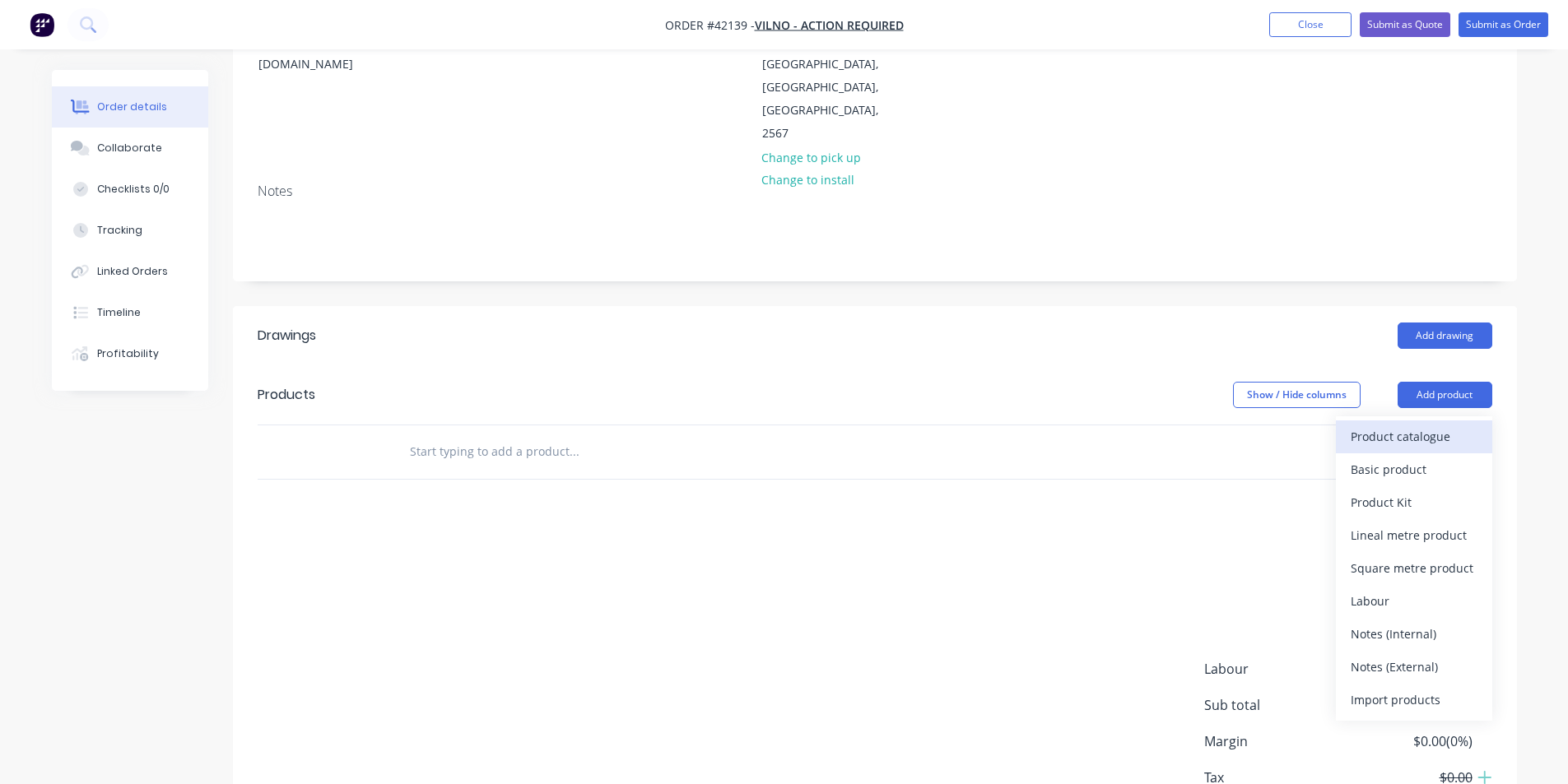
click at [1438, 425] on div "Product catalogue" at bounding box center [1414, 436] width 126 height 23
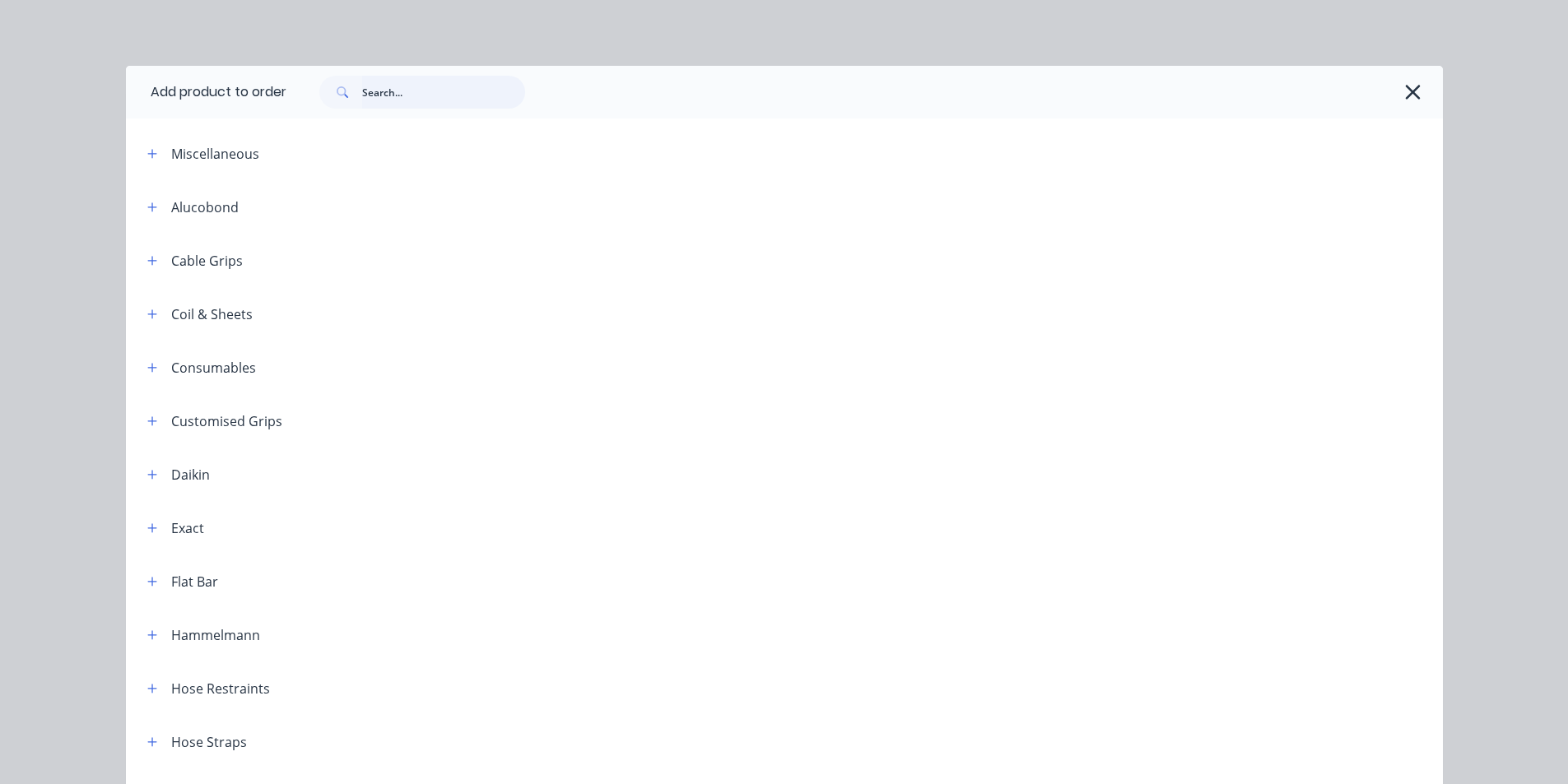
click at [404, 86] on input "text" at bounding box center [443, 91] width 163 height 33
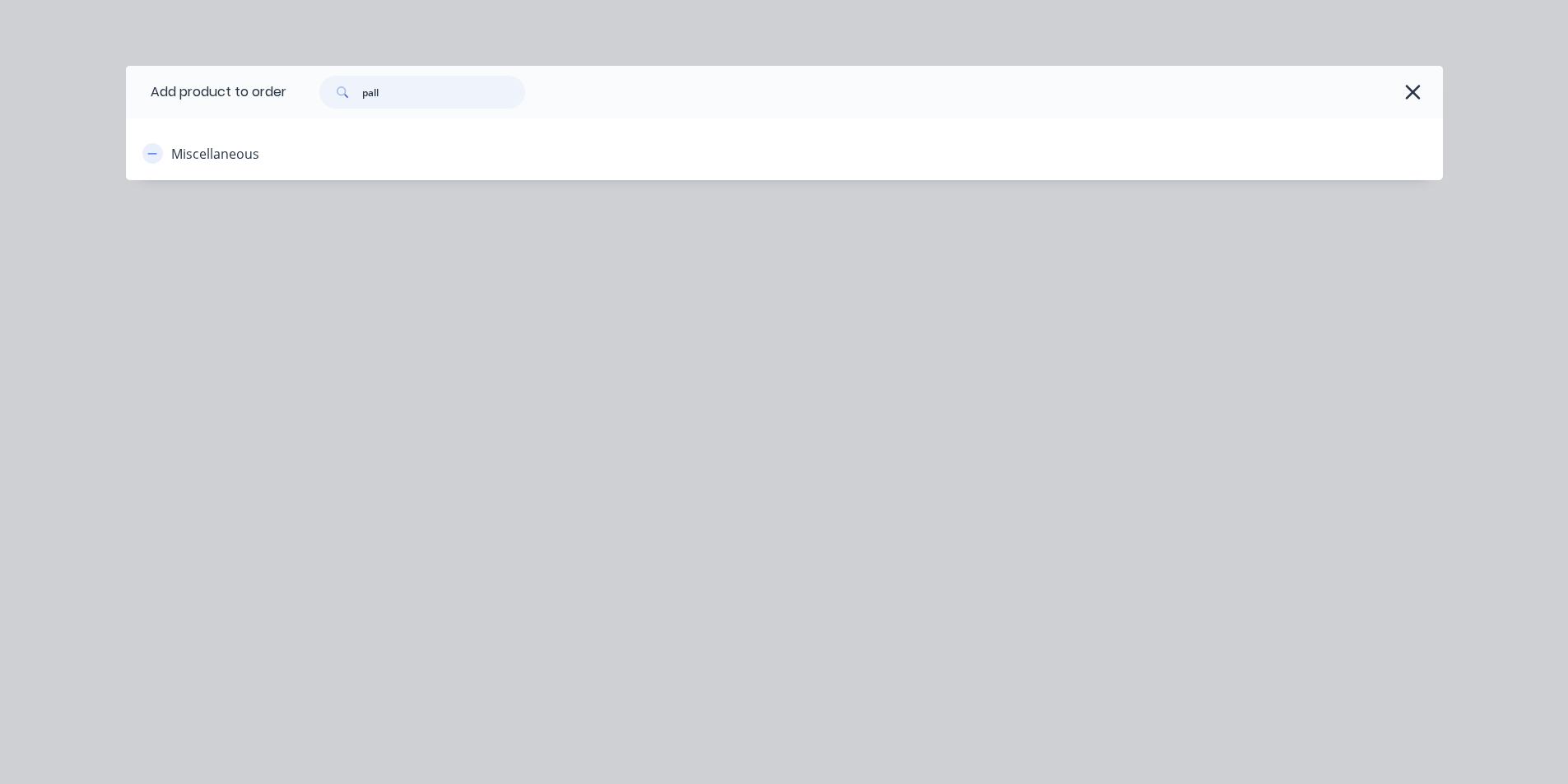
type input "pall"
click at [160, 152] on button "button" at bounding box center [152, 153] width 21 height 21
click at [407, 106] on input "pall" at bounding box center [443, 91] width 163 height 33
drag, startPoint x: 407, startPoint y: 106, endPoint x: 244, endPoint y: 114, distance: 163.2
click at [244, 114] on header "Add product to order pall" at bounding box center [784, 92] width 1317 height 53
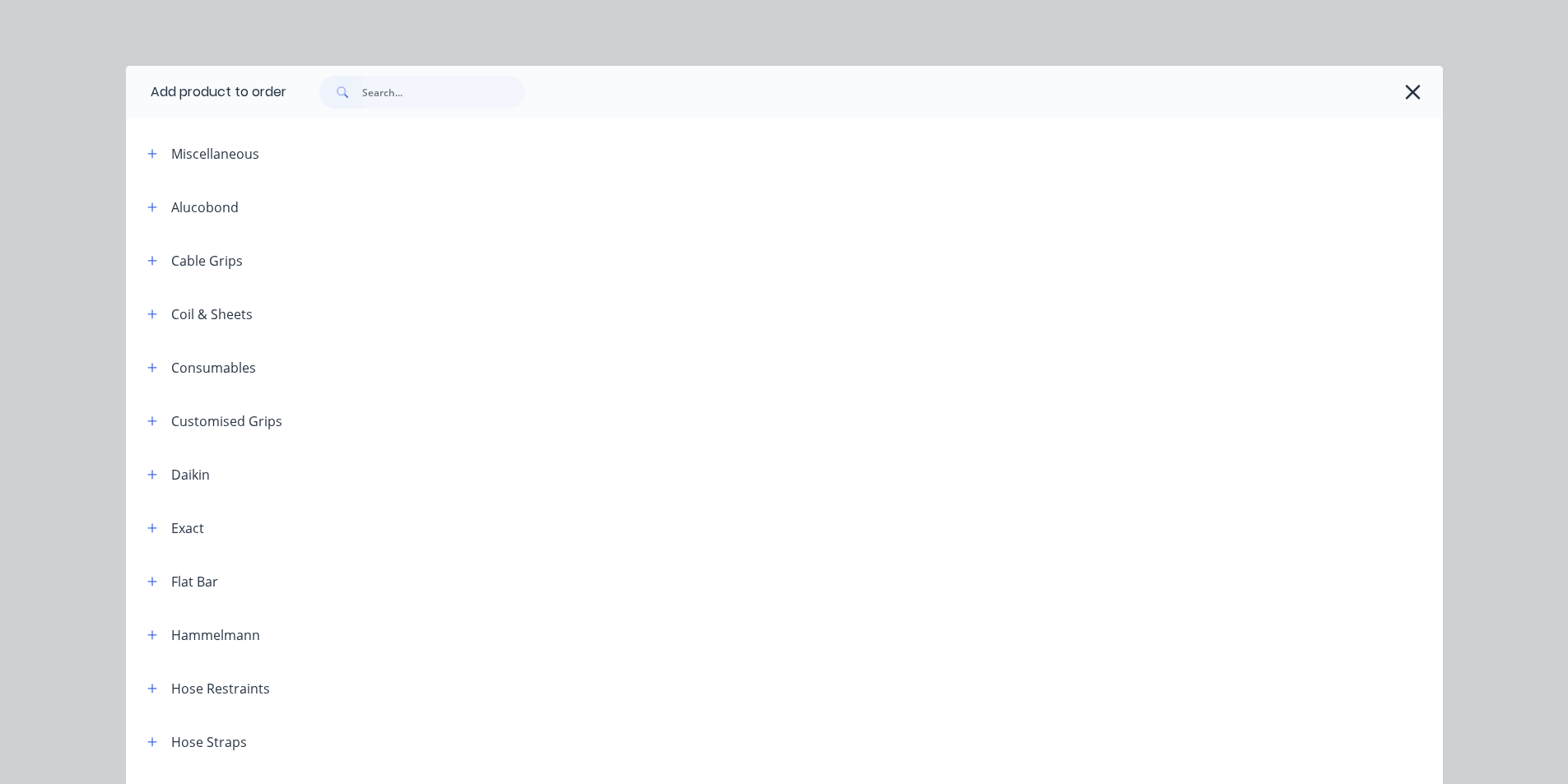
click at [153, 163] on span at bounding box center [152, 153] width 21 height 21
click at [150, 156] on icon "button" at bounding box center [152, 154] width 10 height 12
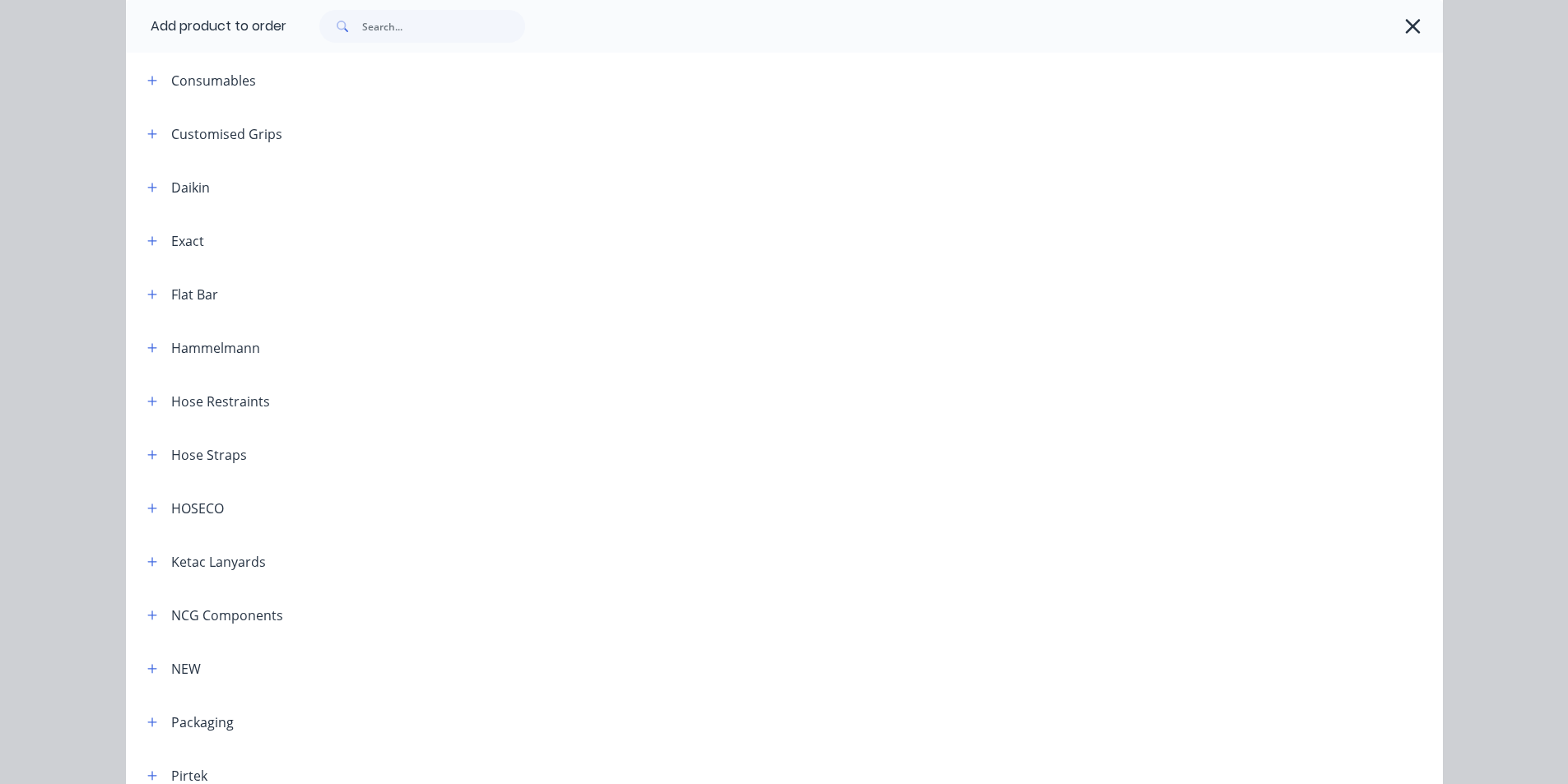
scroll to position [4280, 0]
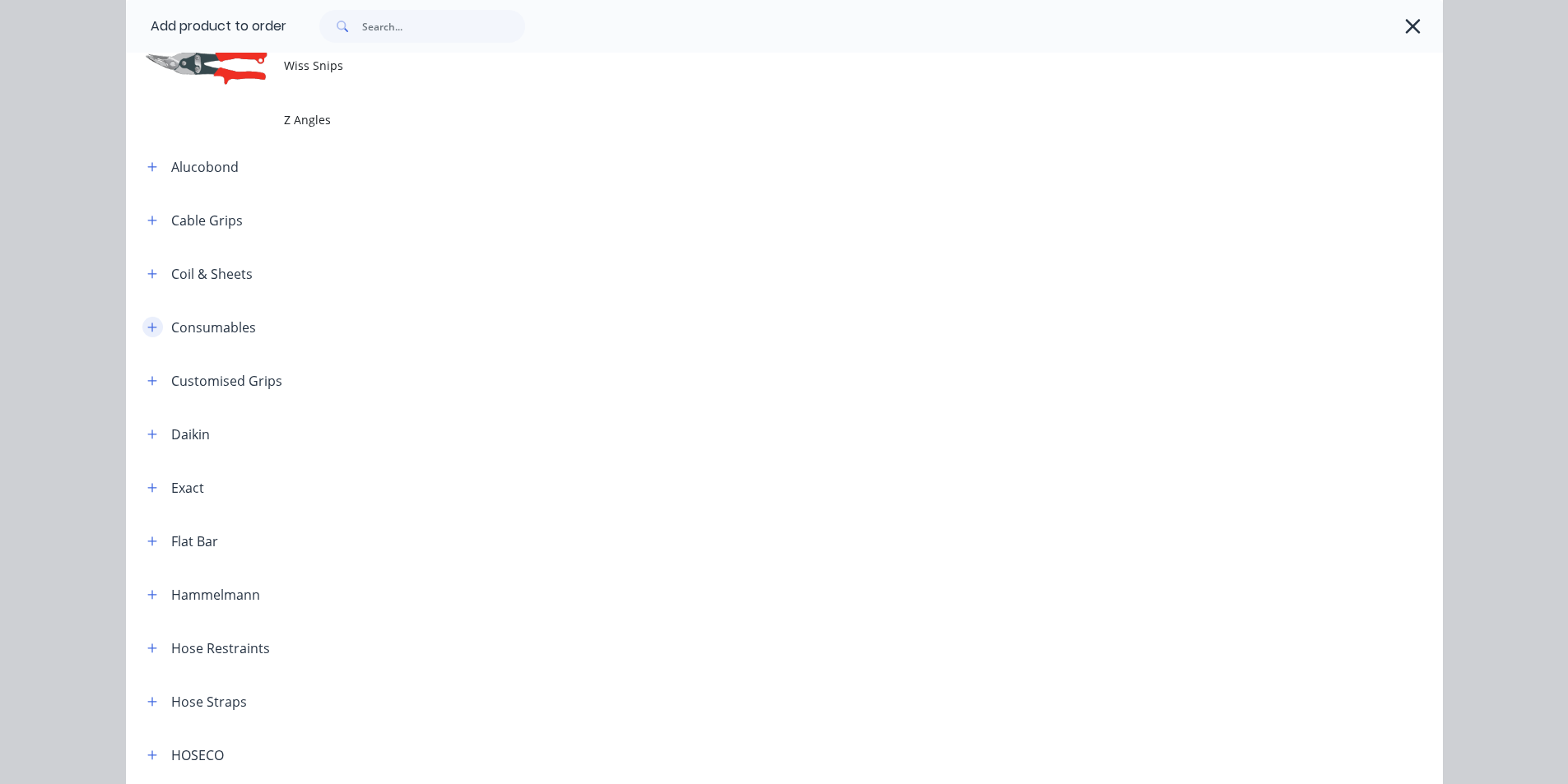
click at [150, 329] on icon "button" at bounding box center [152, 328] width 10 height 12
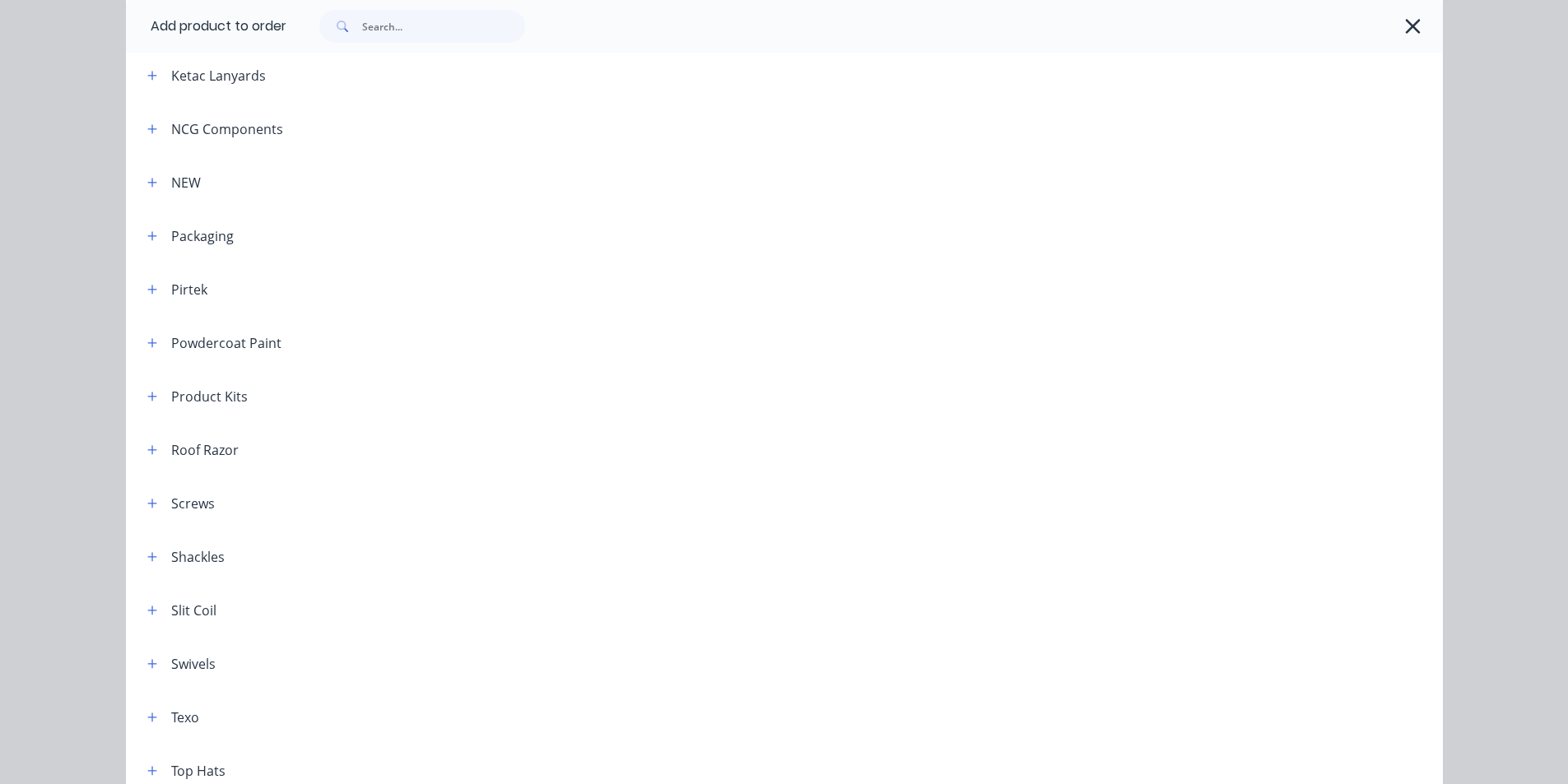
scroll to position [4984, 0]
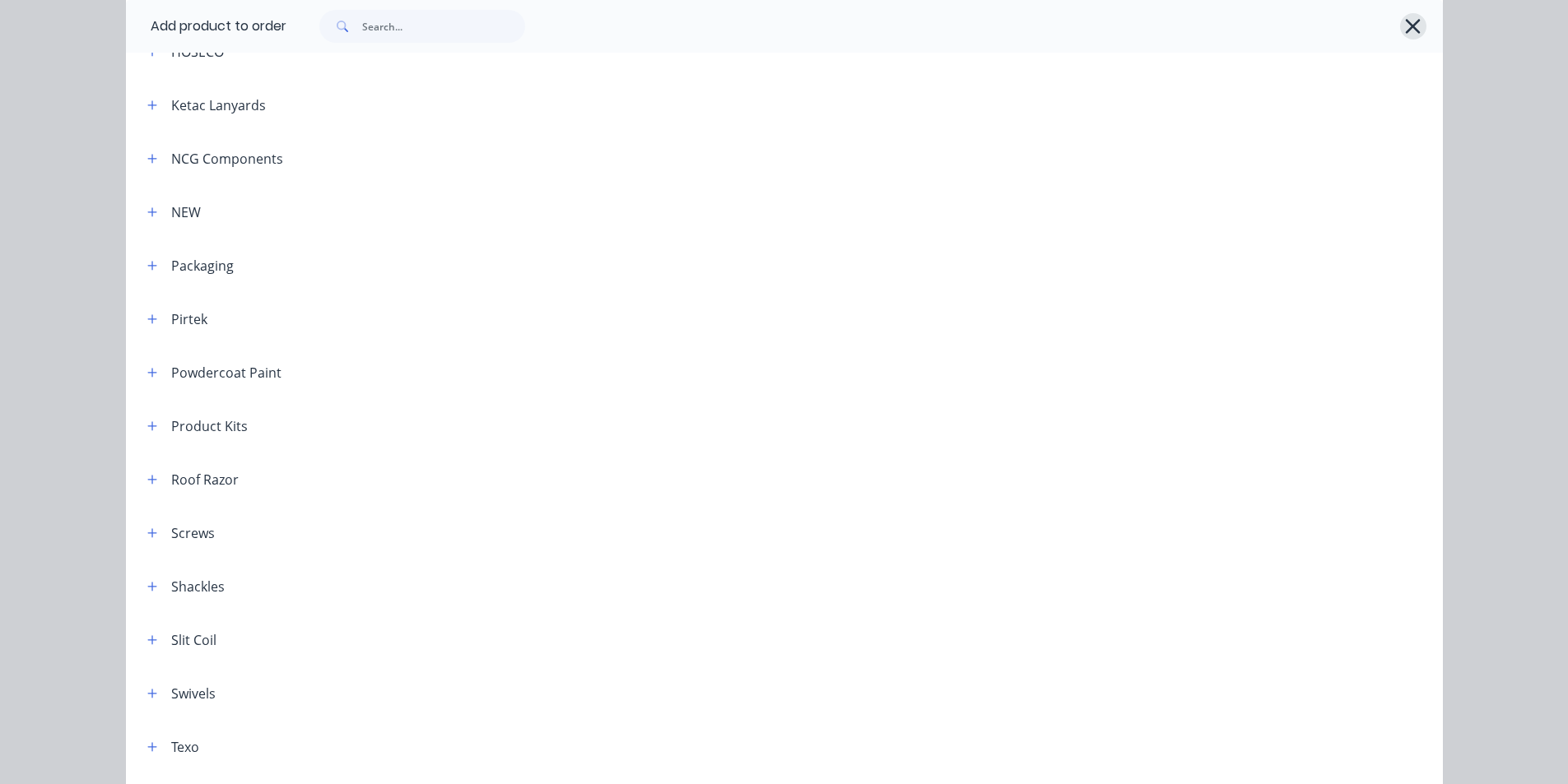
click at [1405, 33] on icon "button" at bounding box center [1412, 27] width 18 height 23
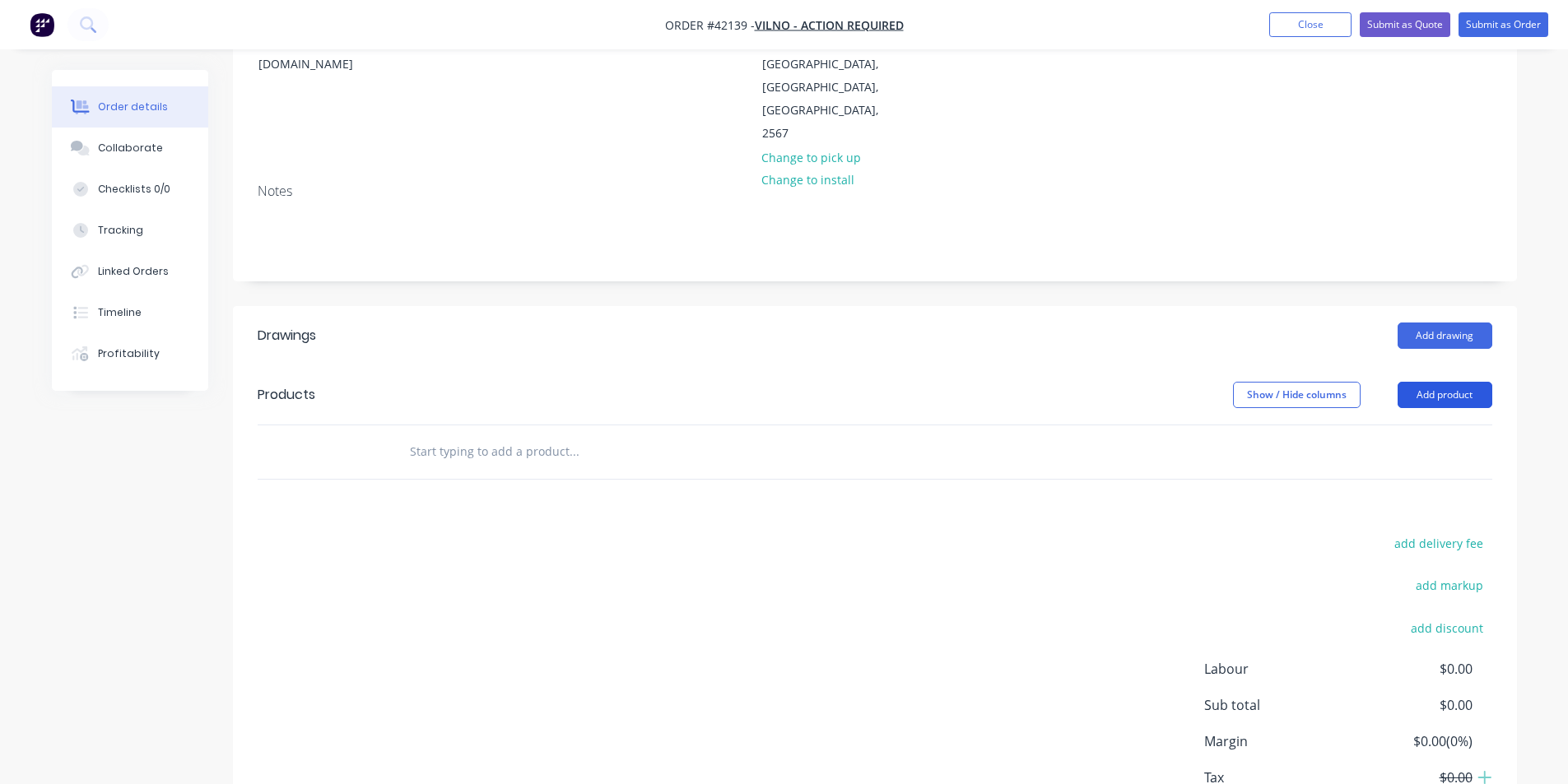
click at [1456, 382] on button "Add product" at bounding box center [1445, 395] width 95 height 26
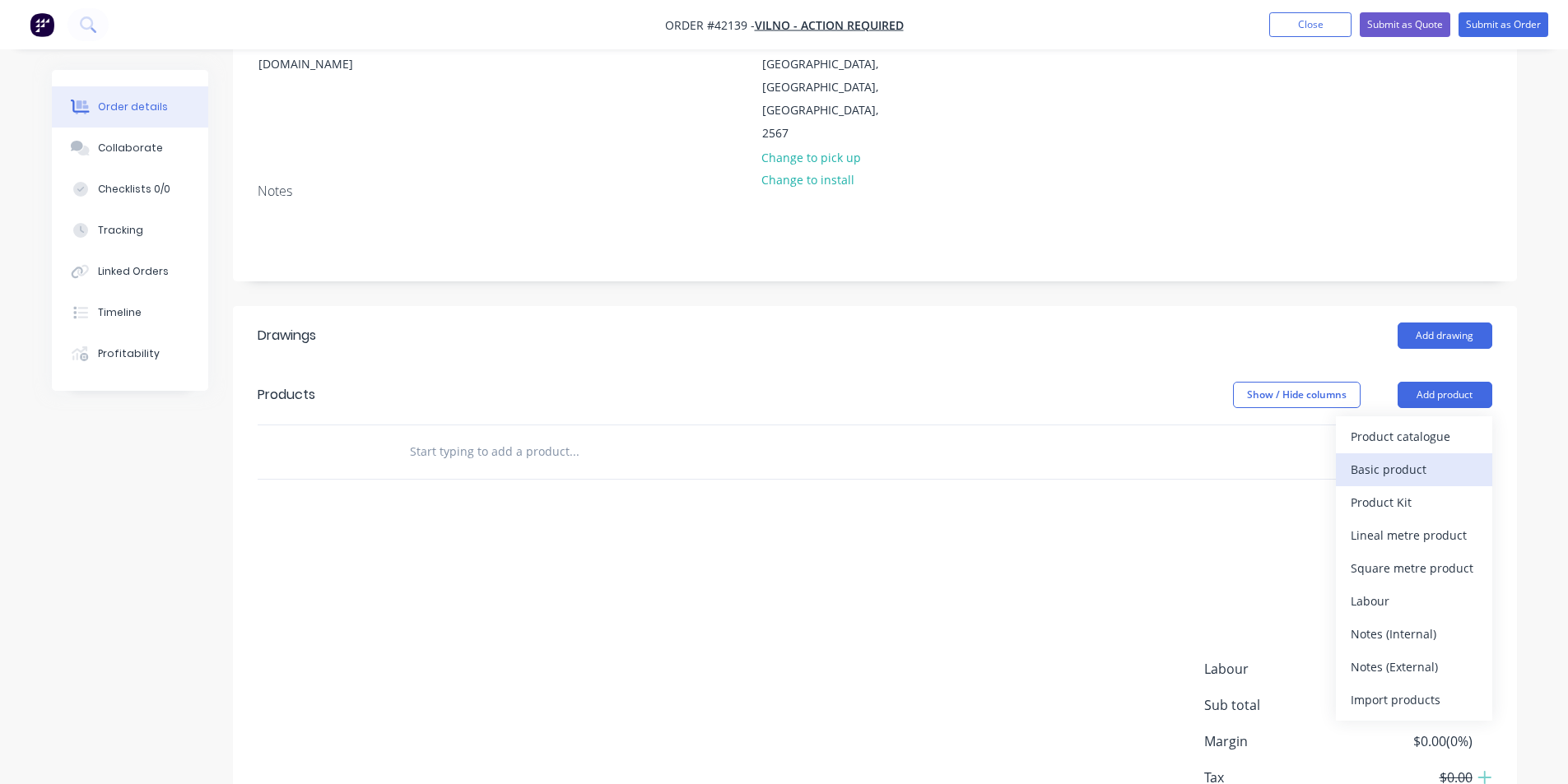
click at [1437, 457] on div "Basic product" at bounding box center [1414, 469] width 126 height 23
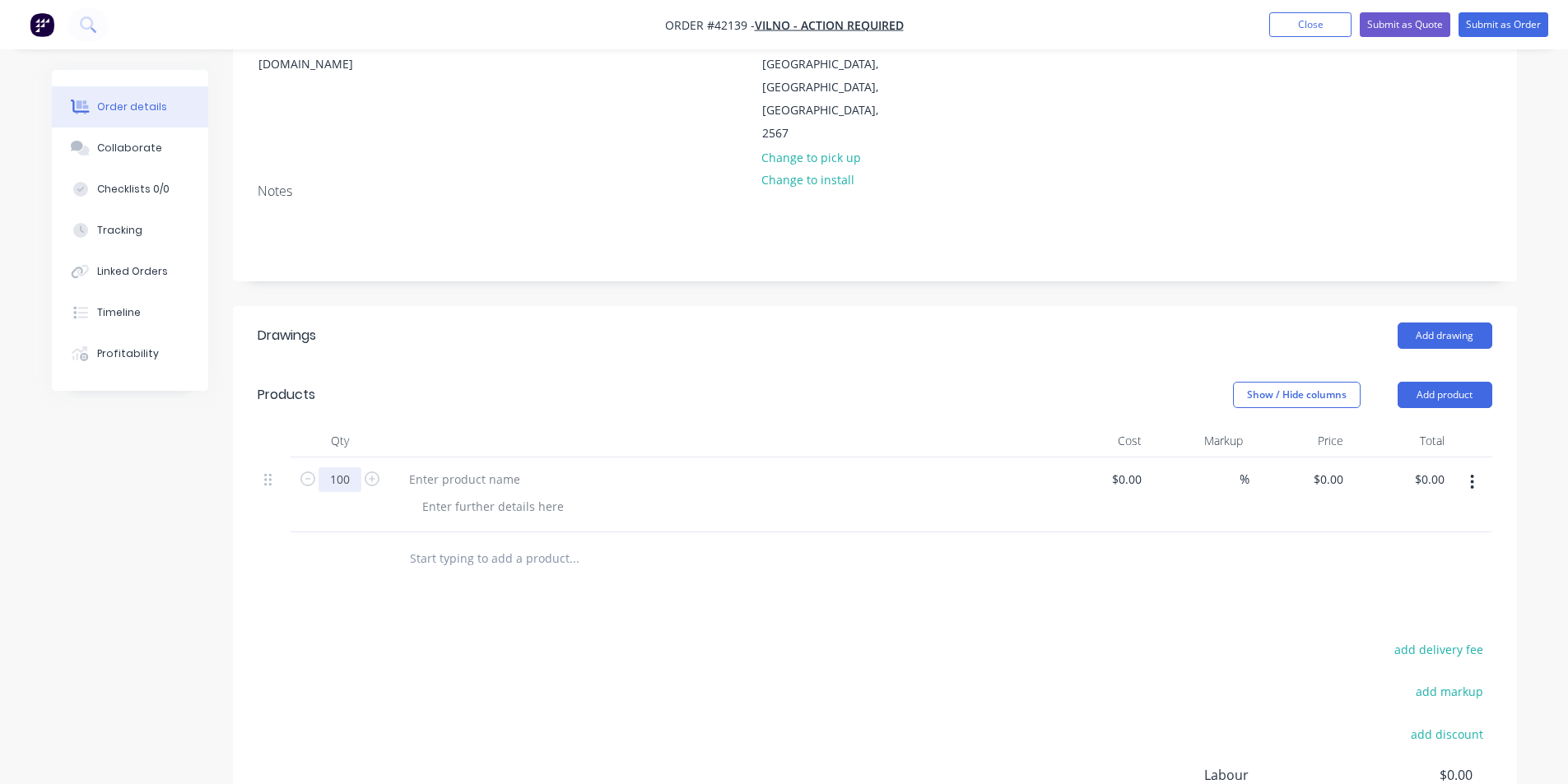
type input "100"
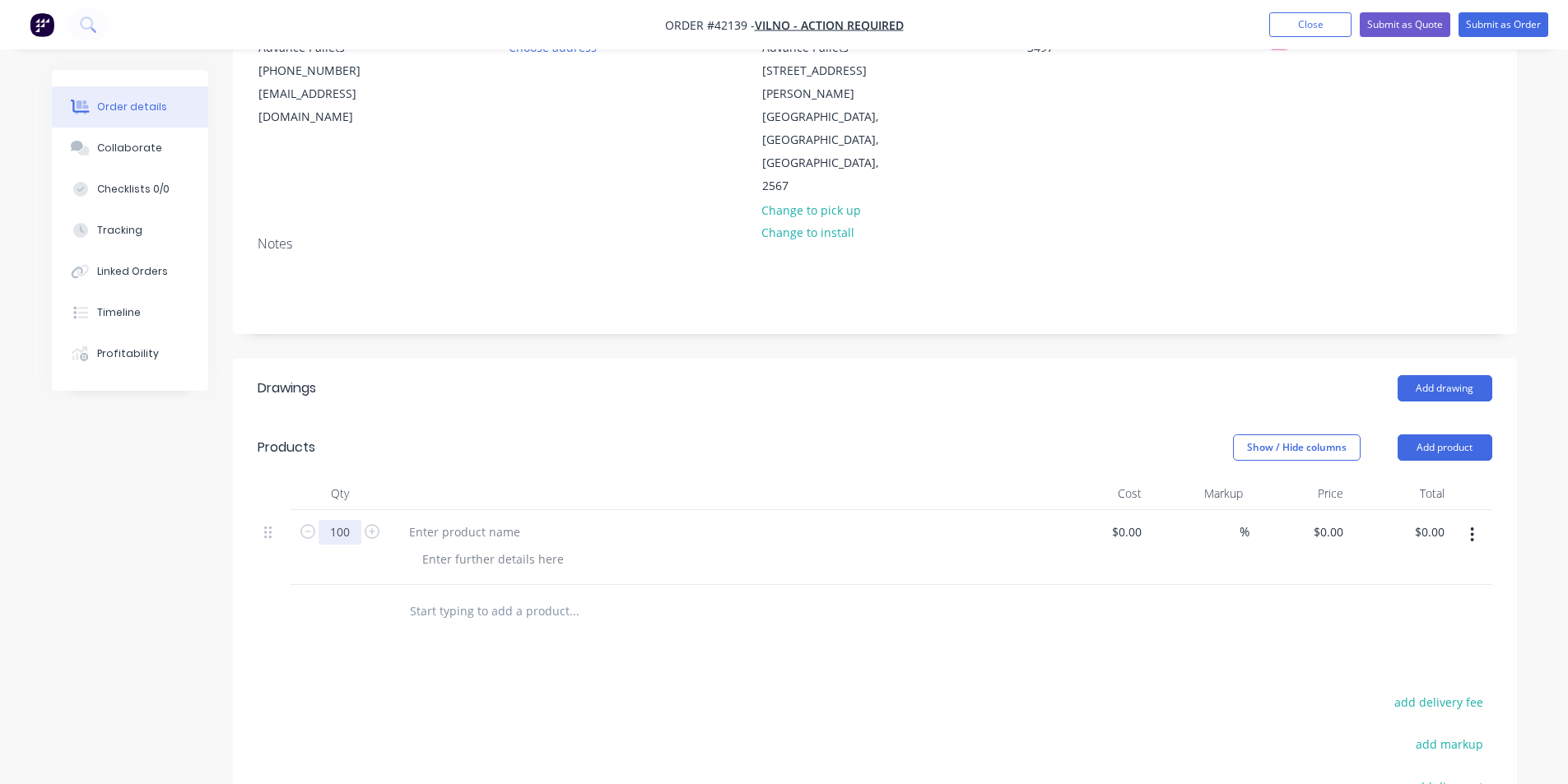
scroll to position [165, 0]
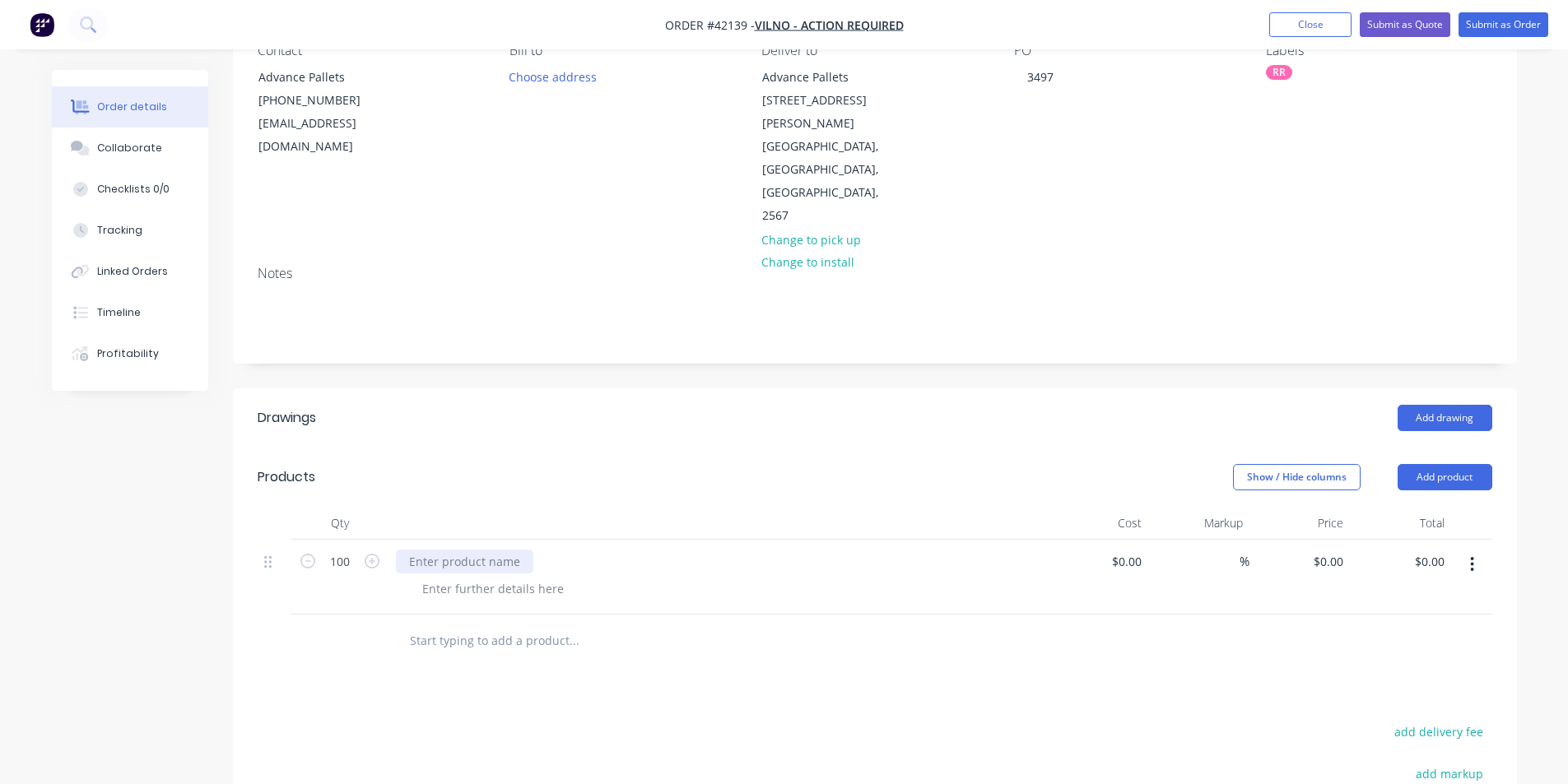
click at [426, 549] on div at bounding box center [465, 561] width 137 height 23
click at [472, 549] on div "Pick up 100x pallets for Rob and bring back to Iraking." at bounding box center [631, 561] width 470 height 23
click at [473, 577] on div at bounding box center [493, 589] width 168 height 23
click at [487, 577] on div at bounding box center [493, 589] width 168 height 23
click at [474, 577] on div "1165 x 1165" at bounding box center [454, 589] width 91 height 23
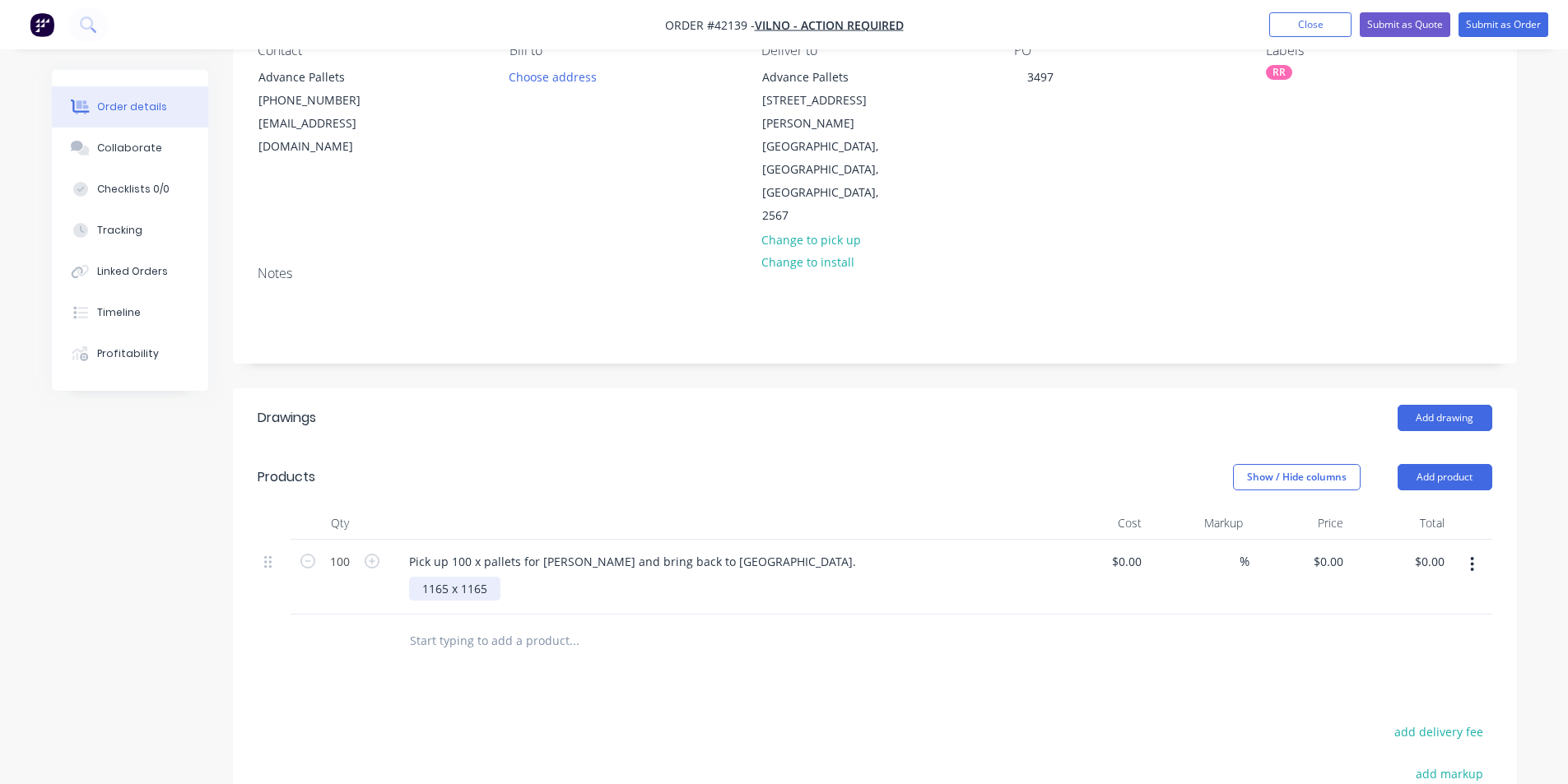
drag, startPoint x: 492, startPoint y: 542, endPoint x: 592, endPoint y: 546, distance: 100.1
click at [492, 577] on div "1165 x 1165" at bounding box center [454, 589] width 91 height 23
click at [595, 577] on div "1165 x 1165" at bounding box center [725, 589] width 632 height 23
drag, startPoint x: 477, startPoint y: 515, endPoint x: 451, endPoint y: 513, distance: 26.1
click at [451, 549] on div "Pick up 100 x pallets for Rob and bring back to Iraking." at bounding box center [632, 561] width 473 height 23
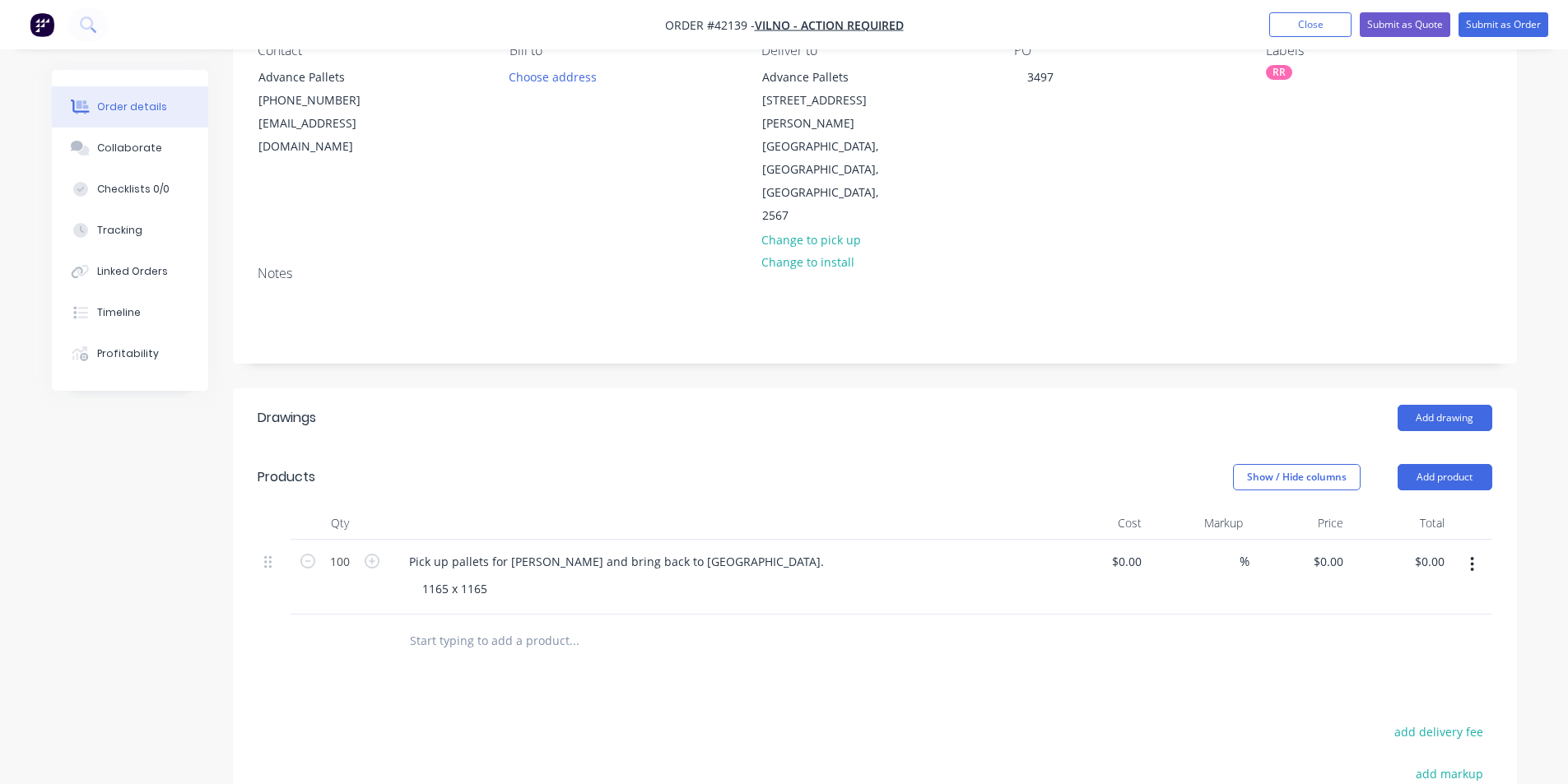
click at [637, 577] on div "1165 x 1165" at bounding box center [725, 589] width 632 height 23
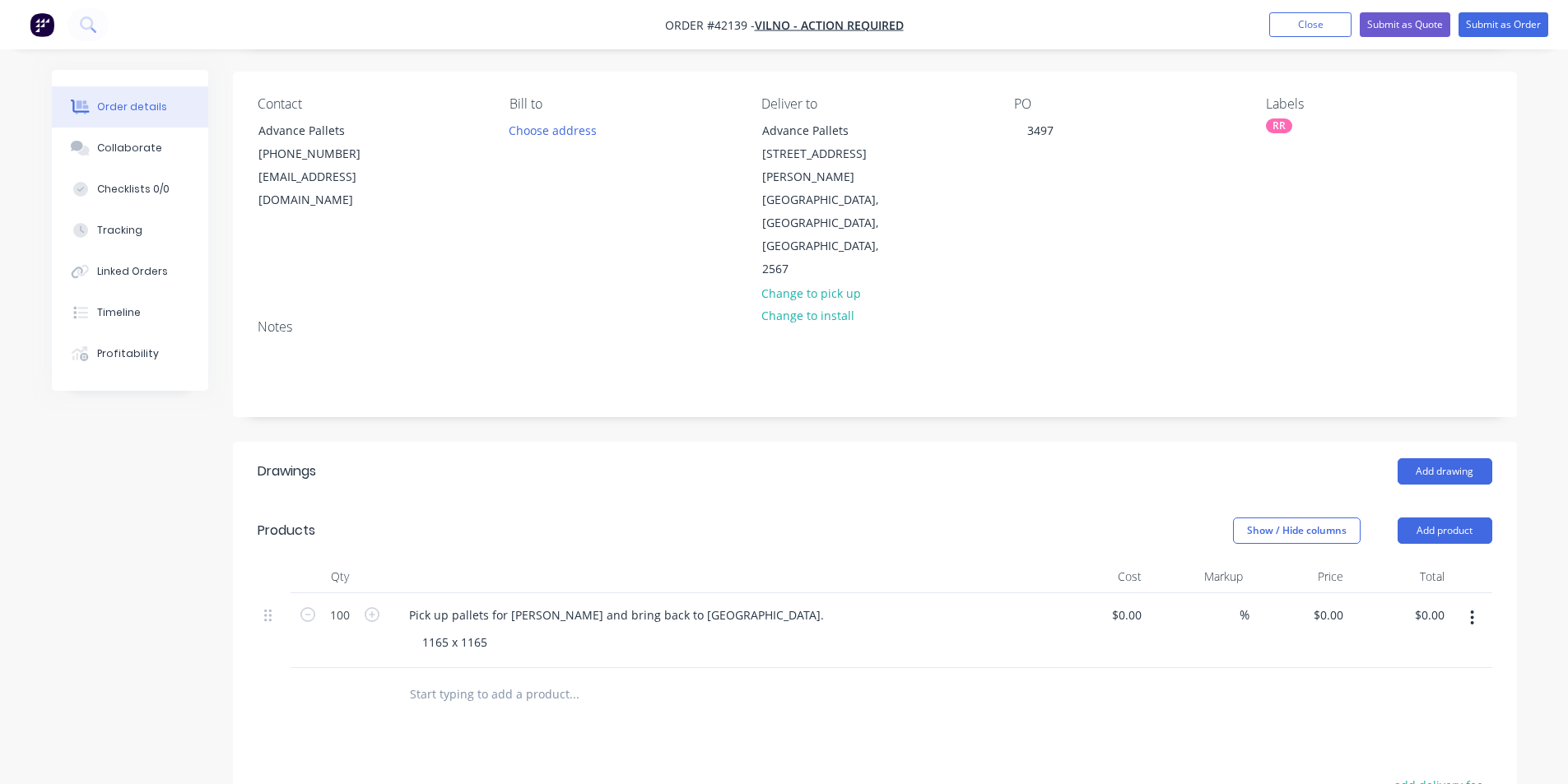
scroll to position [82, 0]
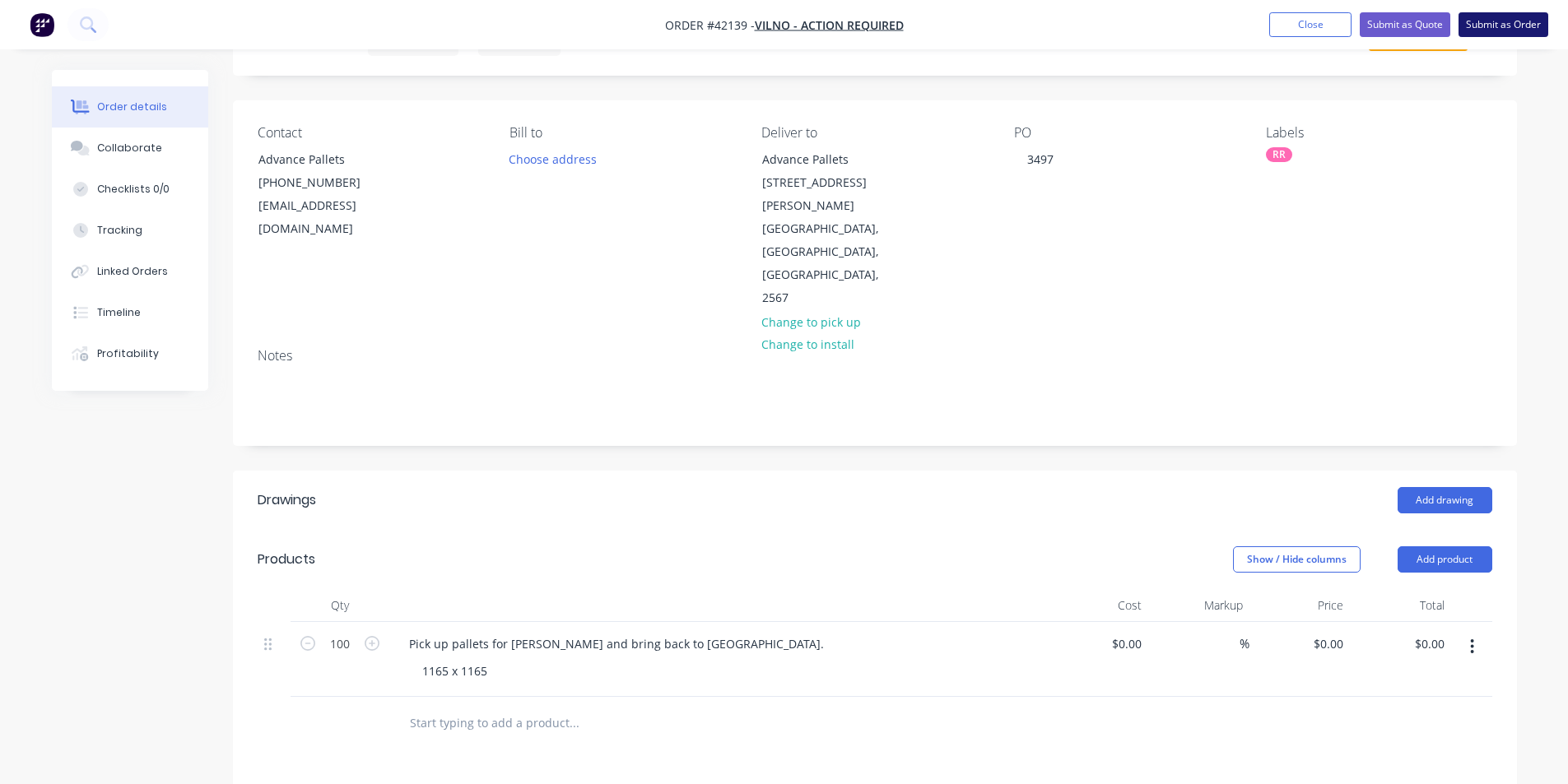
click at [1518, 16] on button "Submit as Order" at bounding box center [1503, 24] width 90 height 24
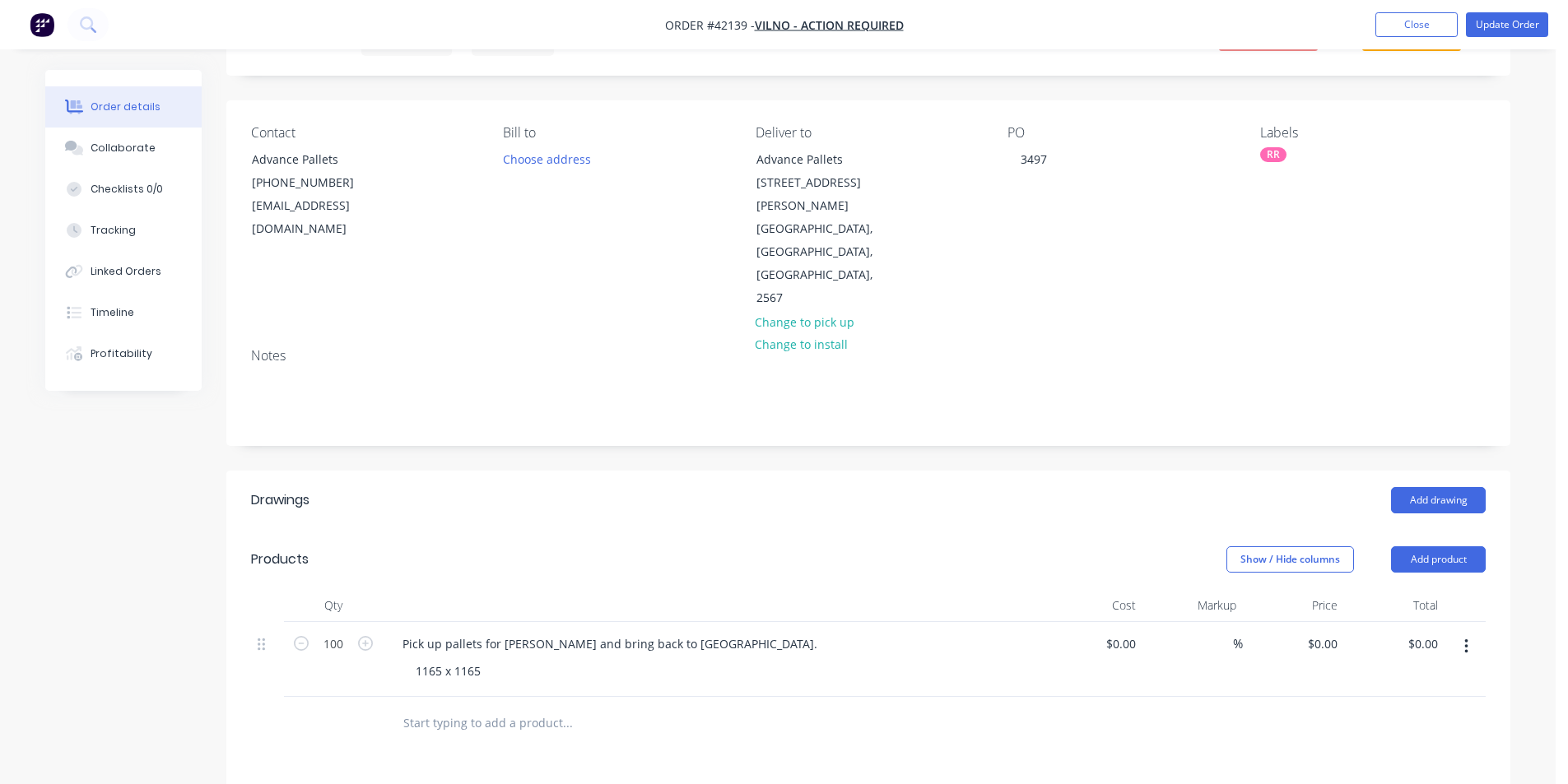
scroll to position [0, 0]
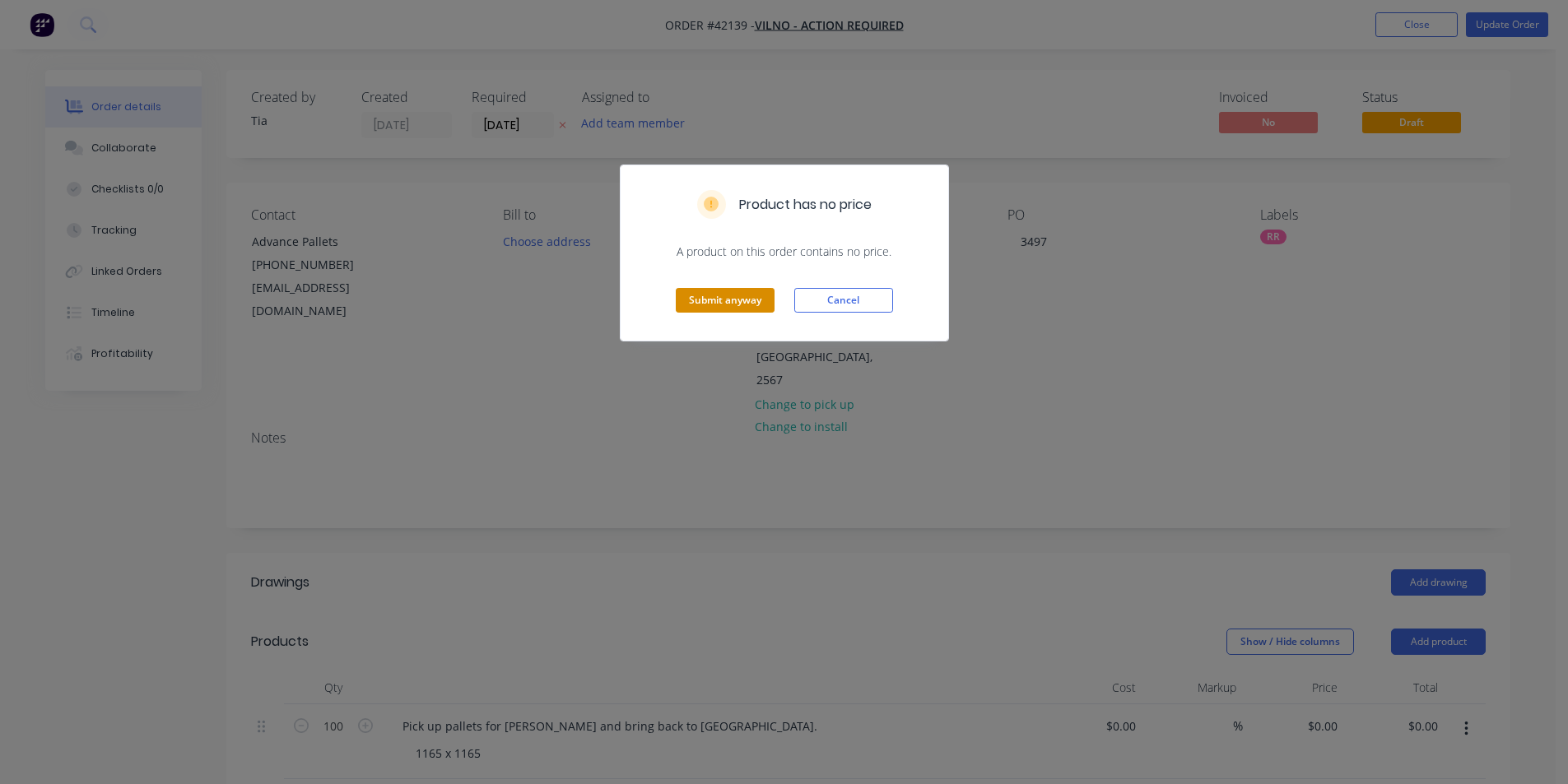
click at [740, 294] on button "Submit anyway" at bounding box center [725, 300] width 99 height 24
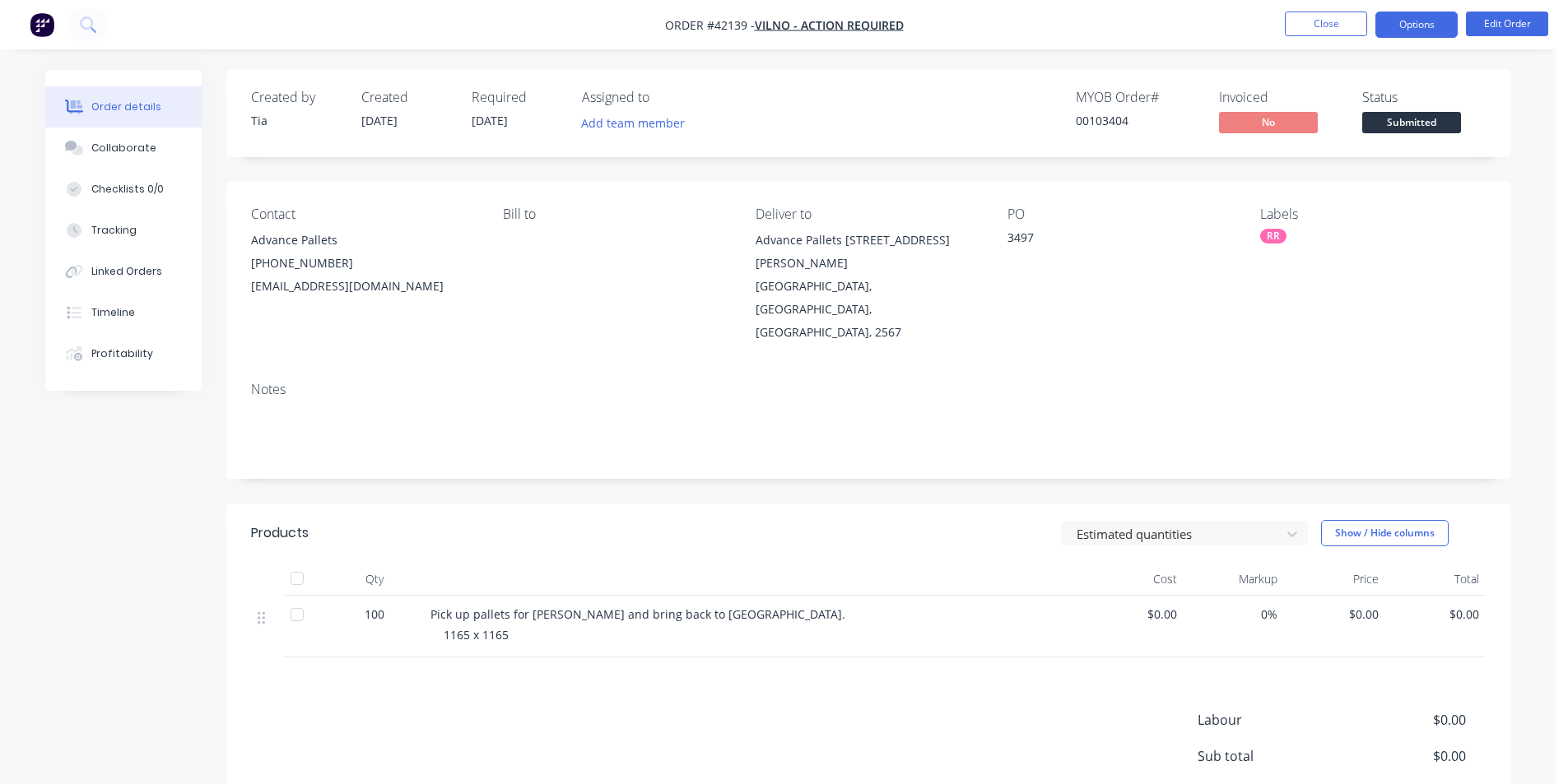
click at [1411, 20] on button "Options" at bounding box center [1416, 24] width 82 height 26
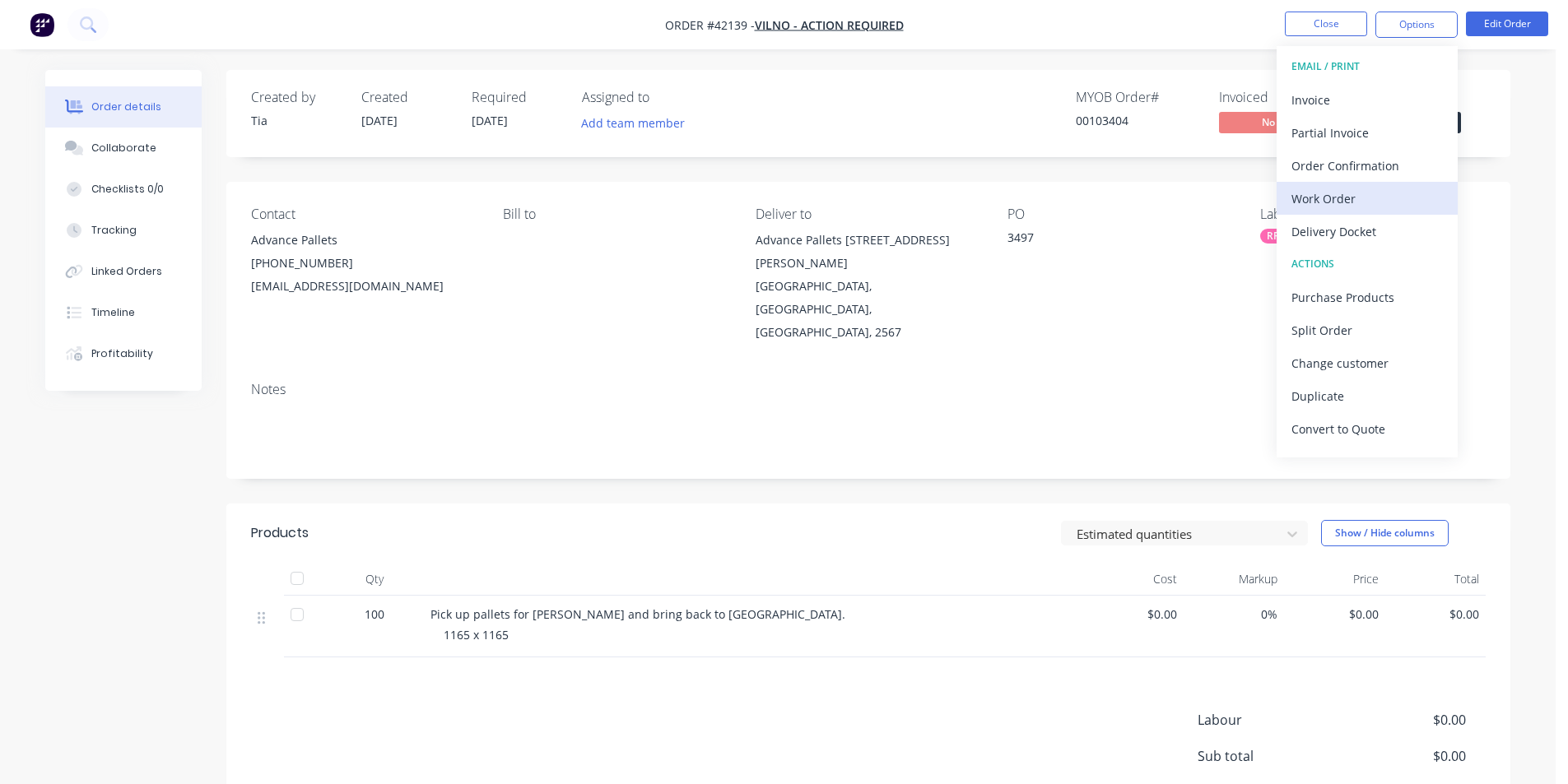
click at [1359, 192] on div "Work Order" at bounding box center [1367, 199] width 152 height 23
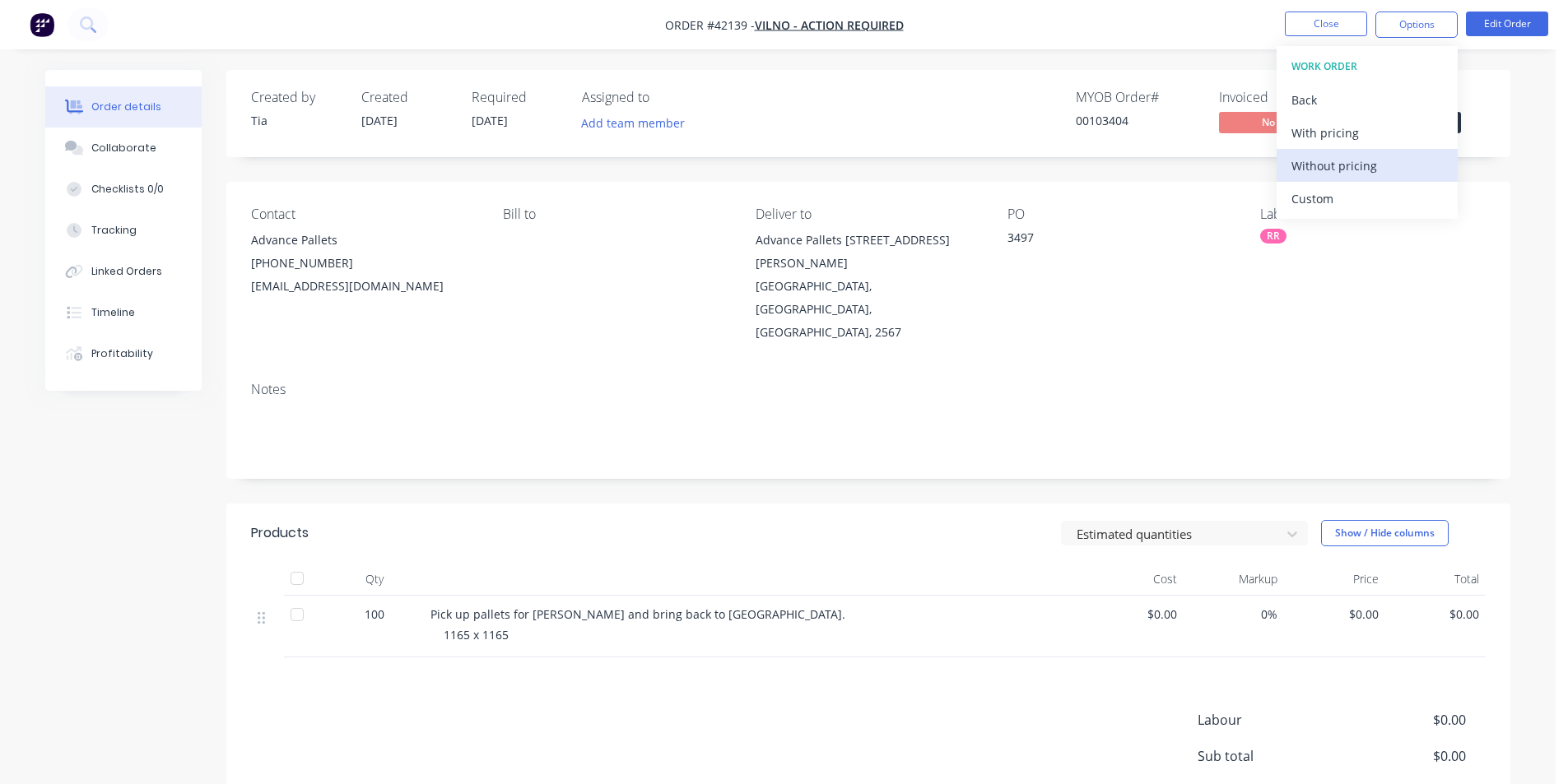
click at [1370, 154] on div "Without pricing" at bounding box center [1367, 166] width 152 height 23
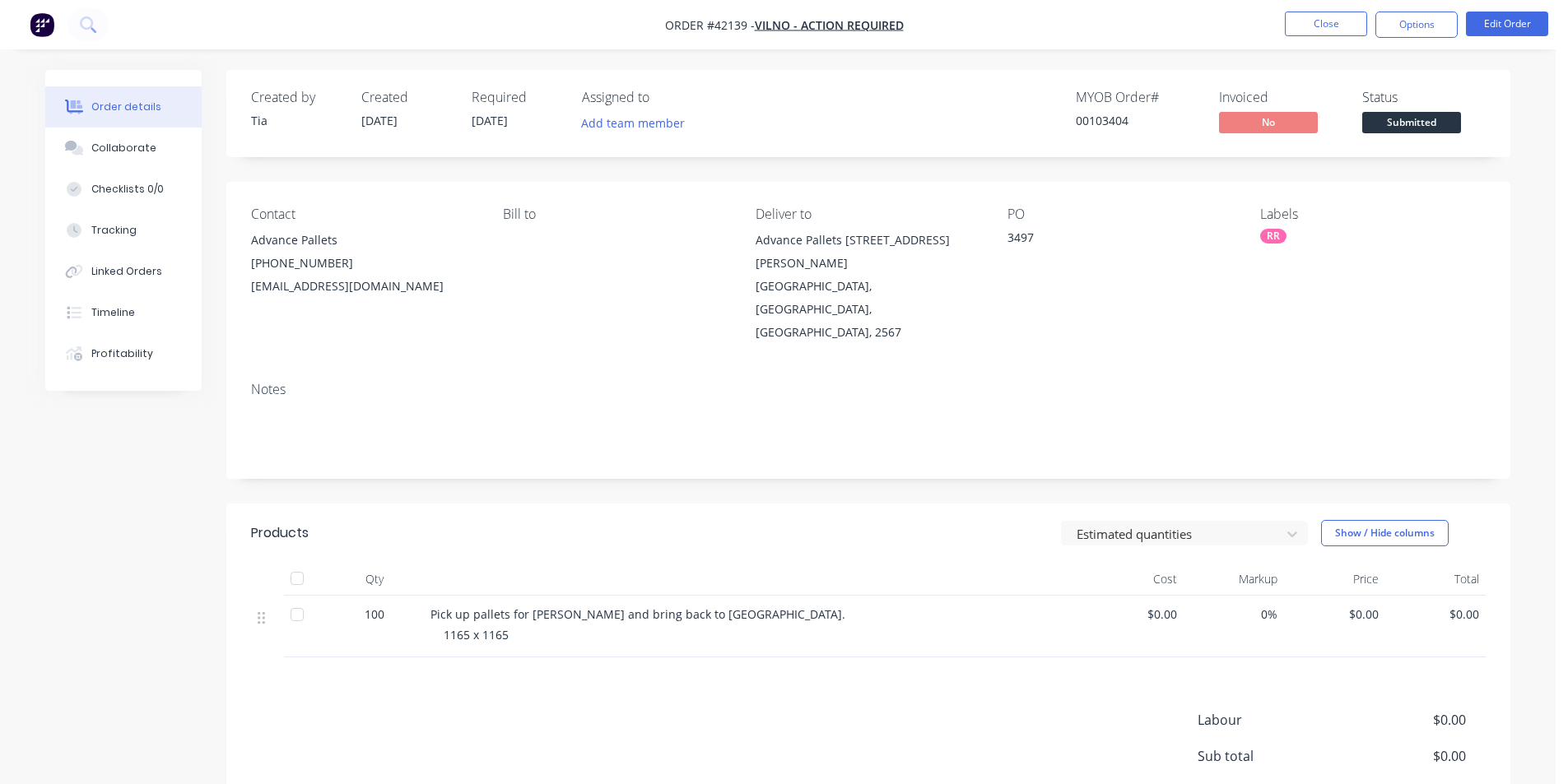
click at [1524, 370] on div "Order details Collaborate Checklists 0/0 Tracking Linked Orders Timeline Profit…" at bounding box center [777, 510] width 1498 height 880
click at [1357, 21] on button "Close" at bounding box center [1326, 23] width 82 height 24
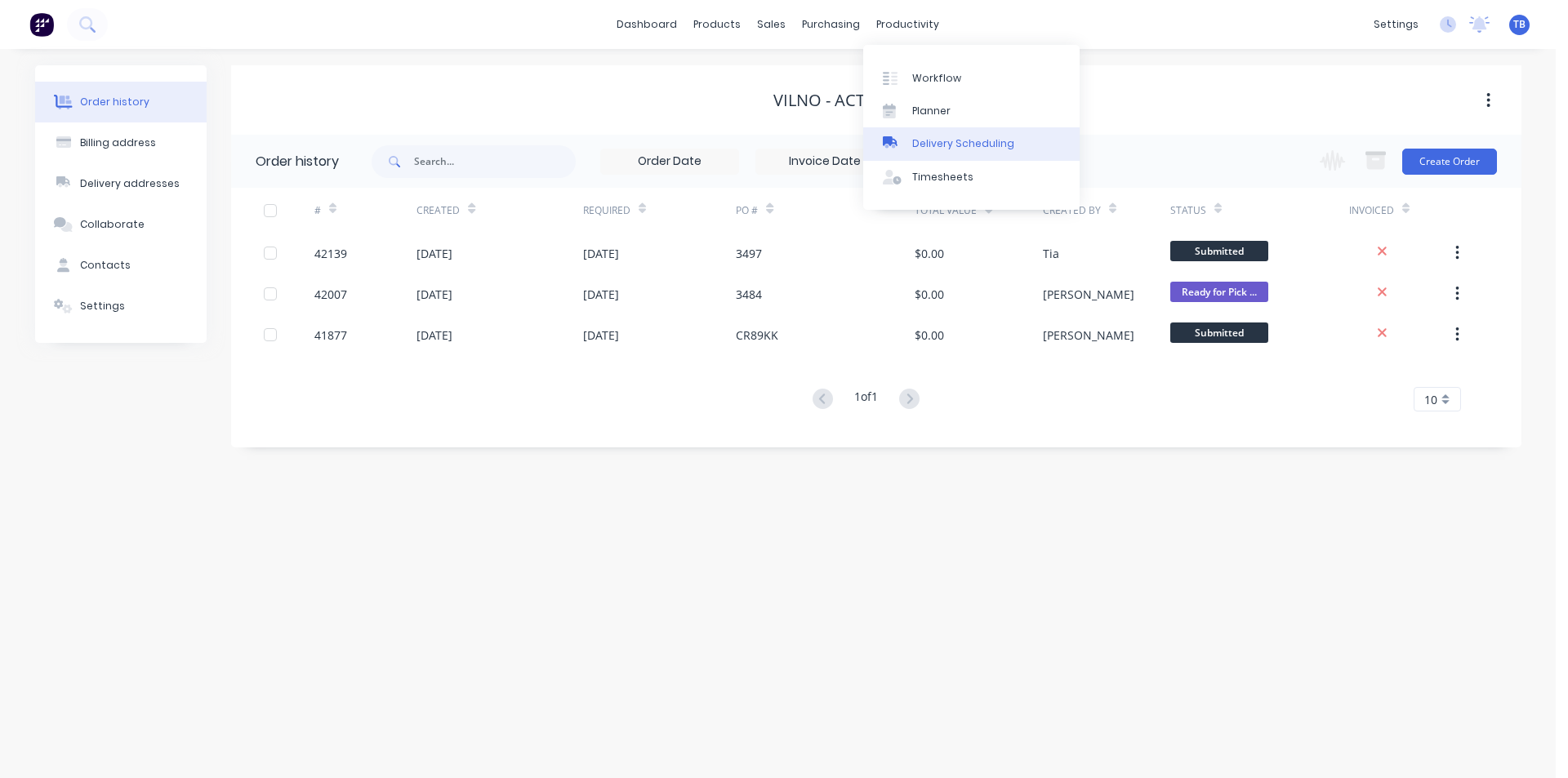
click at [927, 136] on div "Delivery Scheduling" at bounding box center [963, 144] width 102 height 15
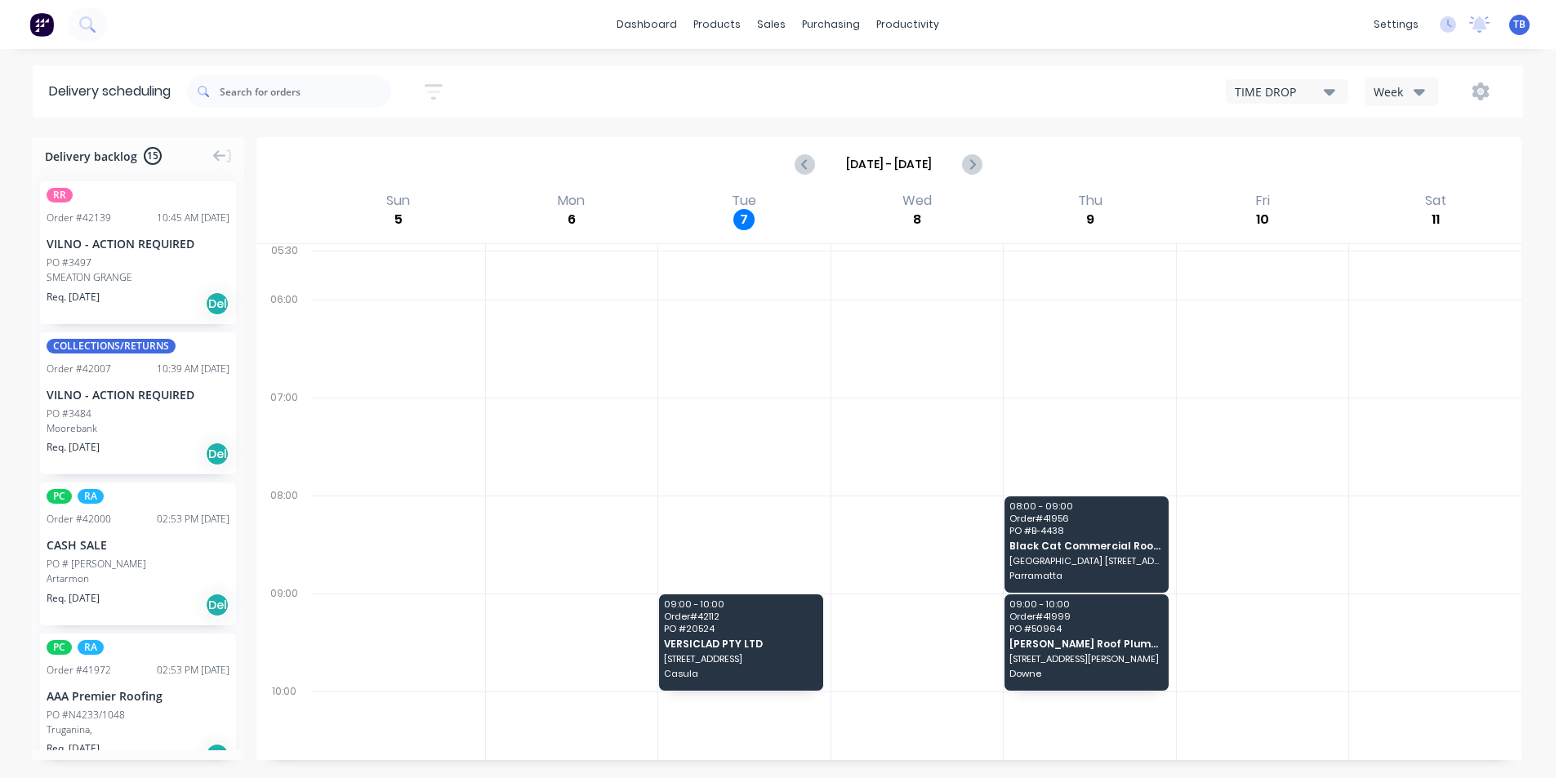
click at [1295, 86] on div "TIME DROP" at bounding box center [1279, 91] width 89 height 17
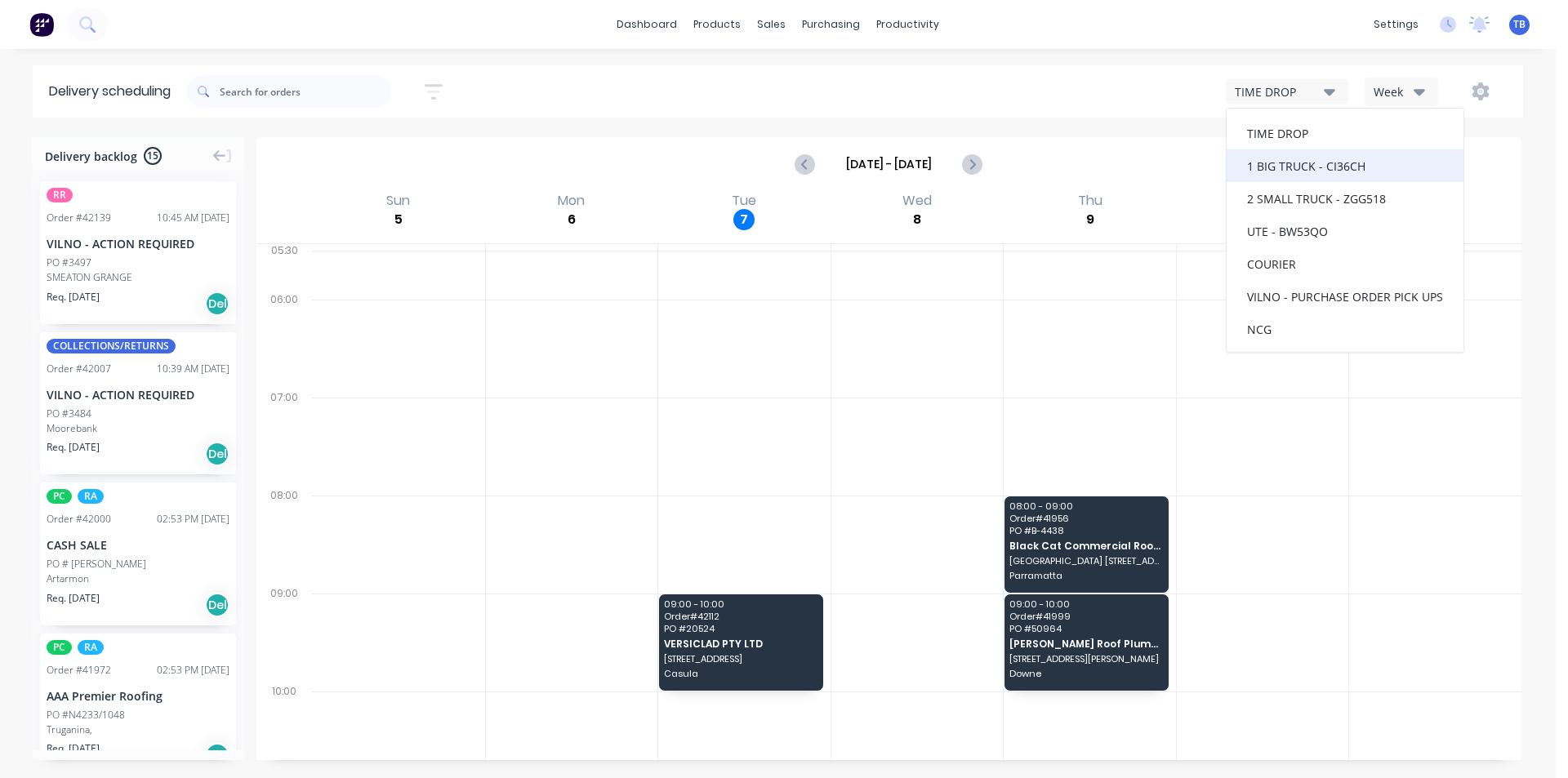
click at [1285, 166] on div "1 BIG TRUCK - CI36CH" at bounding box center [1344, 165] width 237 height 32
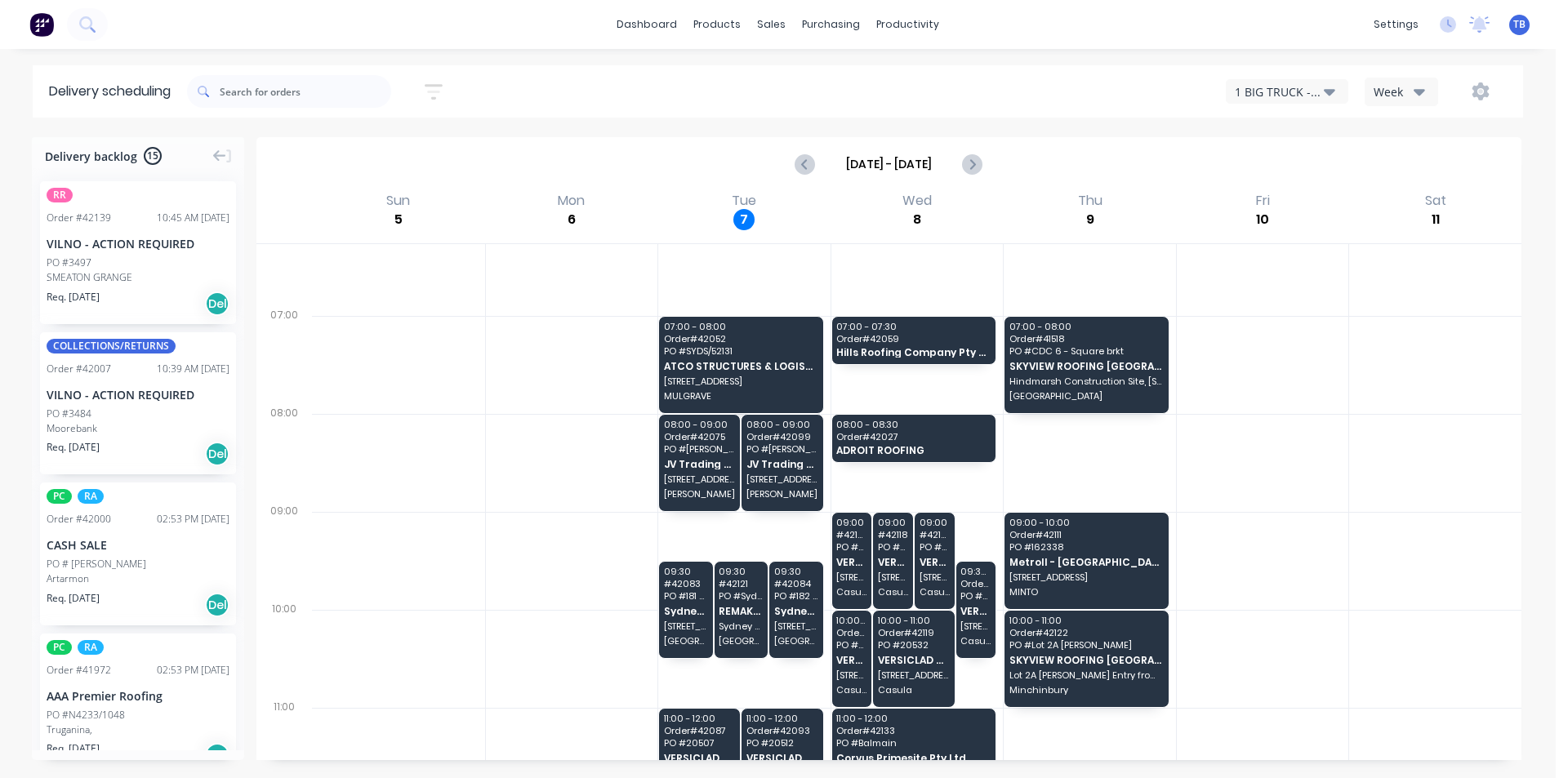
scroll to position [245, 0]
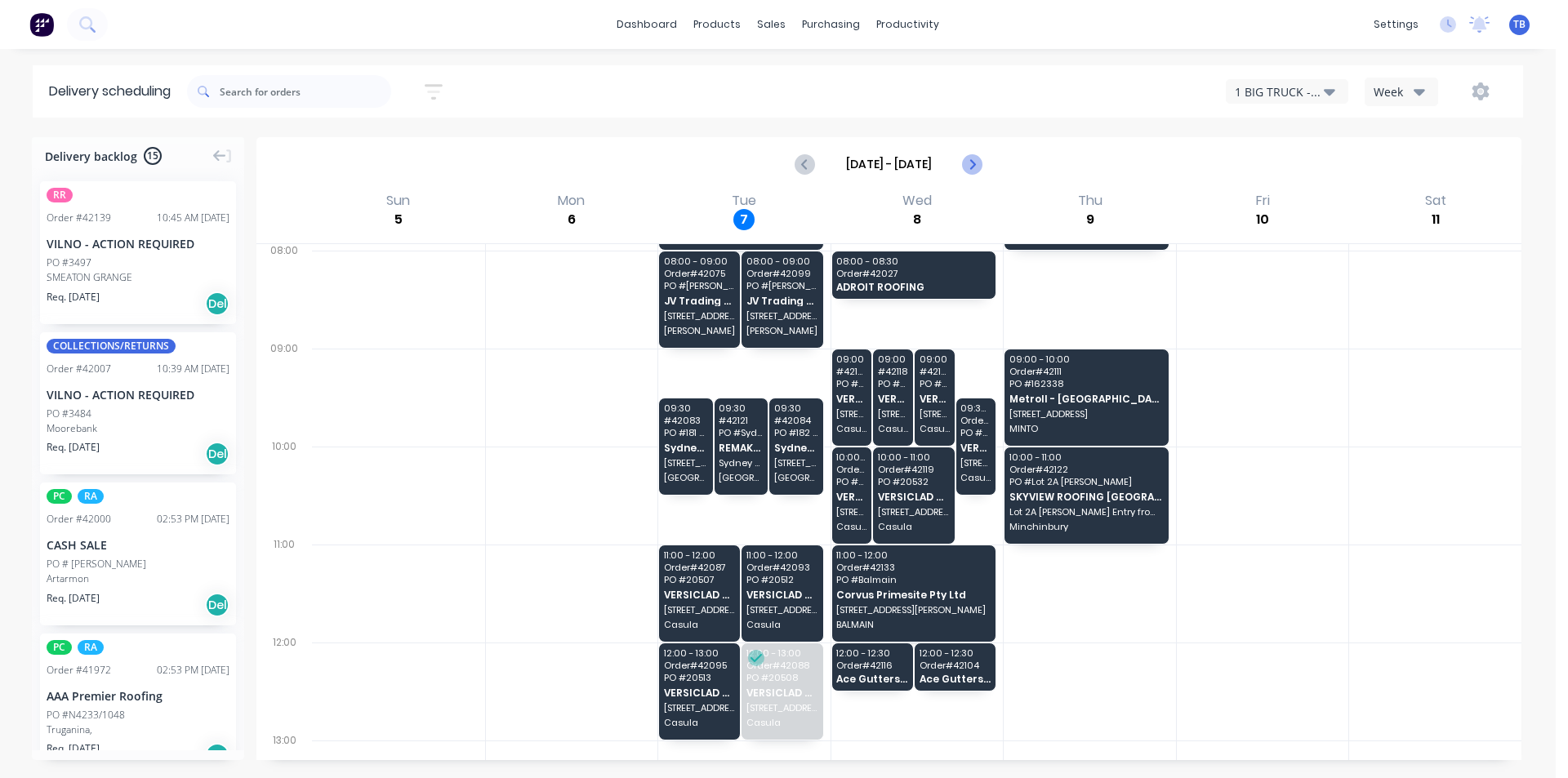
click at [984, 170] on button "Next page" at bounding box center [971, 164] width 32 height 32
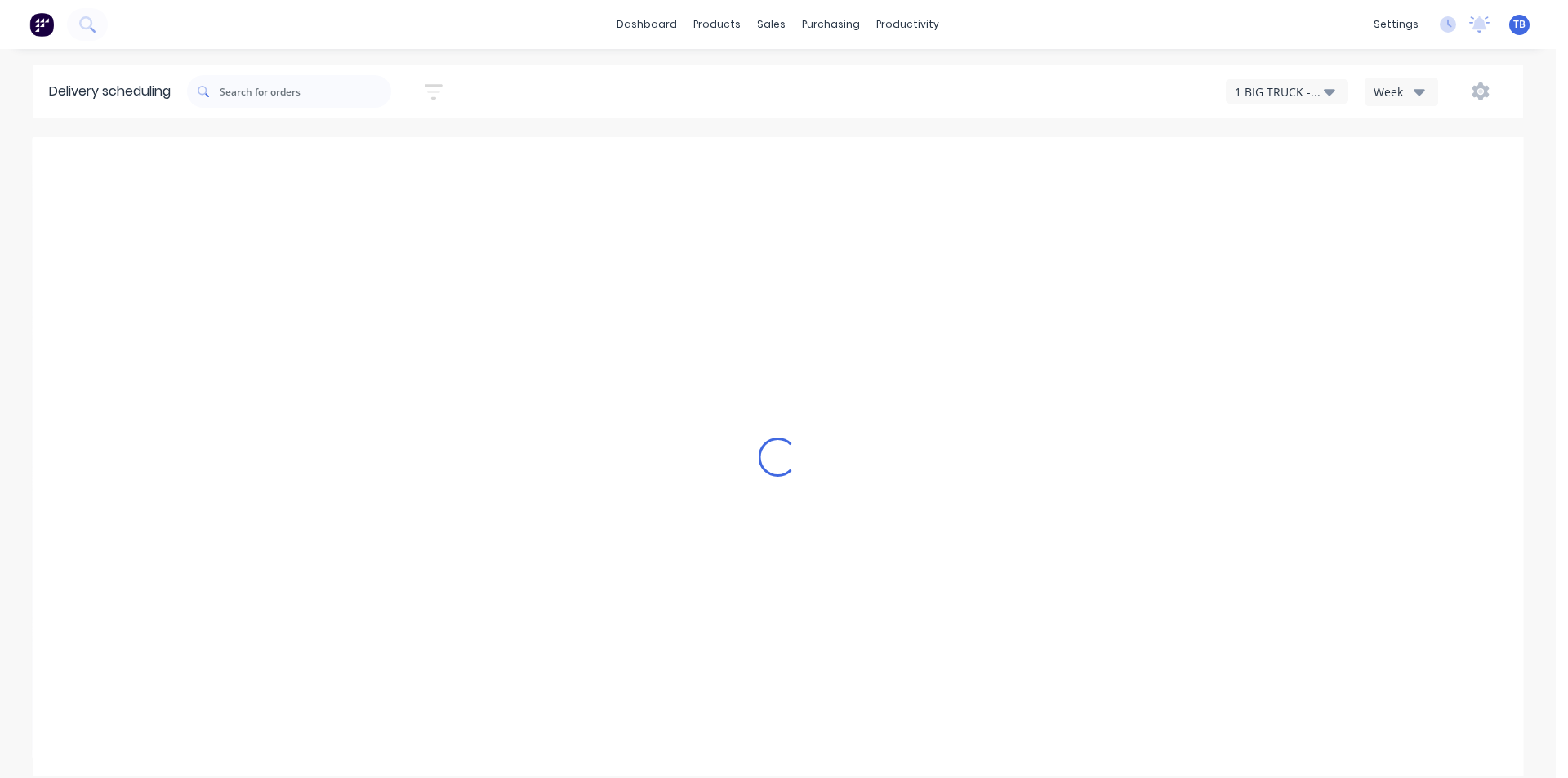
type input "Oct 12 - Oct 18"
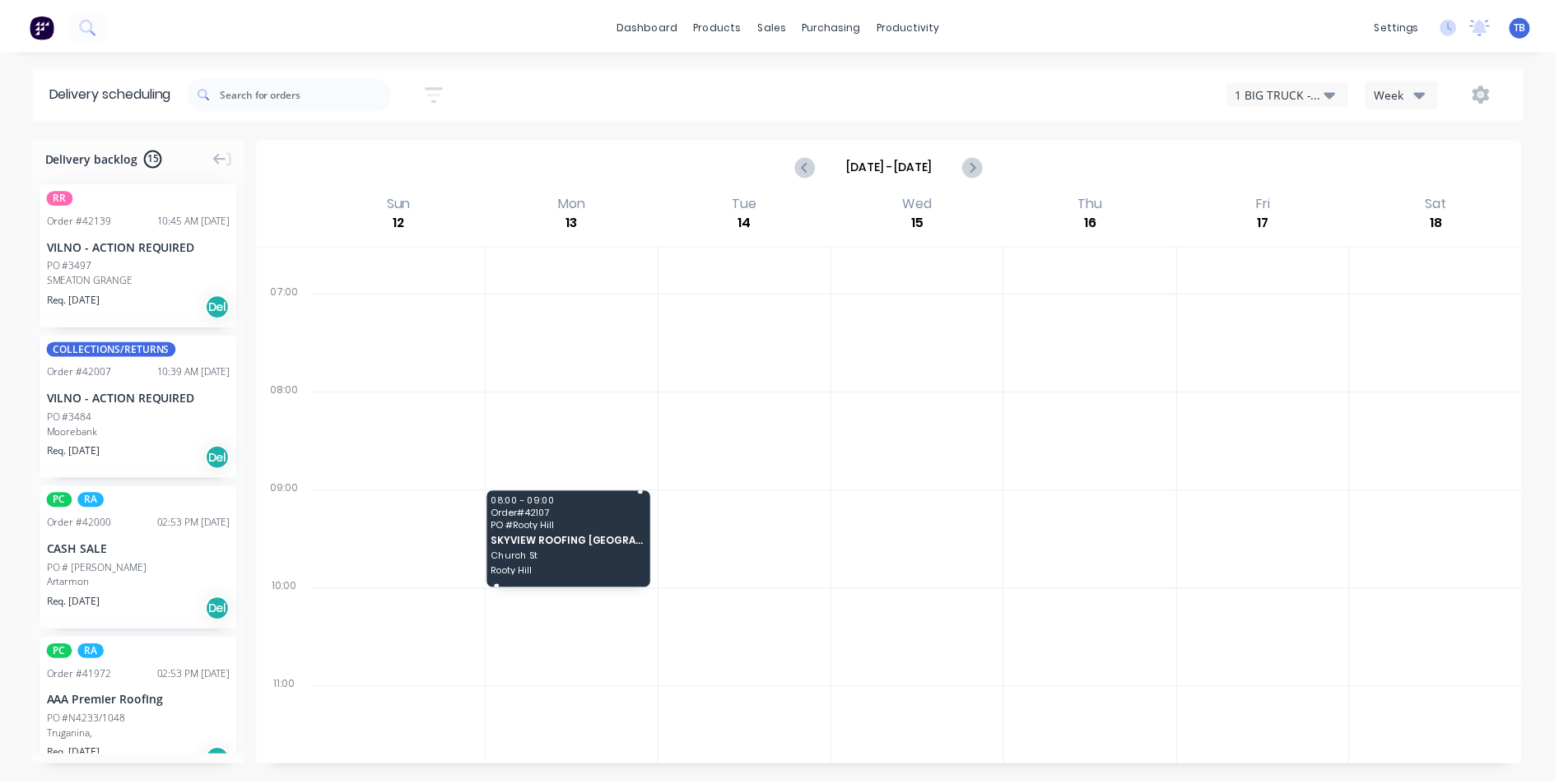
scroll to position [0, 0]
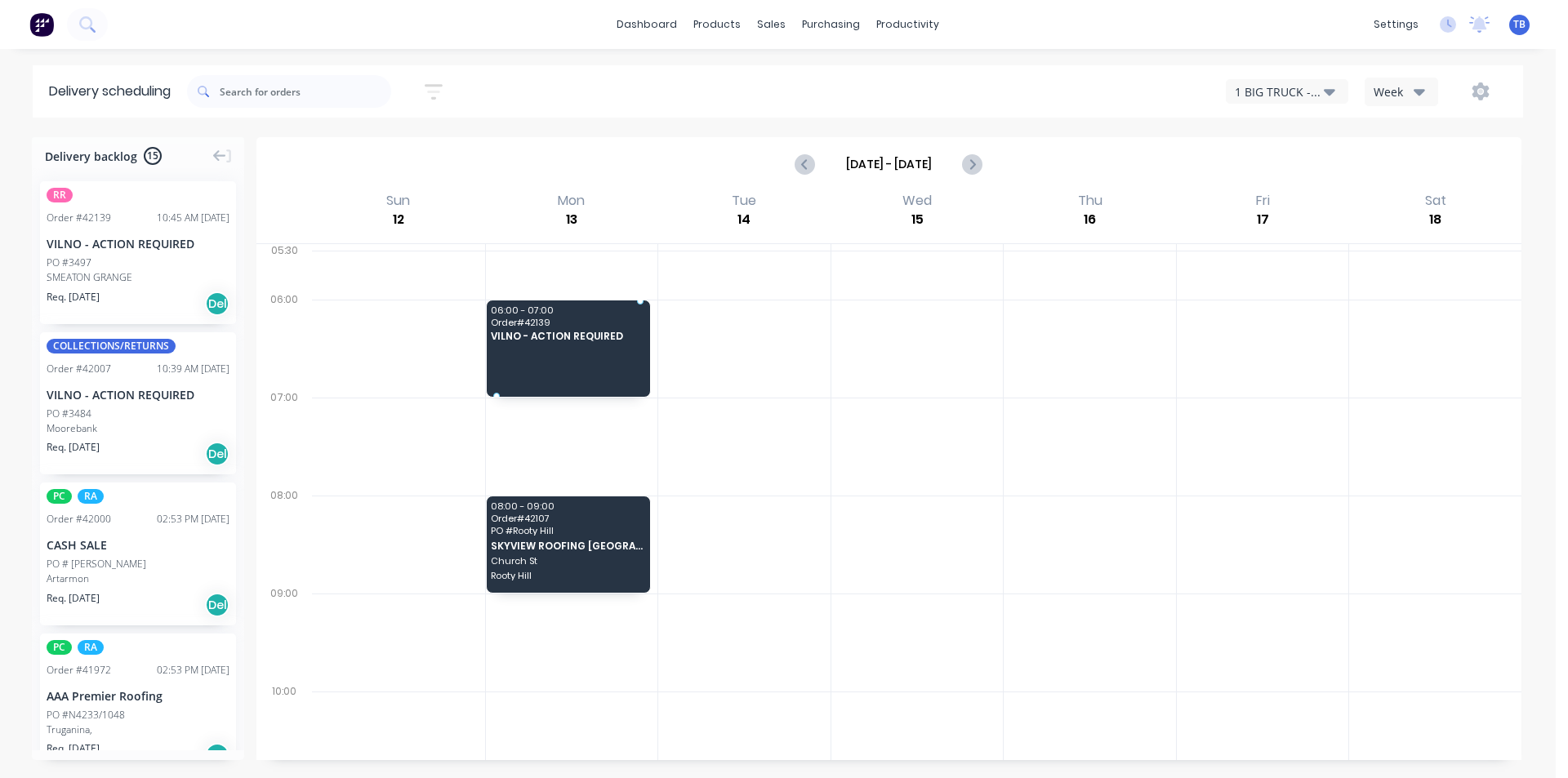
drag, startPoint x: 101, startPoint y: 257, endPoint x: 575, endPoint y: 325, distance: 478.9
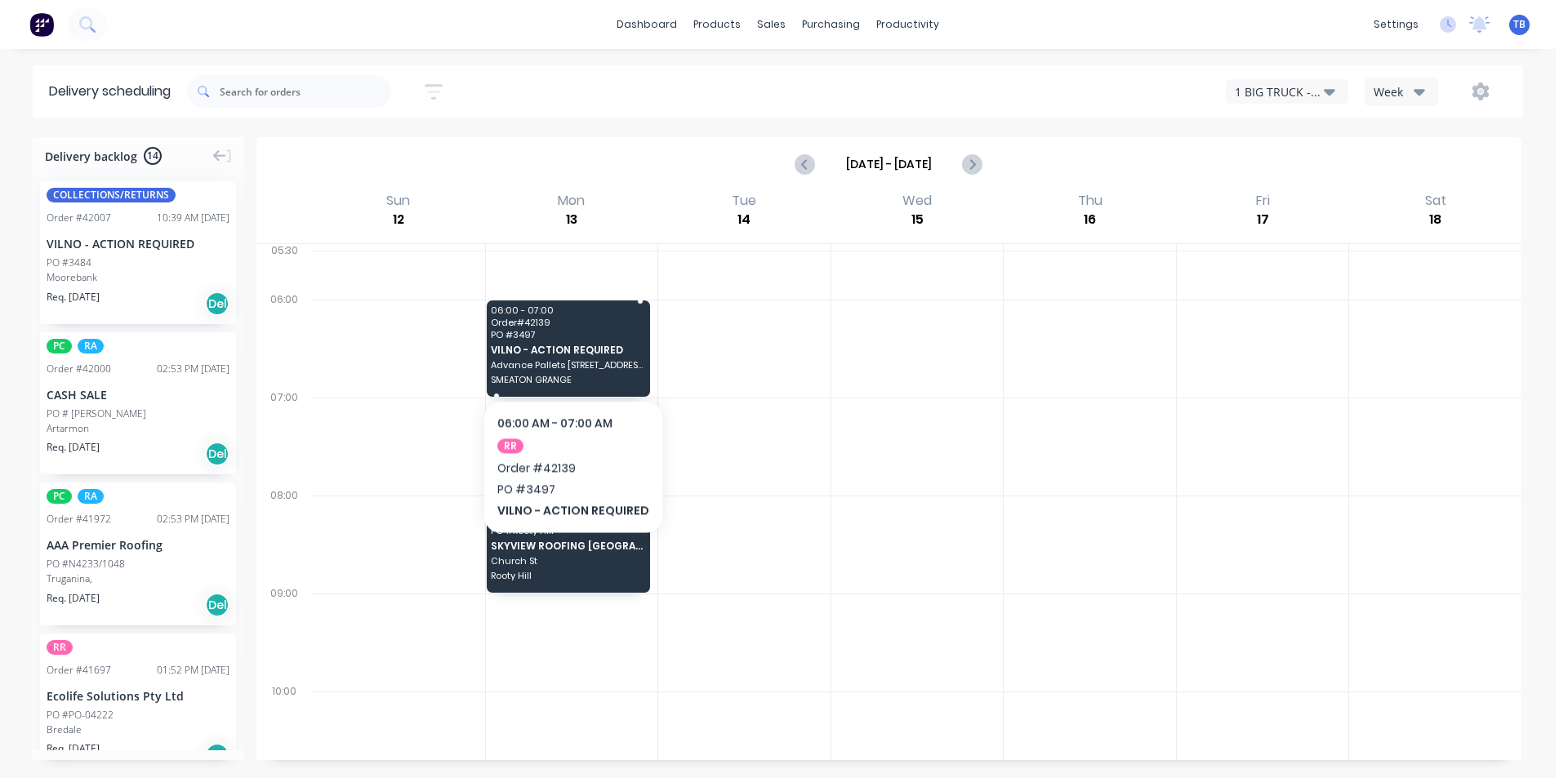
click at [570, 351] on span "VILNO - ACTION REQUIRED" at bounding box center [568, 350] width 153 height 11
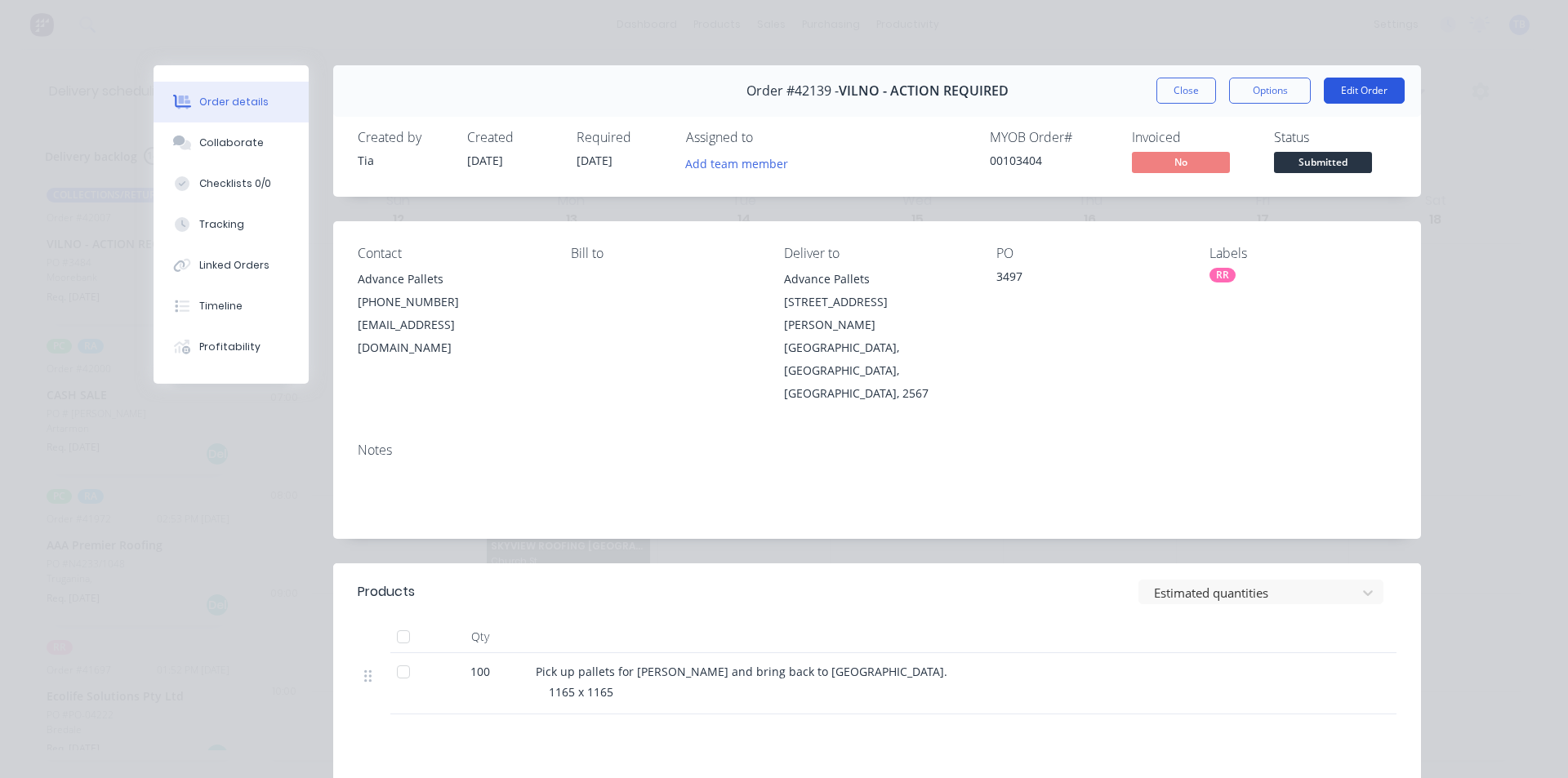
click at [1353, 96] on button "Edit Order" at bounding box center [1364, 90] width 81 height 26
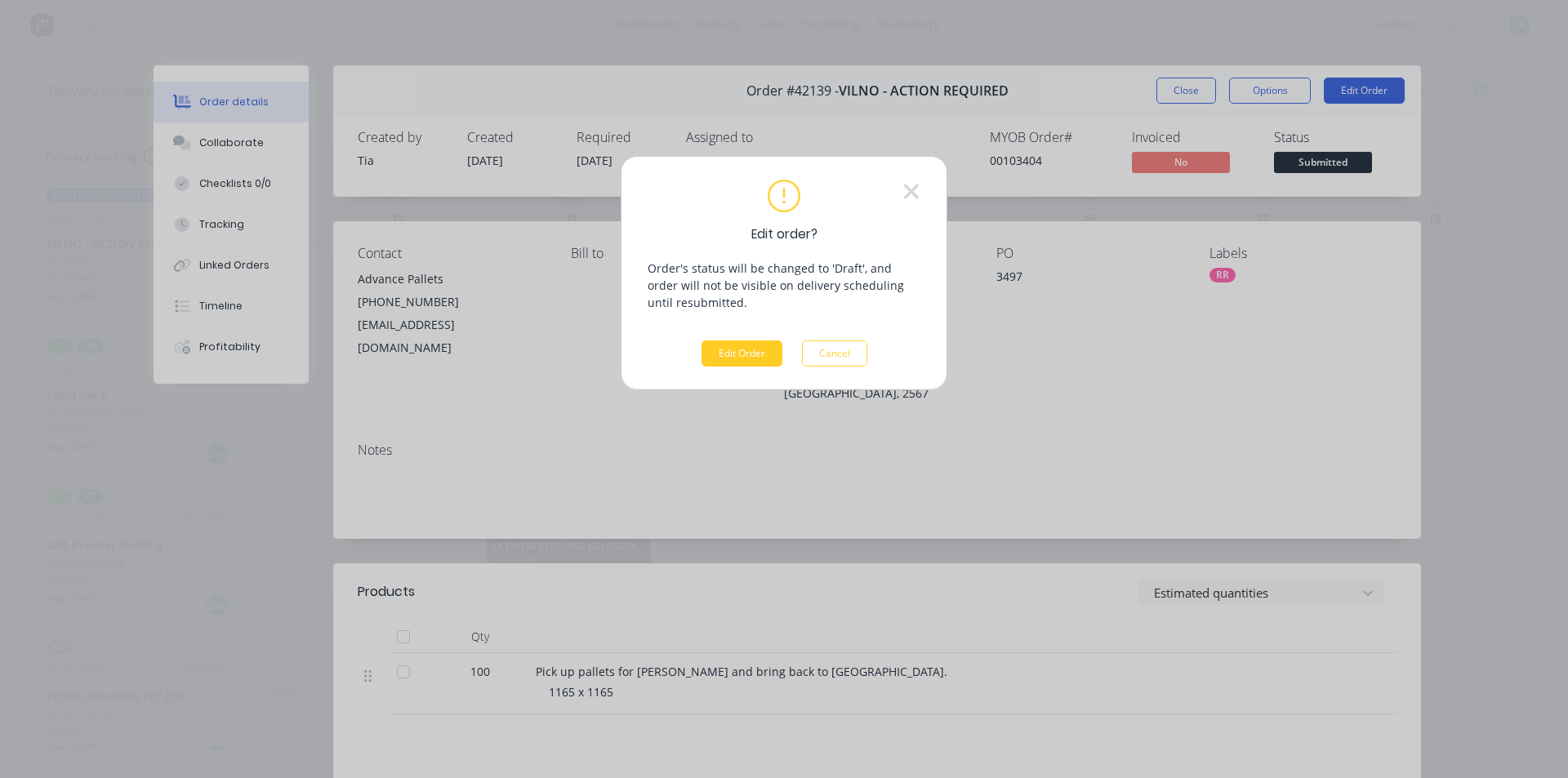
click at [751, 350] on button "Edit Order" at bounding box center [741, 353] width 81 height 26
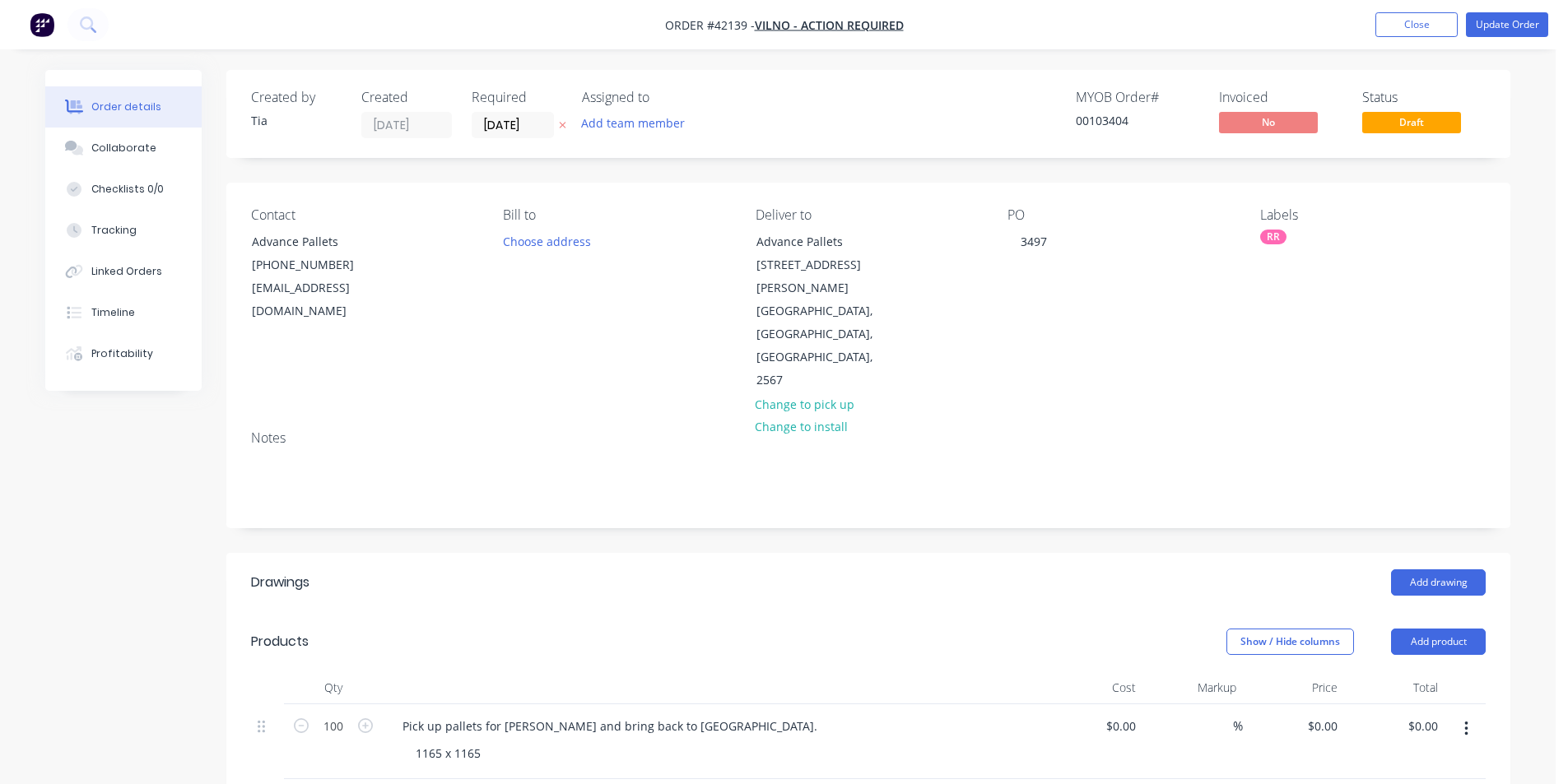
click at [1285, 245] on div "Labels RR" at bounding box center [1372, 300] width 225 height 185
click at [1277, 221] on div "Labels" at bounding box center [1372, 215] width 225 height 16
drag, startPoint x: 1275, startPoint y: 260, endPoint x: 1277, endPoint y: 234, distance: 26.1
click at [1274, 256] on div "Labels RR" at bounding box center [1372, 300] width 225 height 185
click at [1277, 232] on div "RR" at bounding box center [1272, 237] width 26 height 15
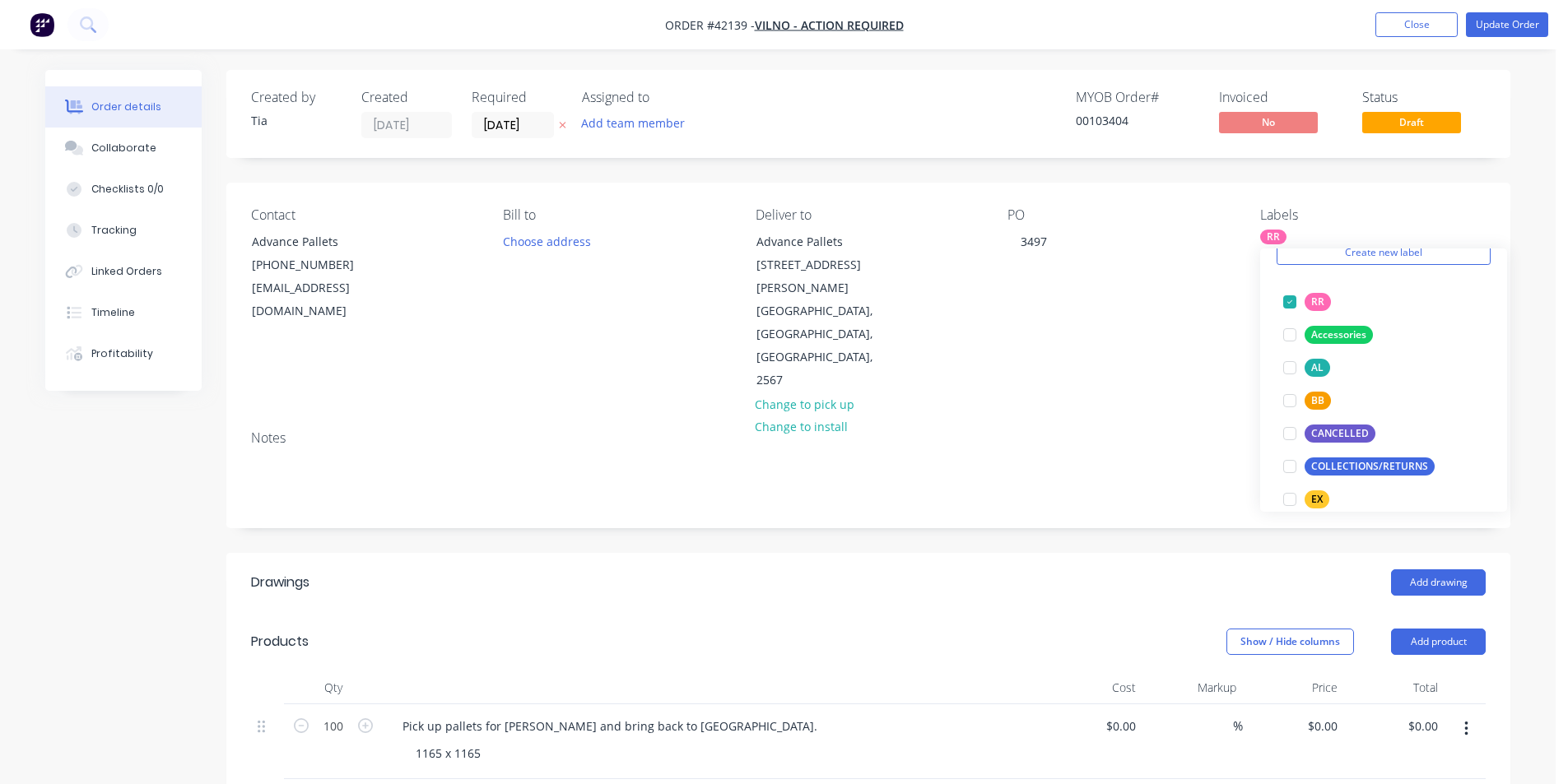
scroll to position [165, 0]
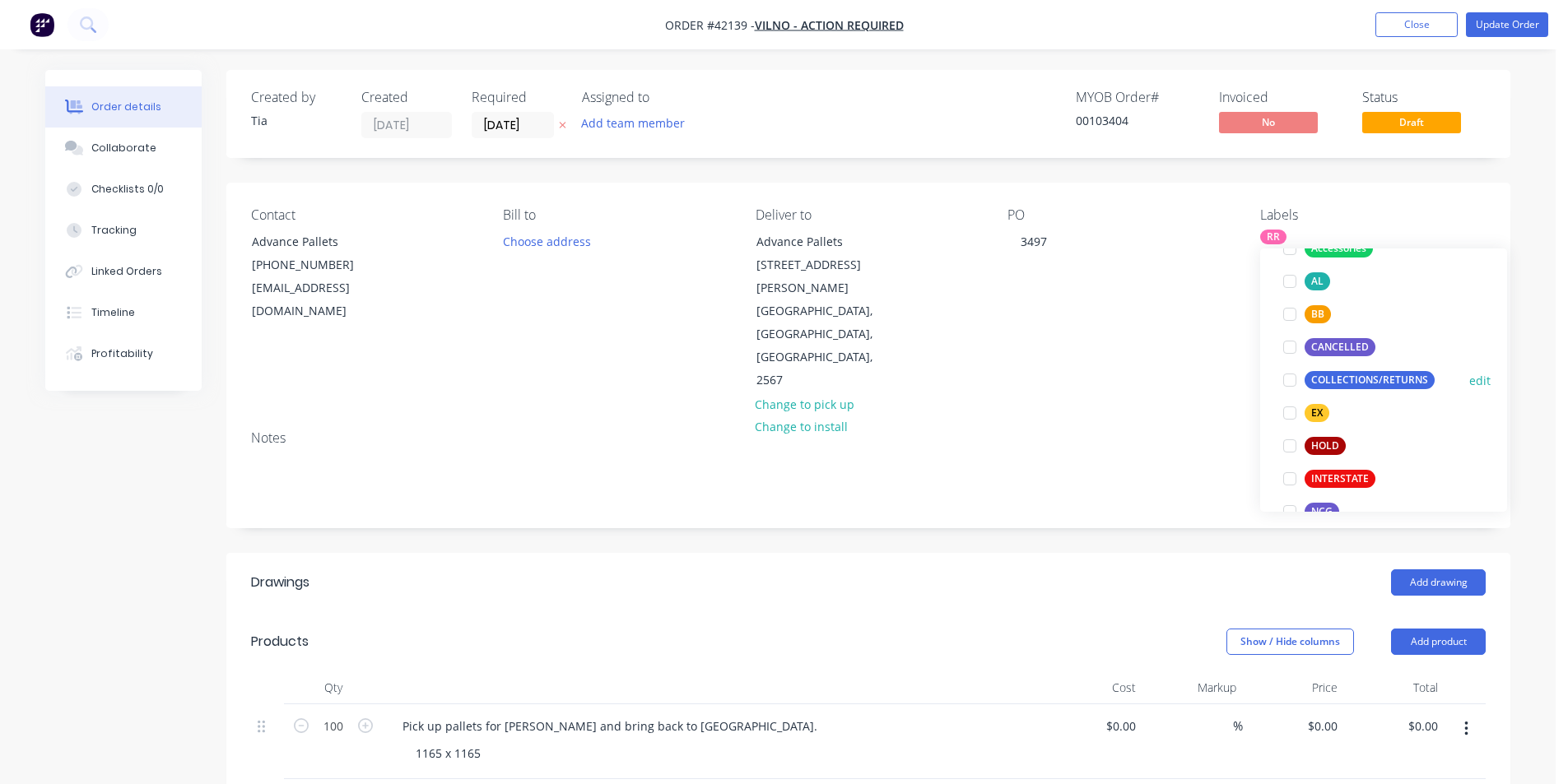
click at [1292, 375] on div at bounding box center [1289, 379] width 33 height 33
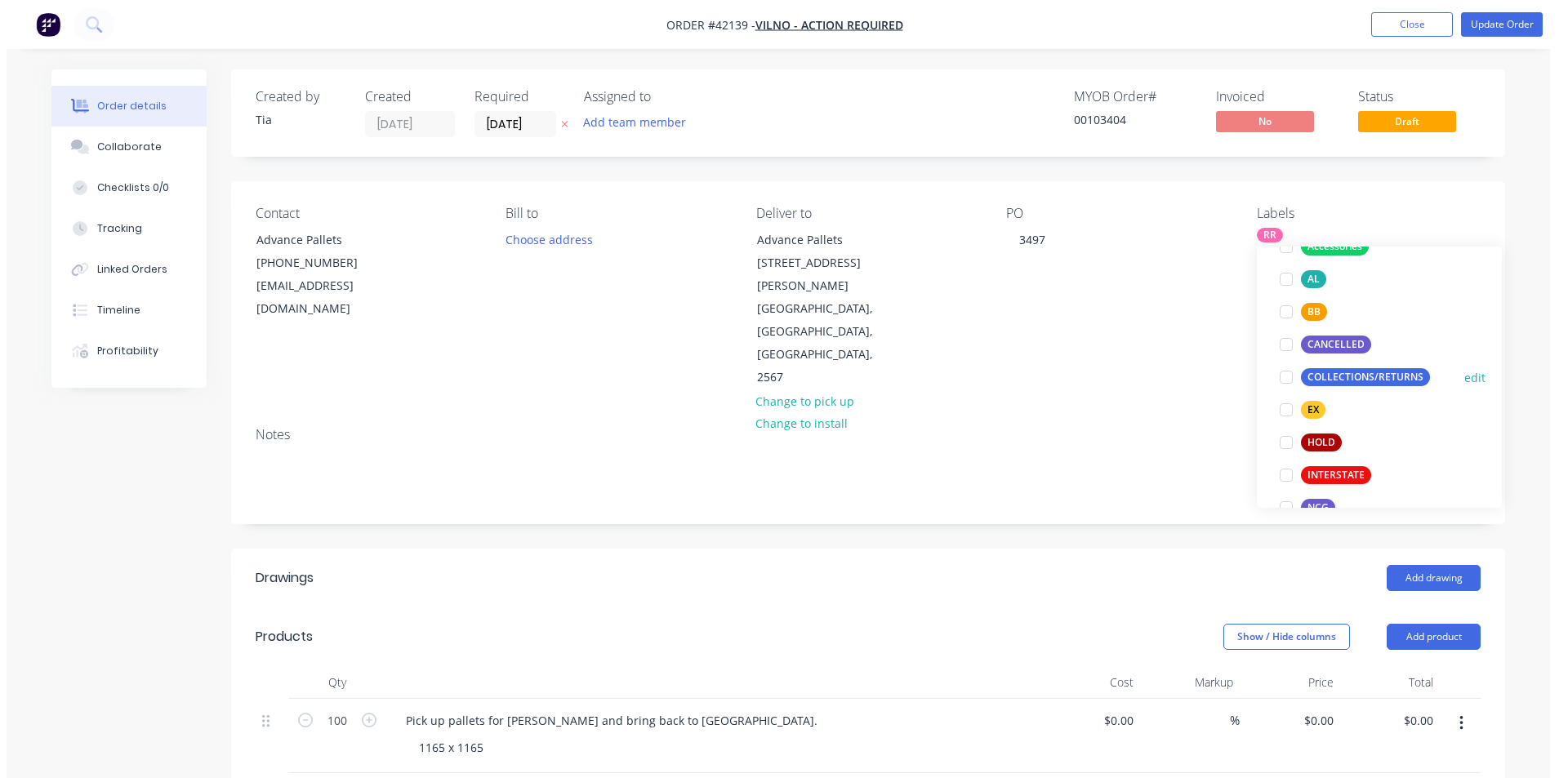
scroll to position [0, 0]
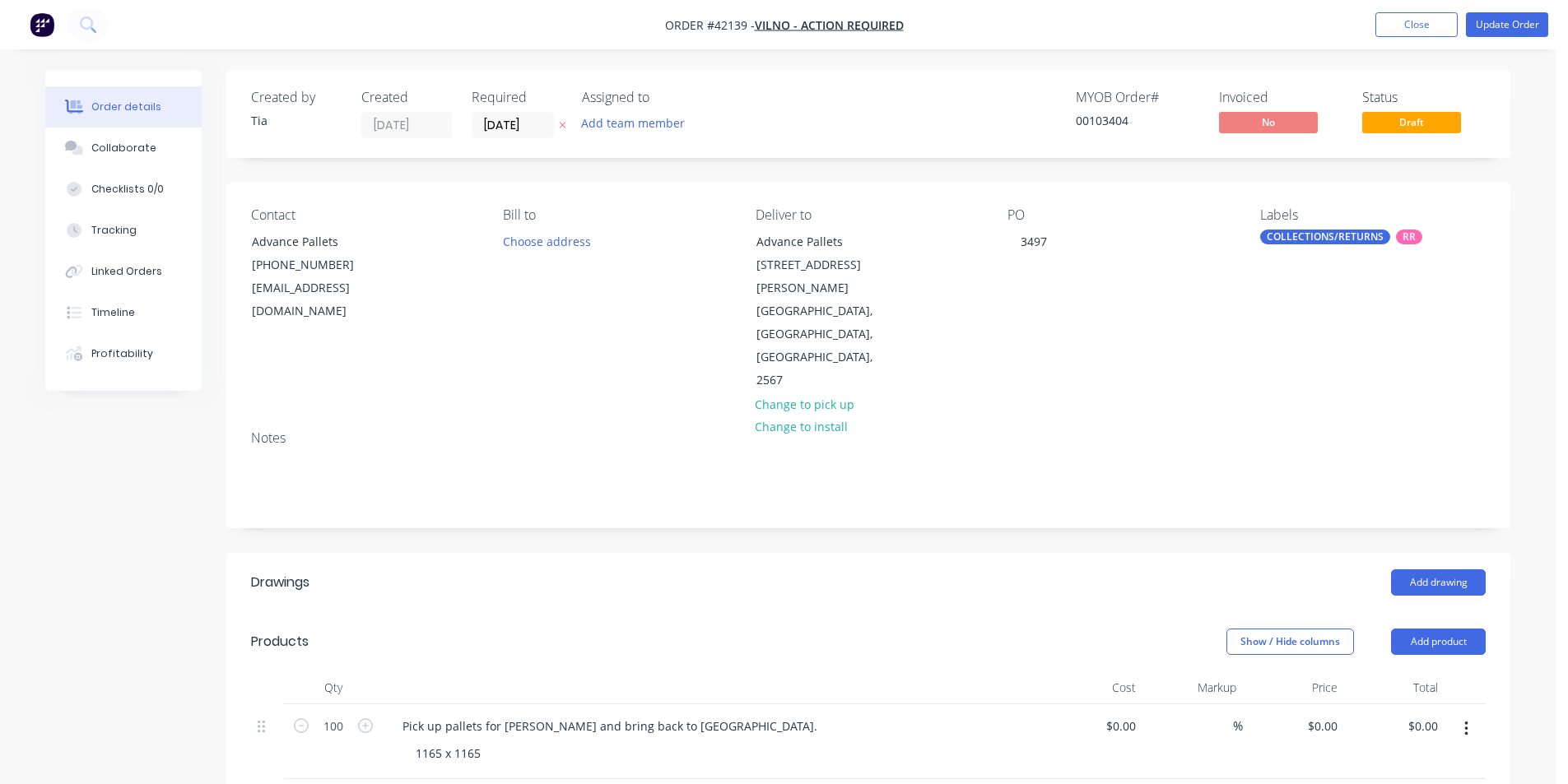
click at [1153, 364] on div "Contact Advance Pallets (02) 4648 4848 accounts@advancepallets.com.au Bill to C…" at bounding box center [868, 300] width 1284 height 235
click at [1498, 15] on button "Update Order" at bounding box center [1507, 24] width 82 height 24
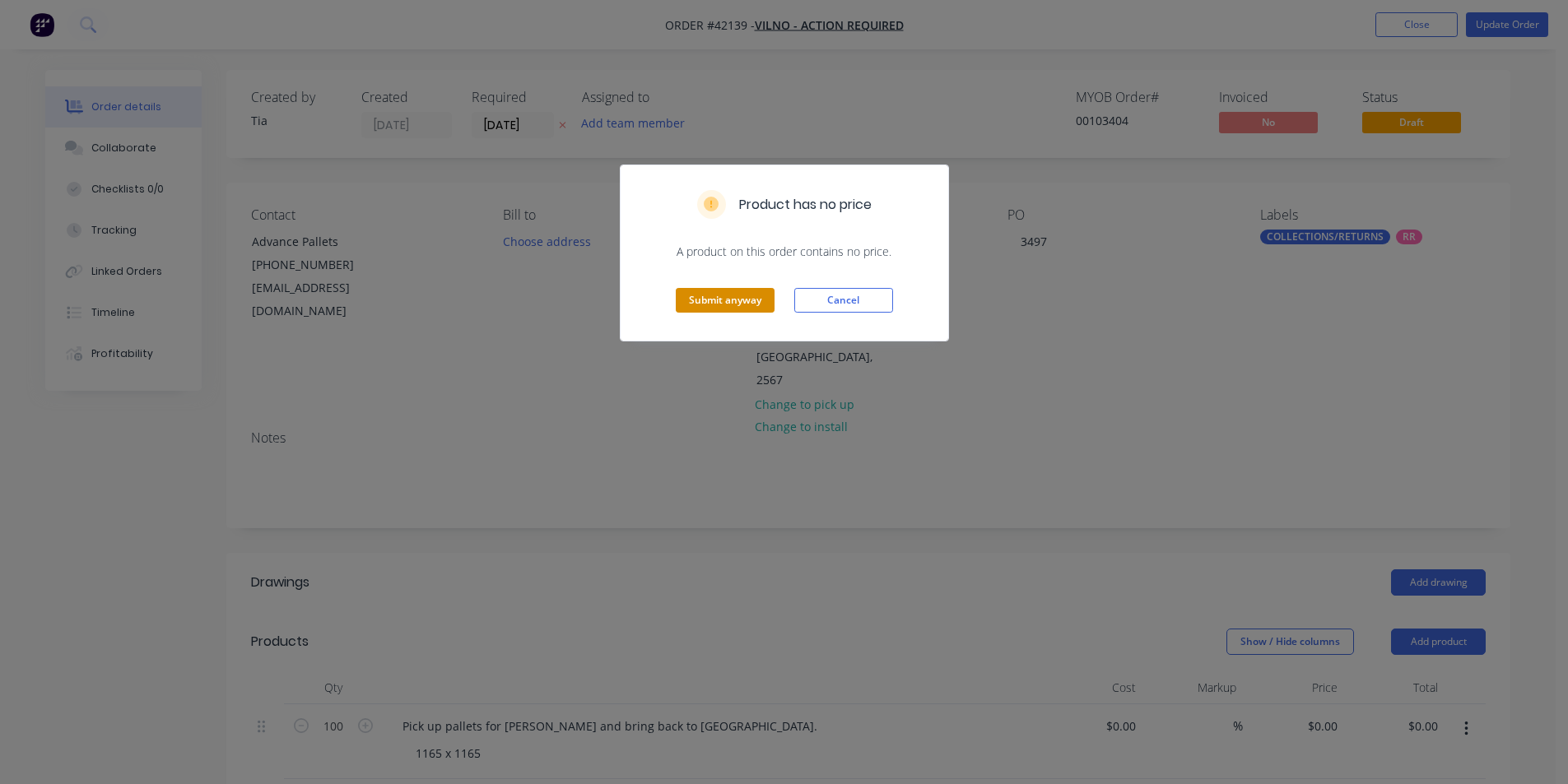
click at [757, 306] on button "Submit anyway" at bounding box center [725, 300] width 99 height 24
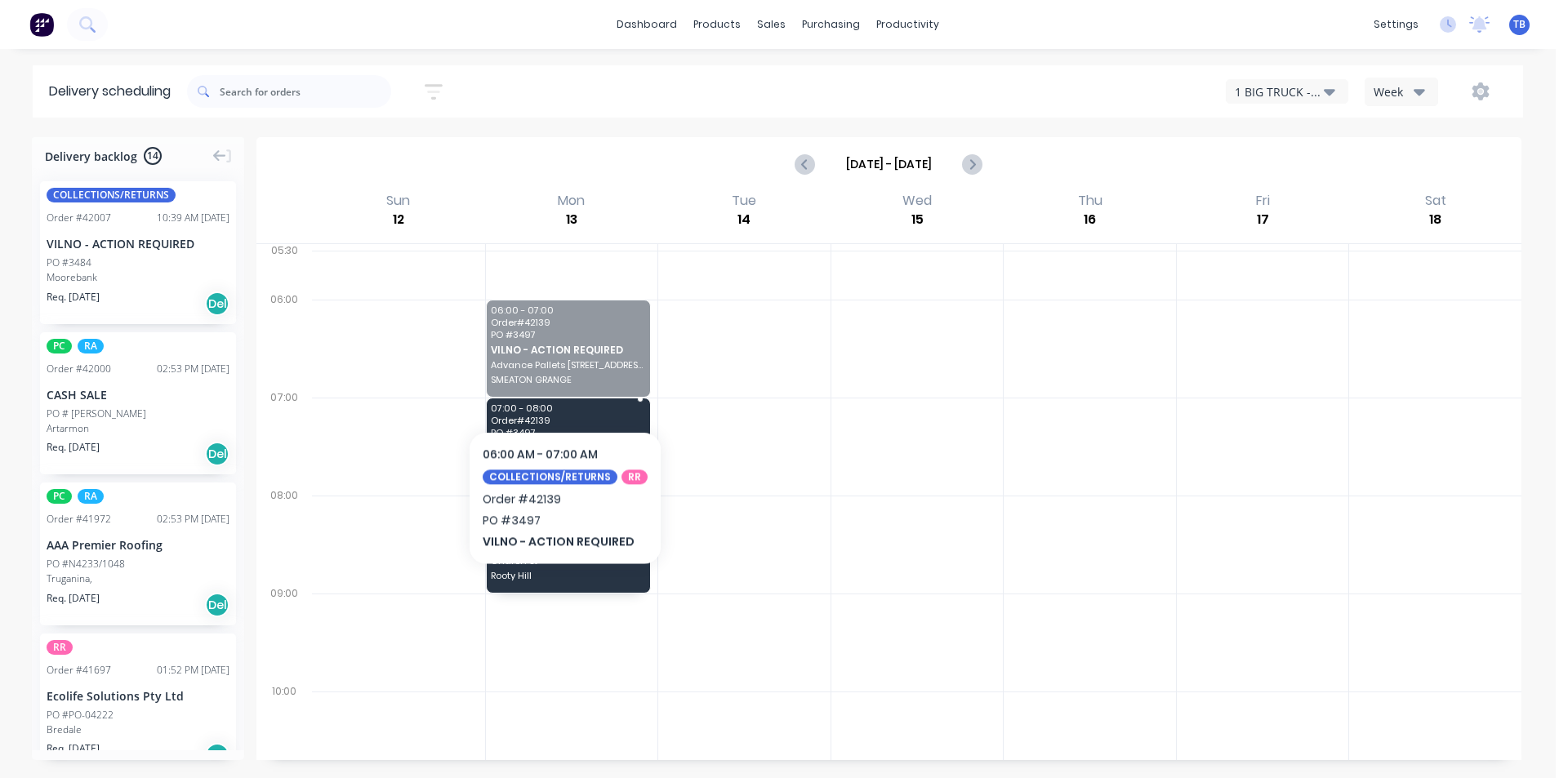
drag, startPoint x: 549, startPoint y: 335, endPoint x: 565, endPoint y: 441, distance: 107.2
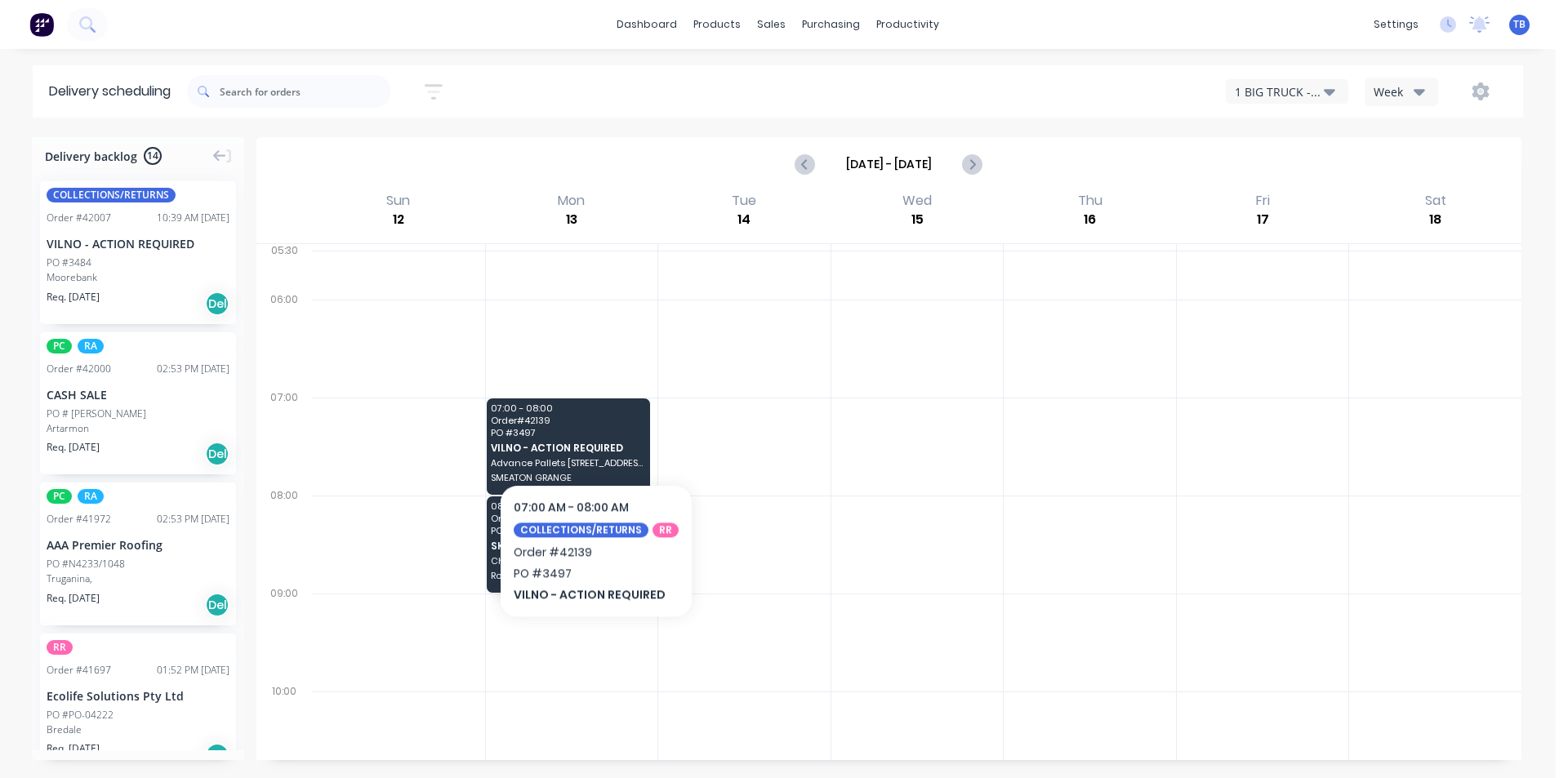
click at [1030, 474] on div at bounding box center [1089, 447] width 172 height 98
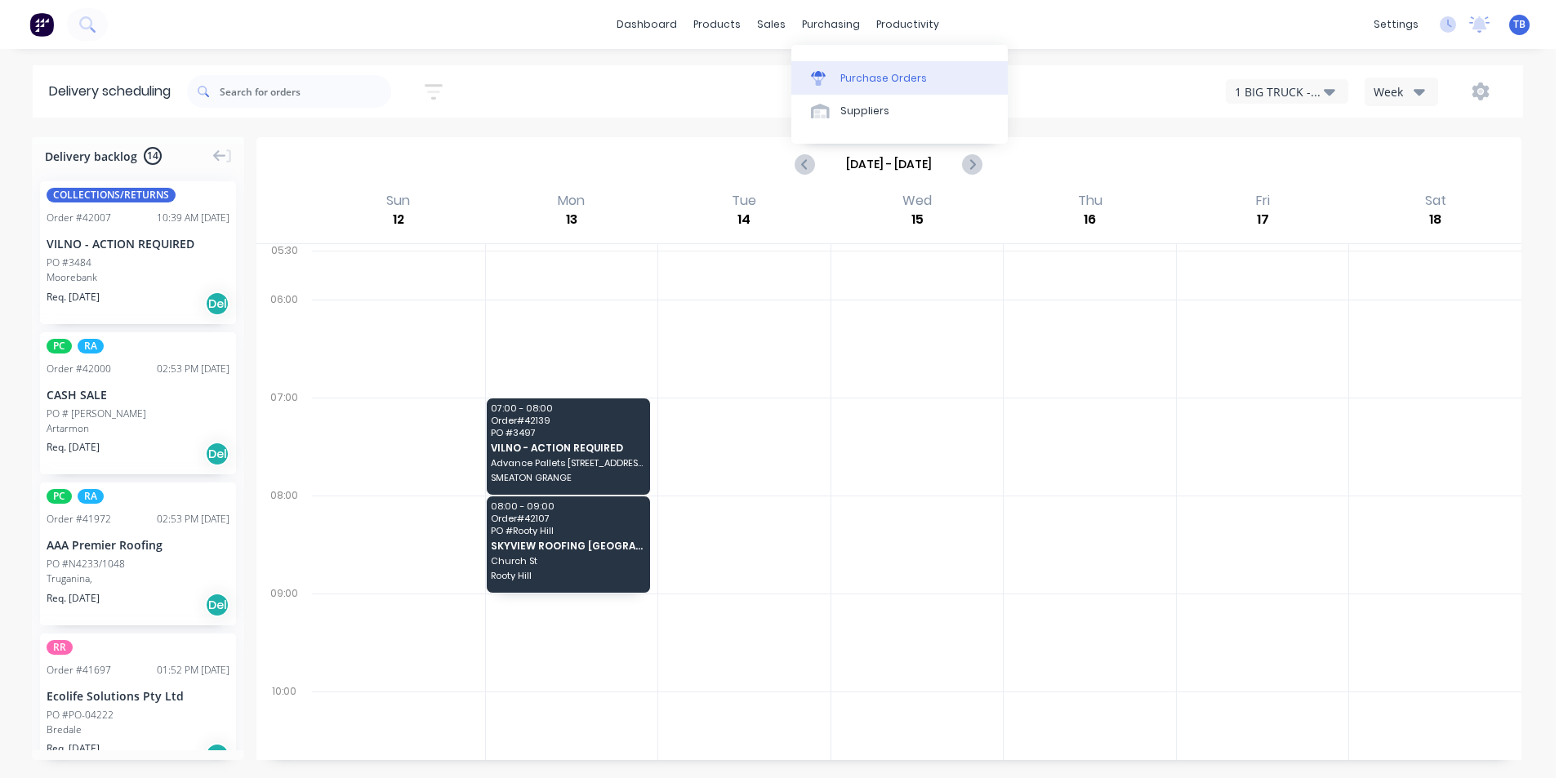
click at [823, 68] on link "Purchase Orders" at bounding box center [899, 77] width 216 height 32
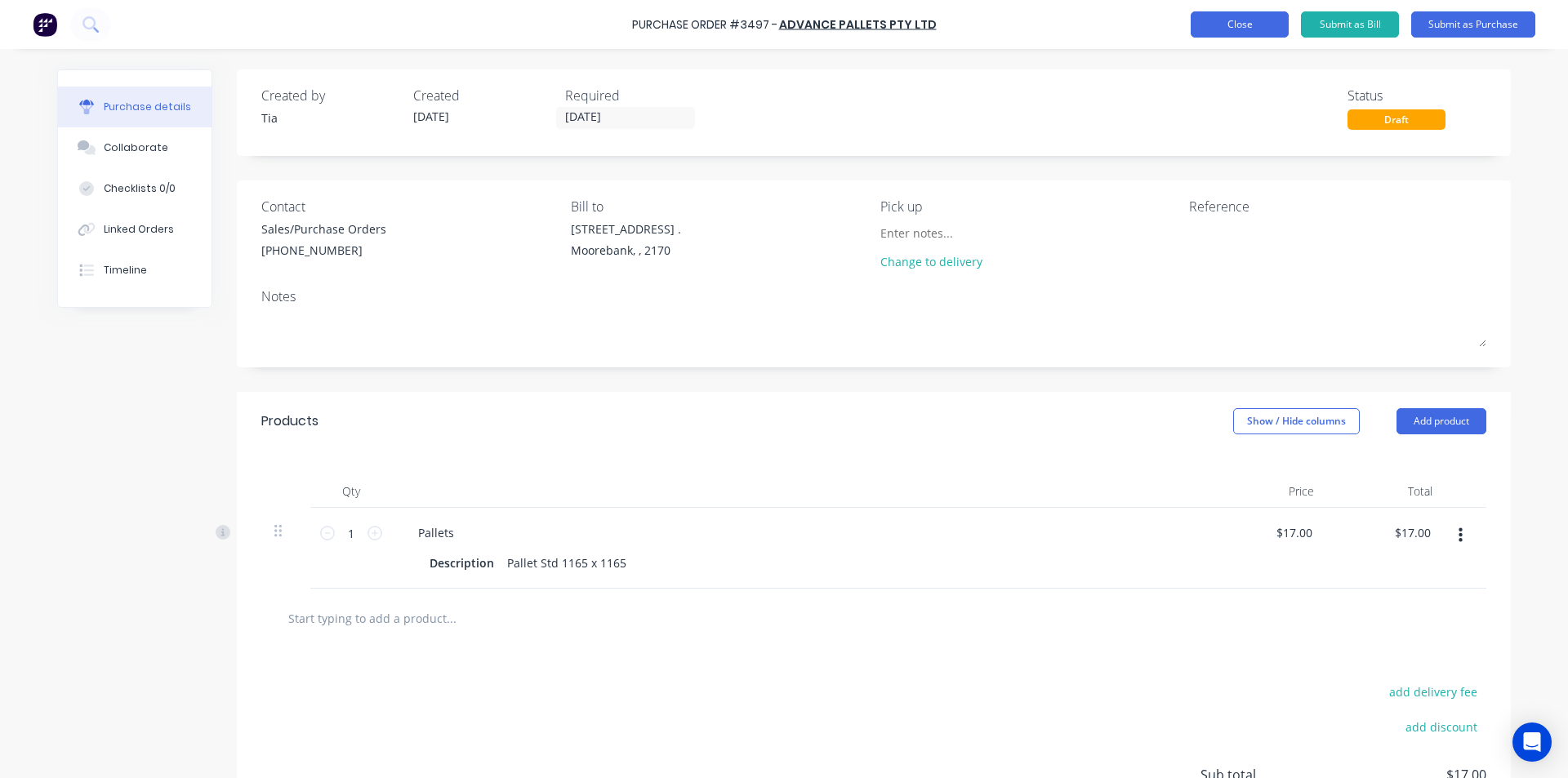
click at [1268, 24] on button "Close" at bounding box center [1240, 24] width 98 height 26
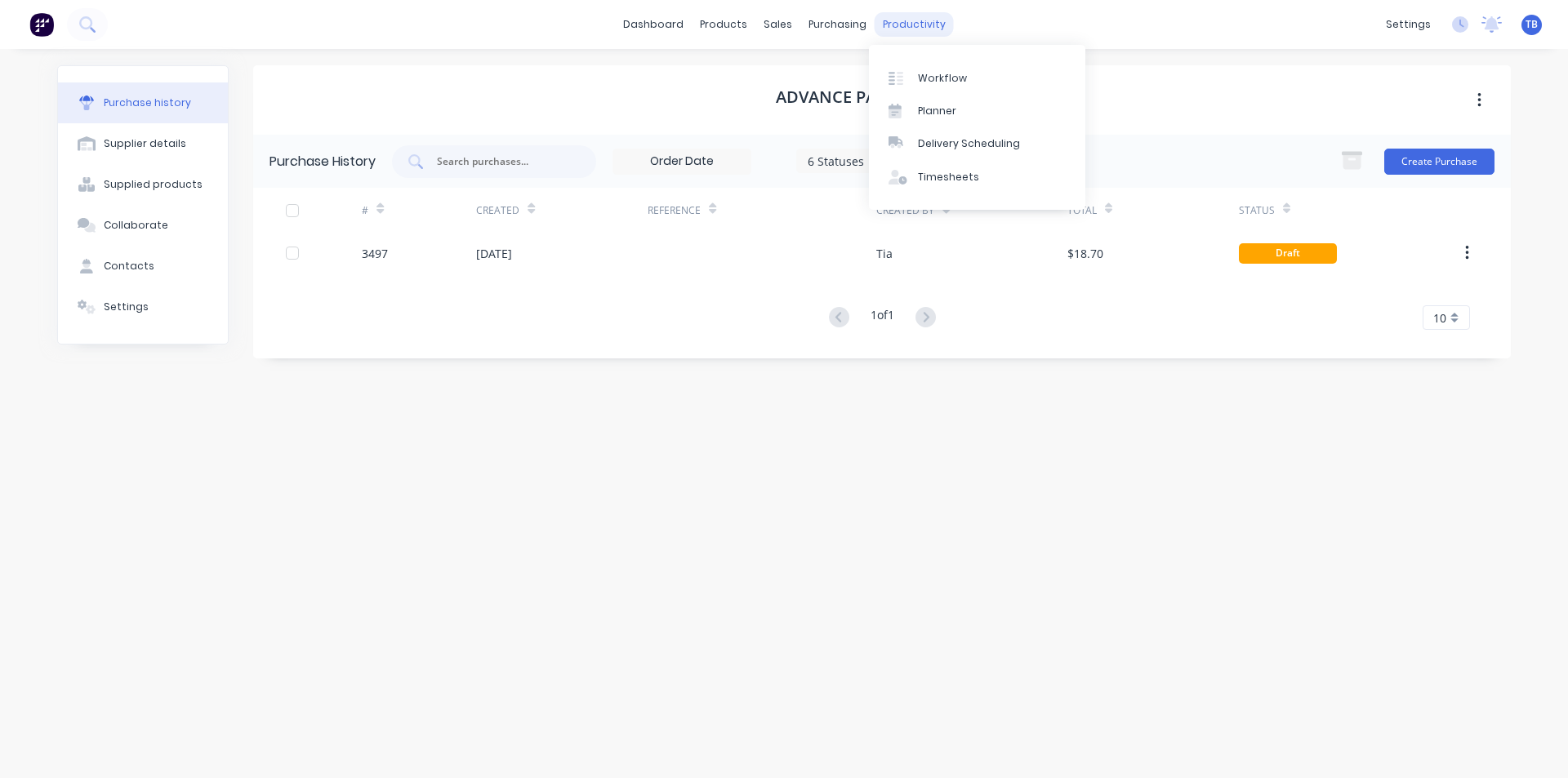
click at [932, 17] on div "productivity" at bounding box center [913, 24] width 79 height 24
click at [929, 135] on link "Delivery Scheduling" at bounding box center [977, 143] width 216 height 32
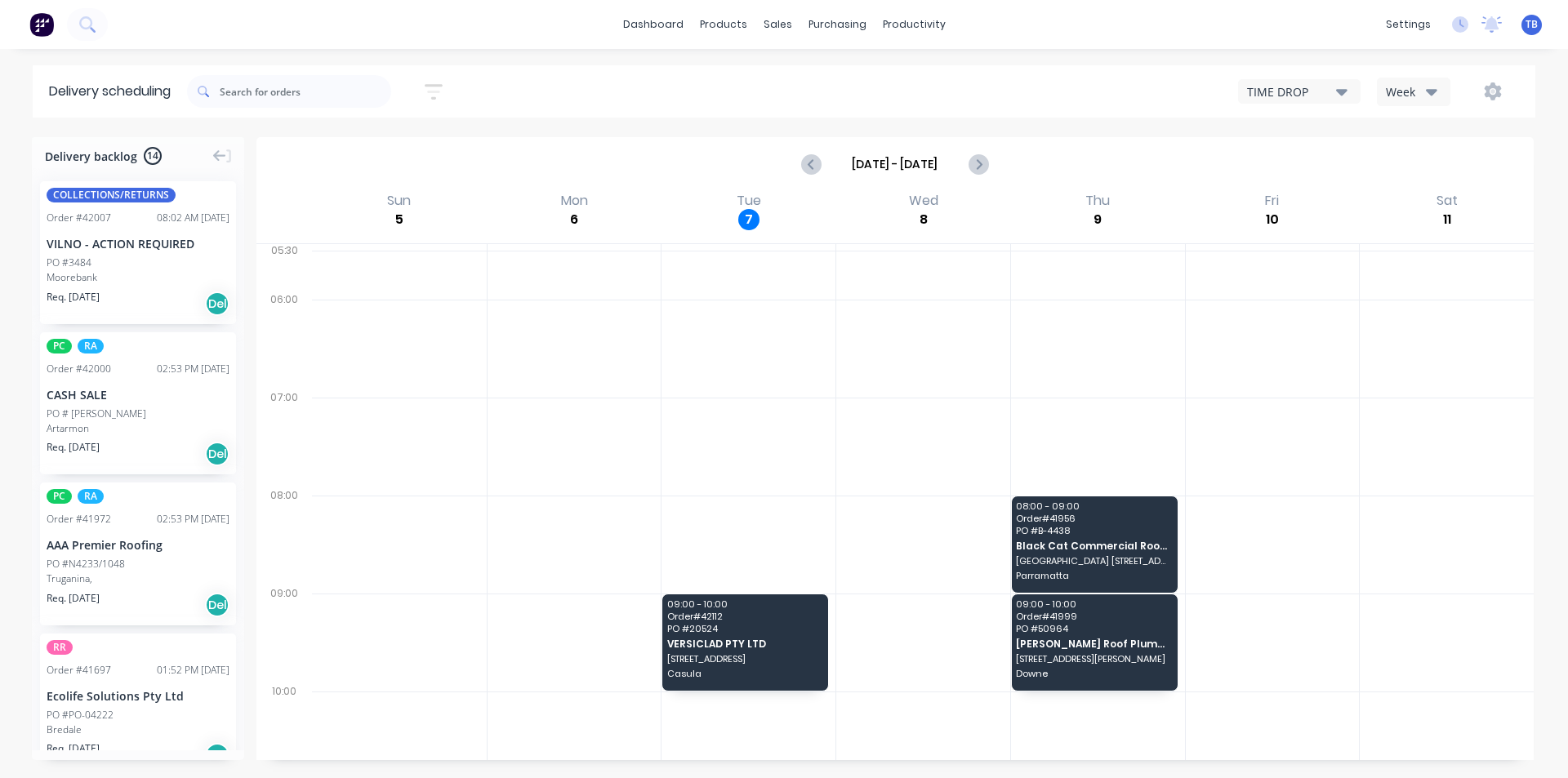
click at [1335, 91] on div "TIME DROP" at bounding box center [1291, 91] width 89 height 17
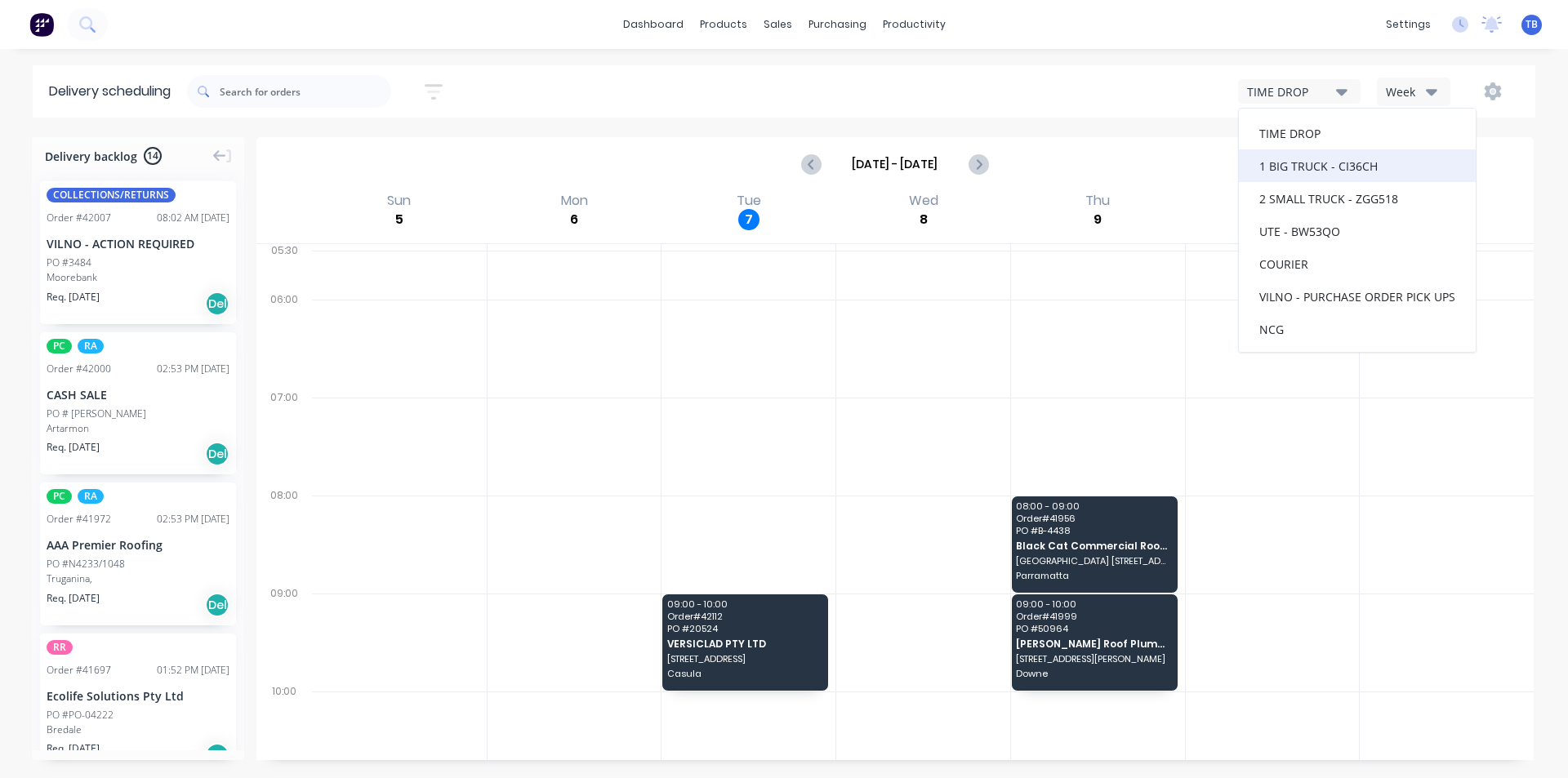
click at [1320, 160] on div "1 BIG TRUCK - CI36CH" at bounding box center [1357, 165] width 237 height 32
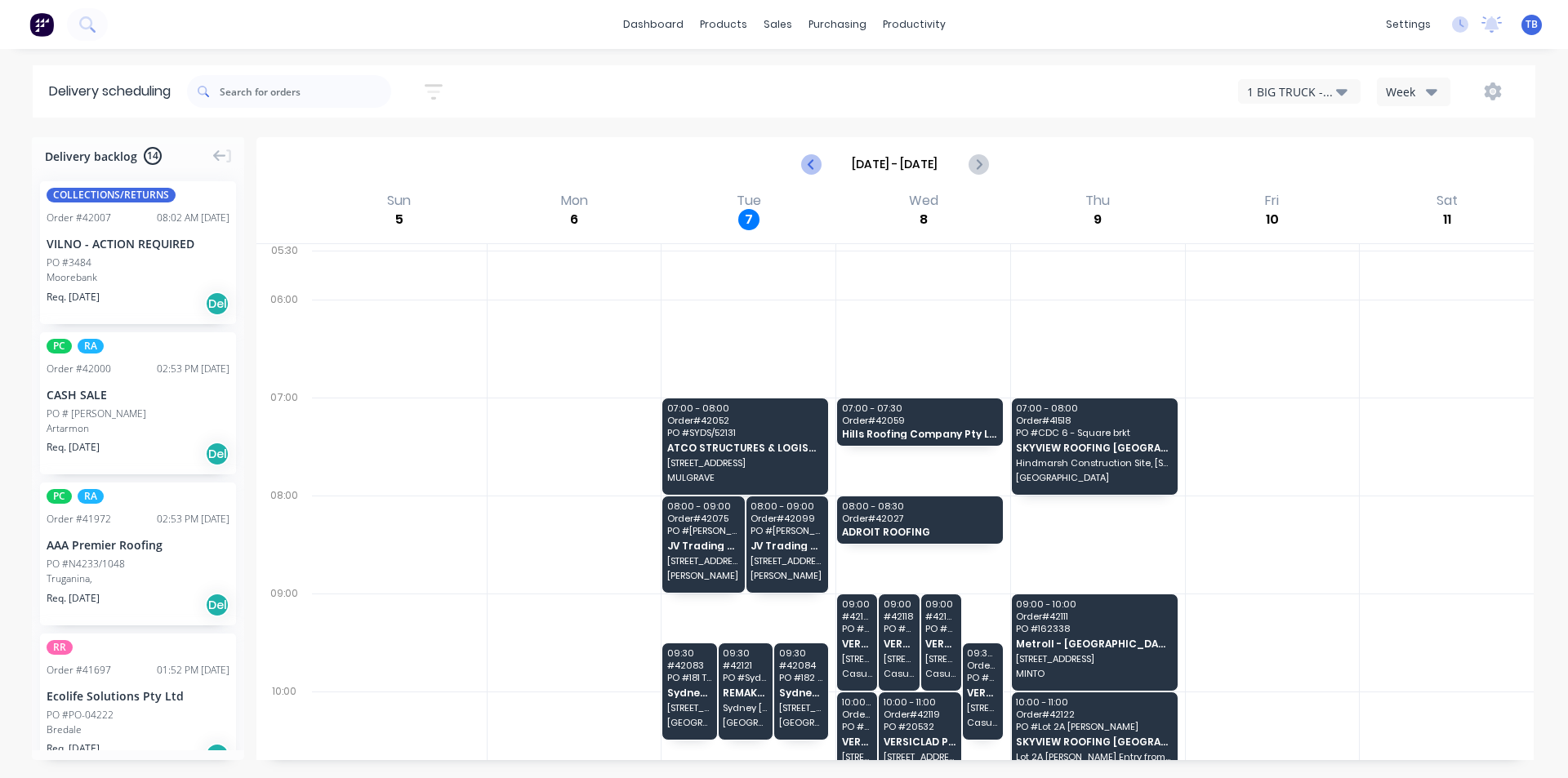
click at [819, 160] on icon "Previous page" at bounding box center [812, 165] width 20 height 20
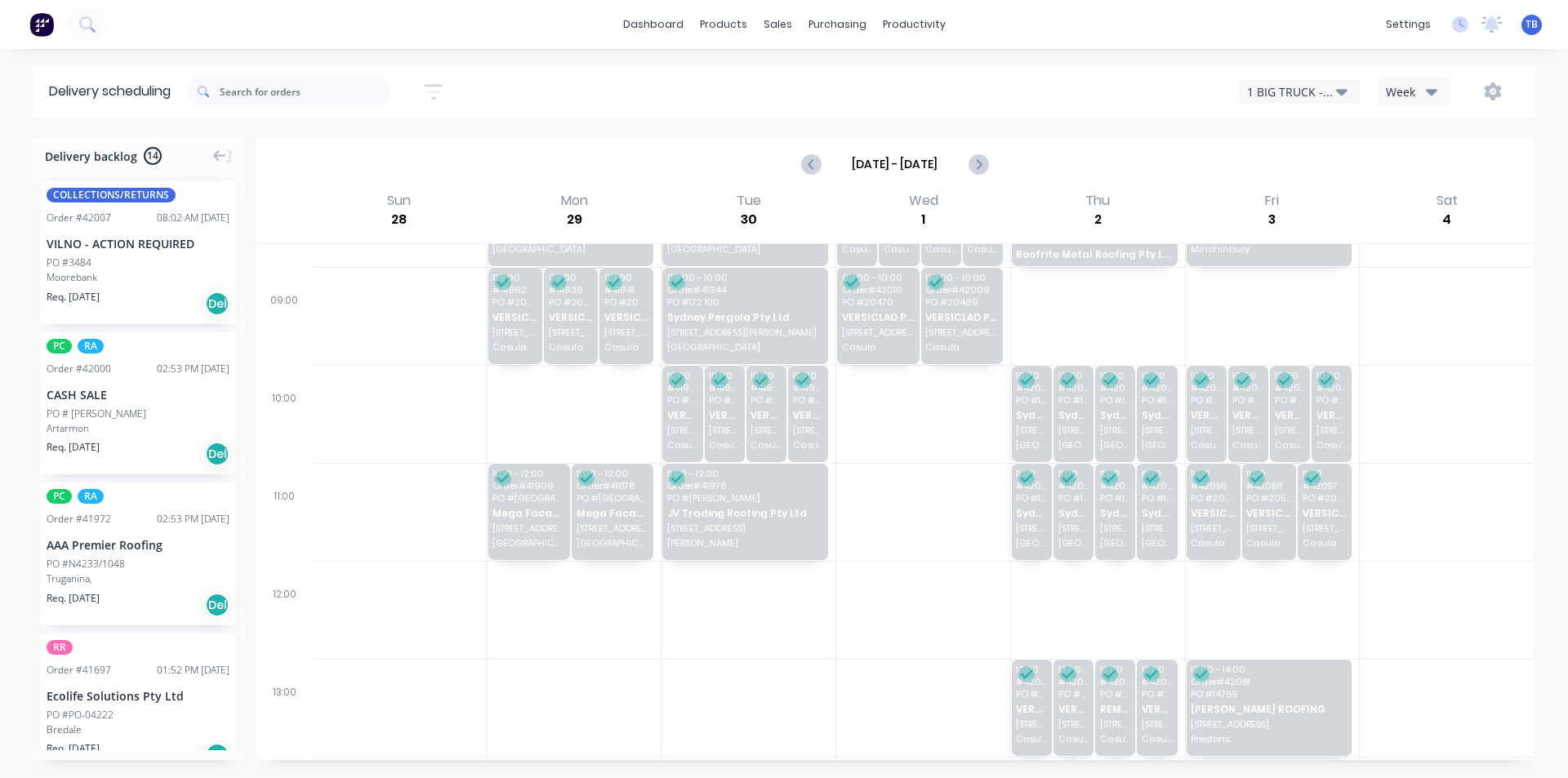
scroll to position [245, 0]
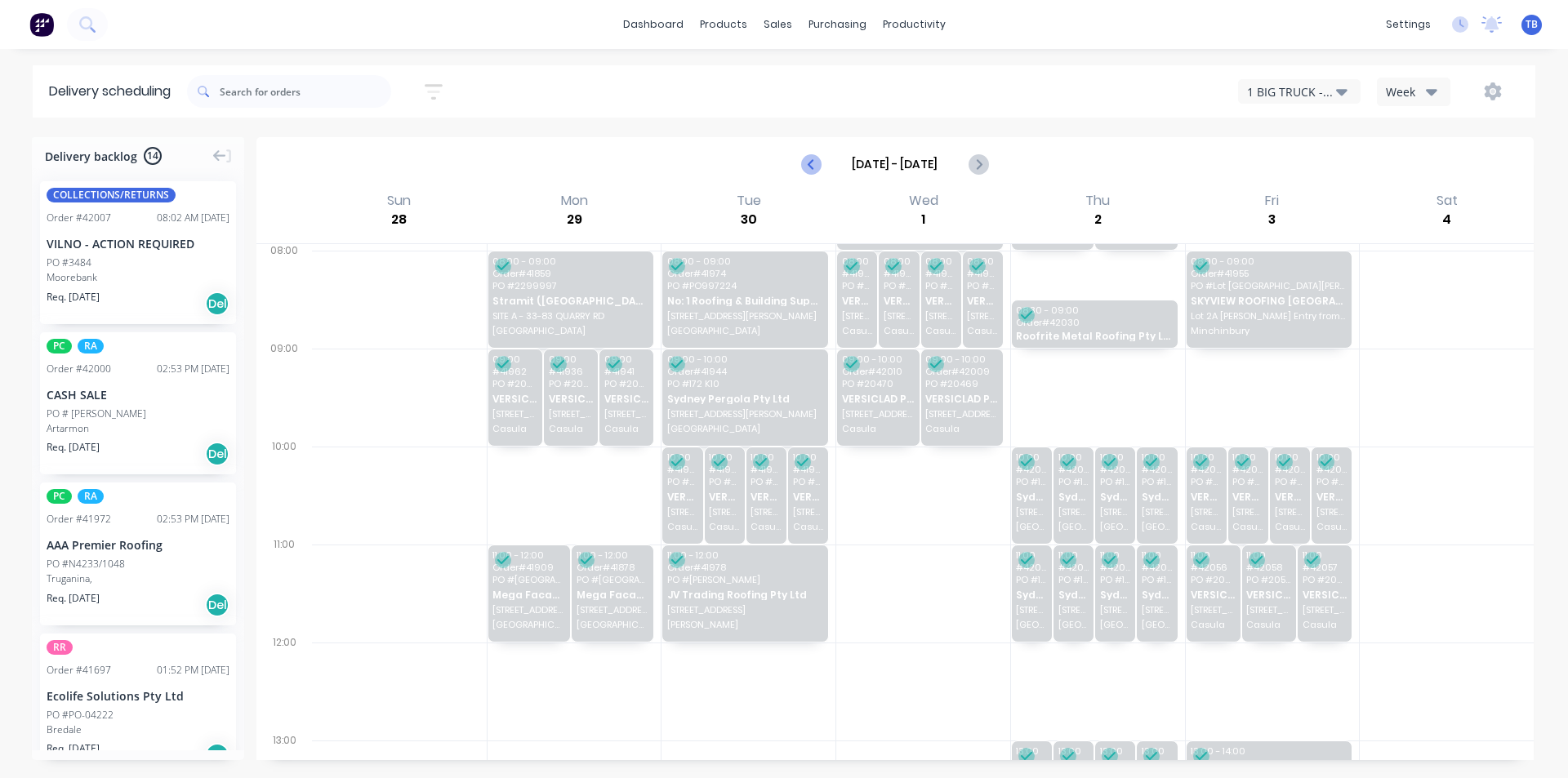
click at [813, 156] on icon "Previous page" at bounding box center [812, 165] width 20 height 20
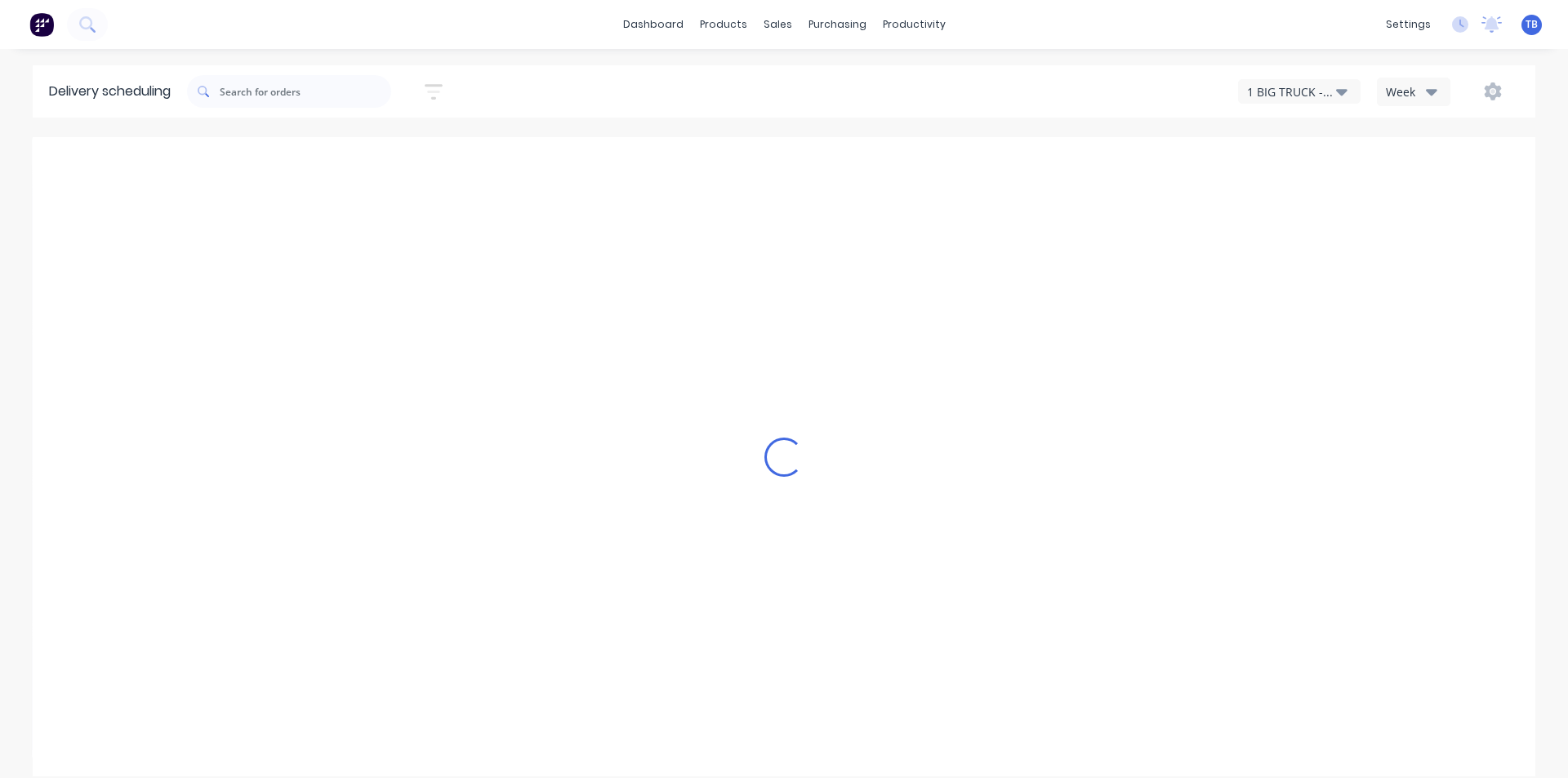
type input "[DATE] - [DATE]"
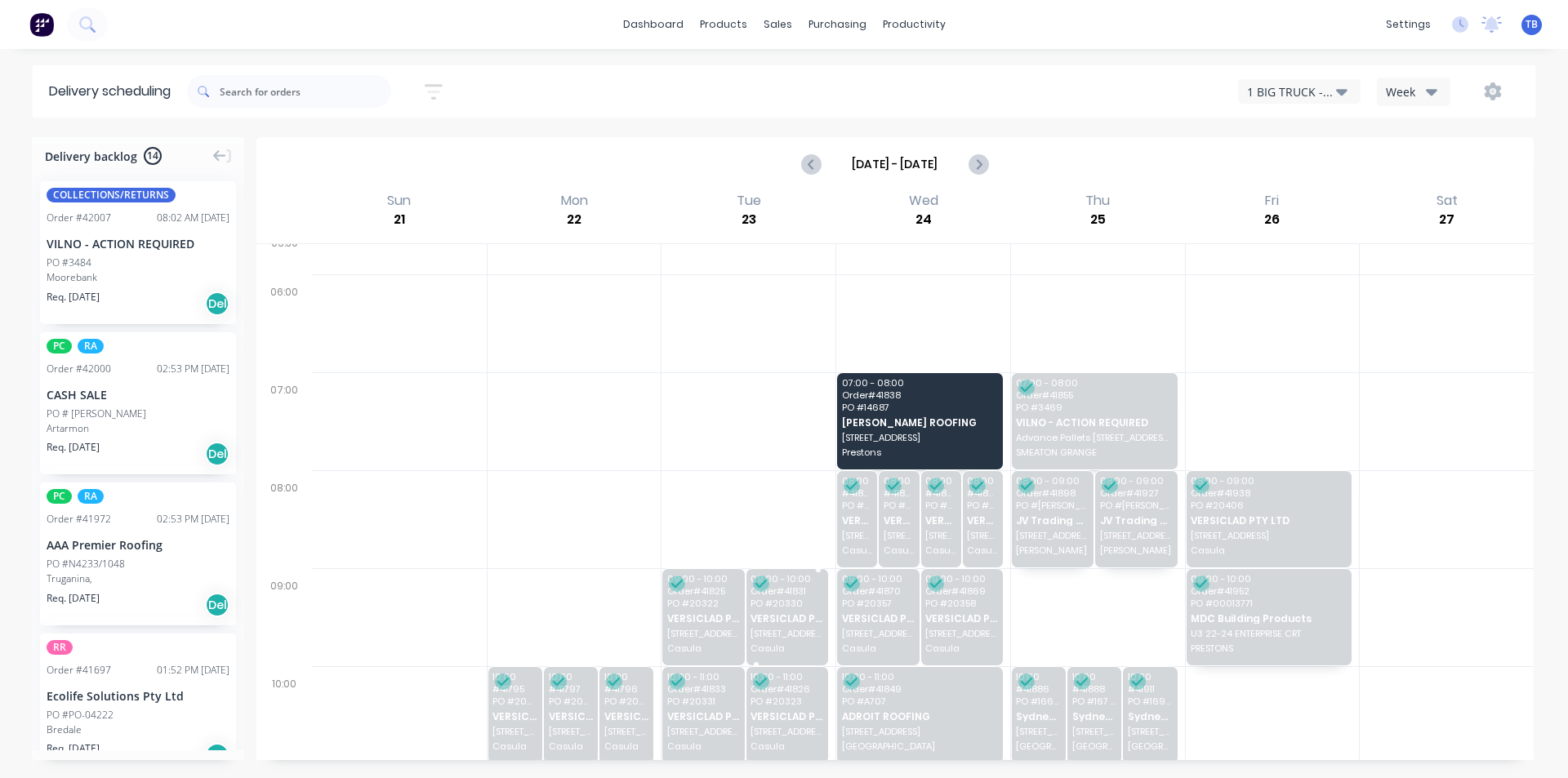
scroll to position [0, 0]
